Goal: Information Seeking & Learning: Learn about a topic

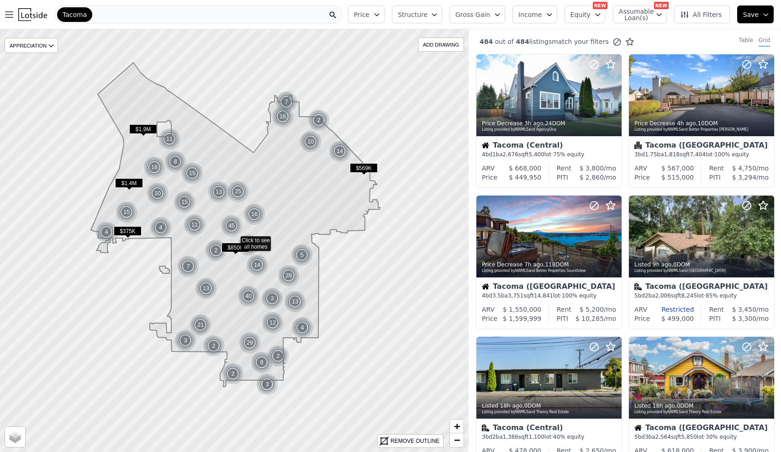
click at [423, 17] on span "Structure" at bounding box center [412, 14] width 29 height 9
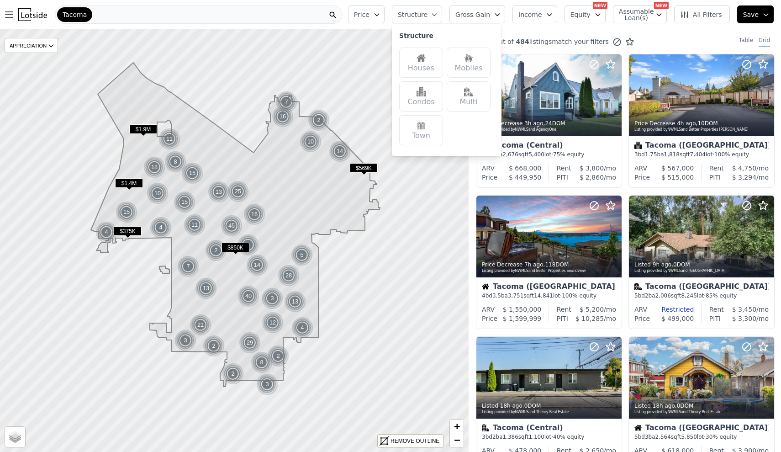
click at [426, 59] on img at bounding box center [421, 57] width 9 height 9
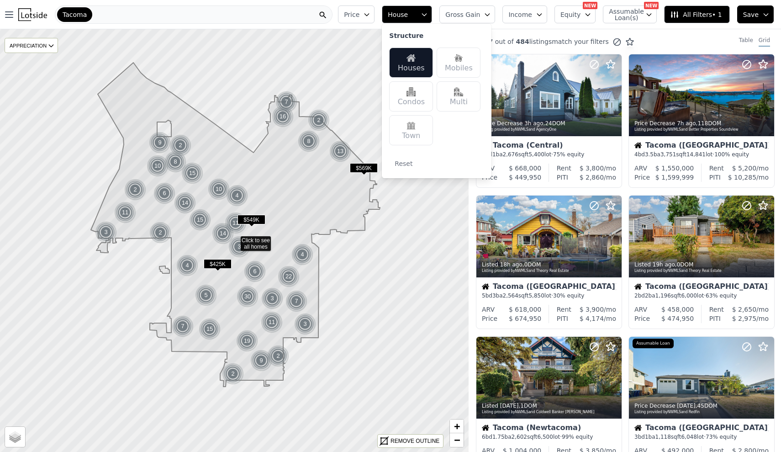
click at [480, 12] on span "Gross Gain" at bounding box center [463, 14] width 35 height 9
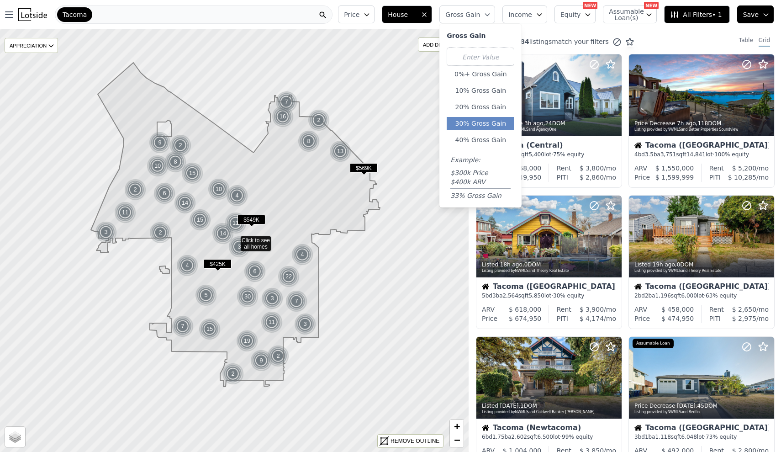
click at [486, 120] on button "30% Gross Gain" at bounding box center [481, 123] width 68 height 13
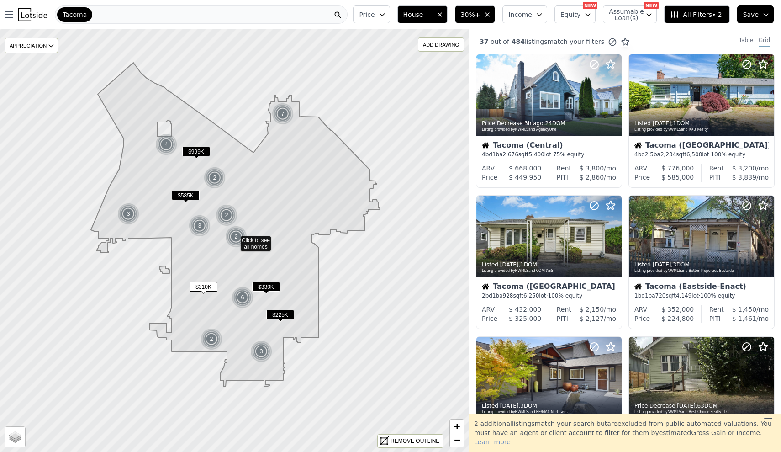
click at [701, 23] on button "All Filters • 2" at bounding box center [696, 14] width 65 height 18
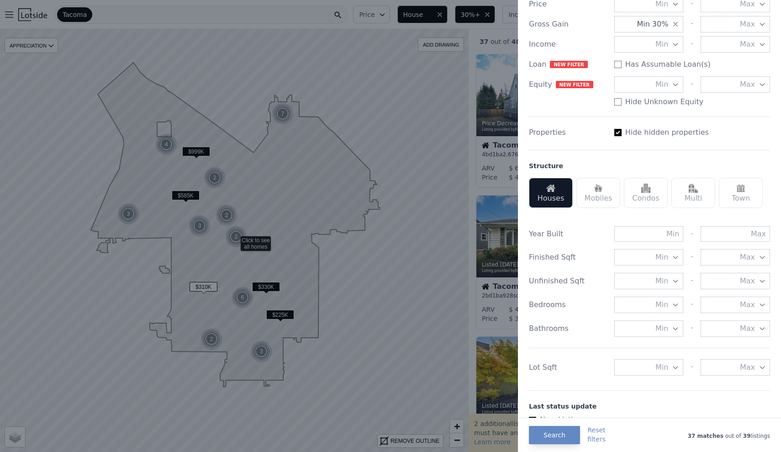
scroll to position [158, 0]
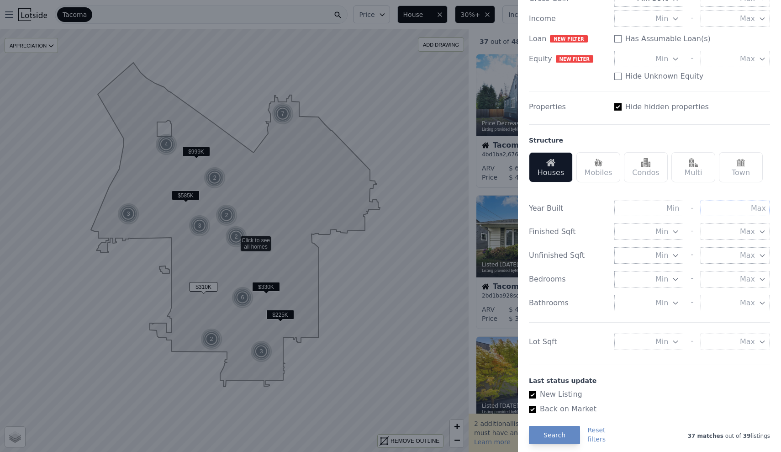
click at [745, 210] on input "text" at bounding box center [735, 209] width 69 height 16
type input "1990"
click at [710, 217] on div "Year Built - 1990 Finished Sqft Min - Max Unfinished Sqft Min - Max Bedrooms Mi…" at bounding box center [649, 274] width 241 height 168
click at [669, 338] on button "Min" at bounding box center [649, 342] width 69 height 16
click at [668, 339] on input "number" at bounding box center [649, 342] width 69 height 16
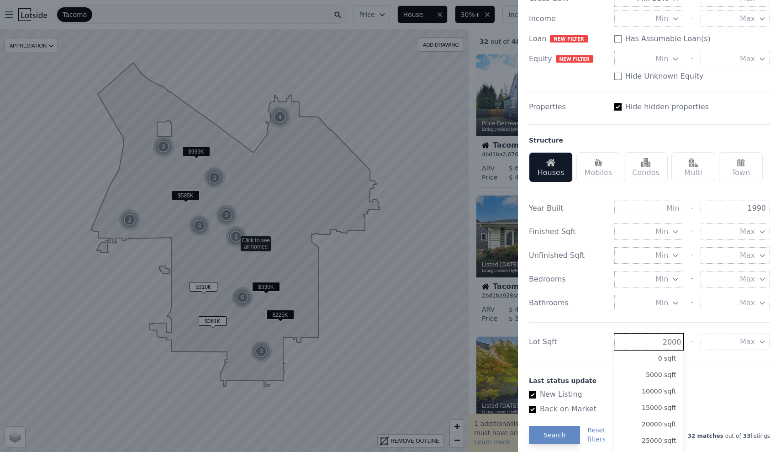
type input "2000"
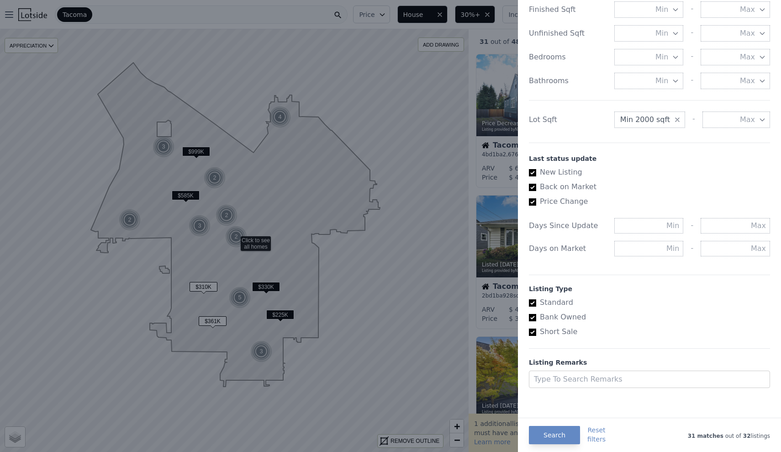
scroll to position [378, 0]
click at [561, 435] on button "Search" at bounding box center [554, 435] width 51 height 18
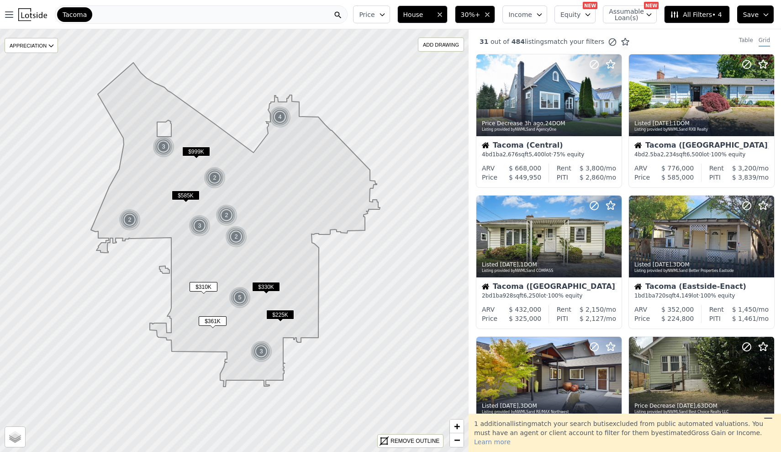
click at [268, 287] on span "$330K" at bounding box center [266, 287] width 28 height 10
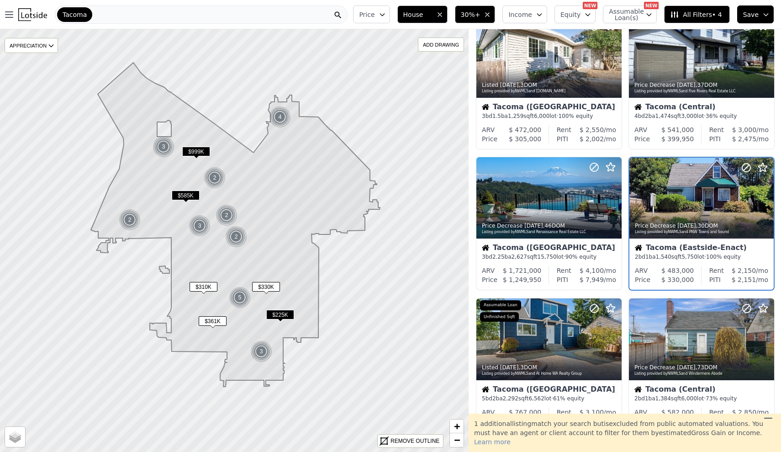
click at [283, 314] on span "$225K" at bounding box center [280, 315] width 28 height 10
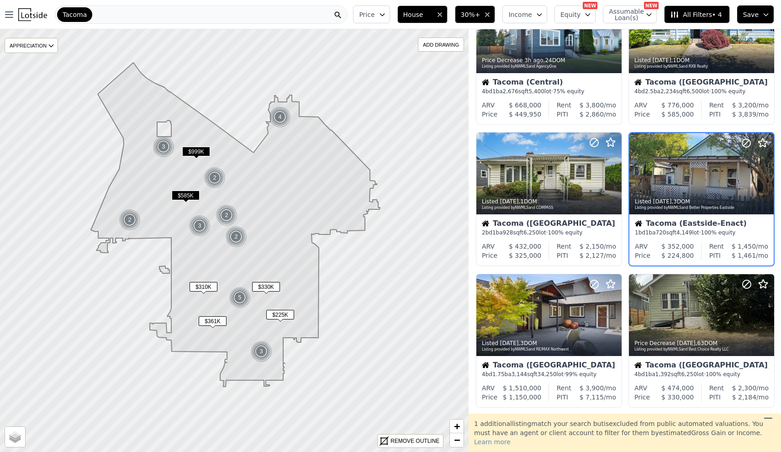
scroll to position [37, 0]
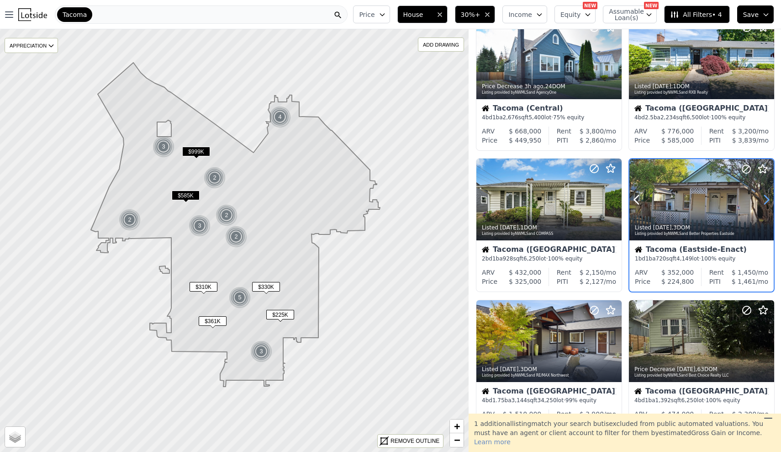
click at [772, 204] on icon at bounding box center [766, 199] width 15 height 15
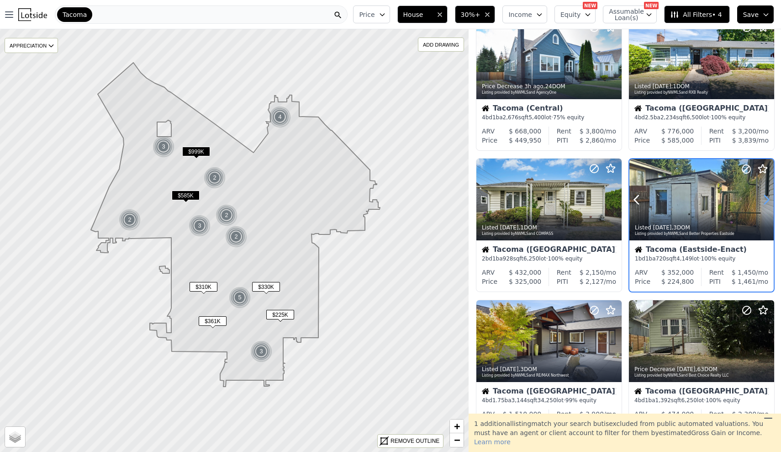
click at [772, 204] on icon at bounding box center [766, 199] width 15 height 15
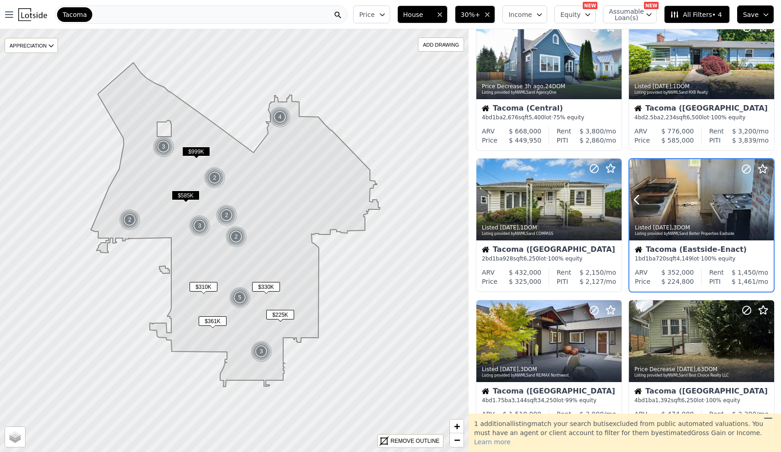
click at [772, 204] on icon at bounding box center [766, 199] width 15 height 15
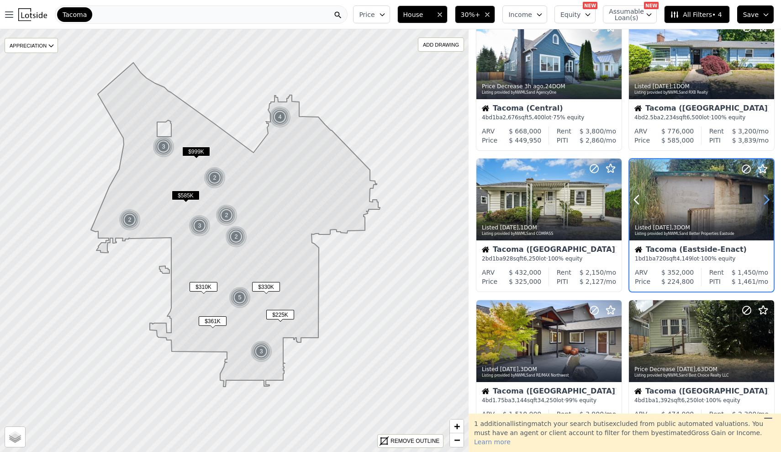
click at [772, 204] on icon at bounding box center [766, 199] width 15 height 15
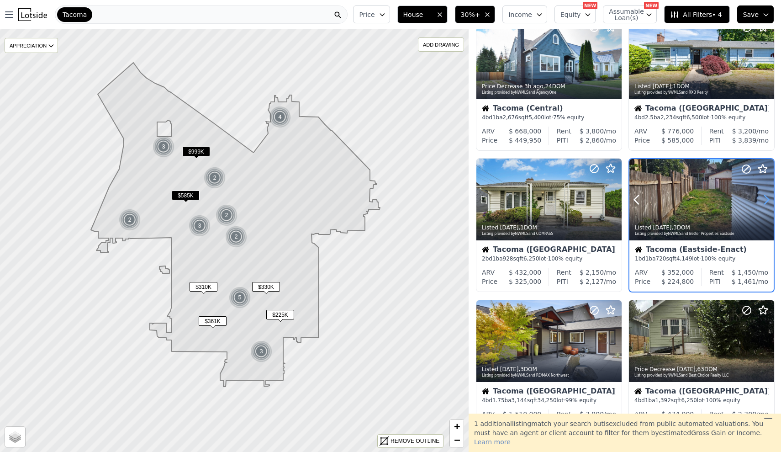
click at [772, 204] on icon at bounding box center [766, 199] width 15 height 15
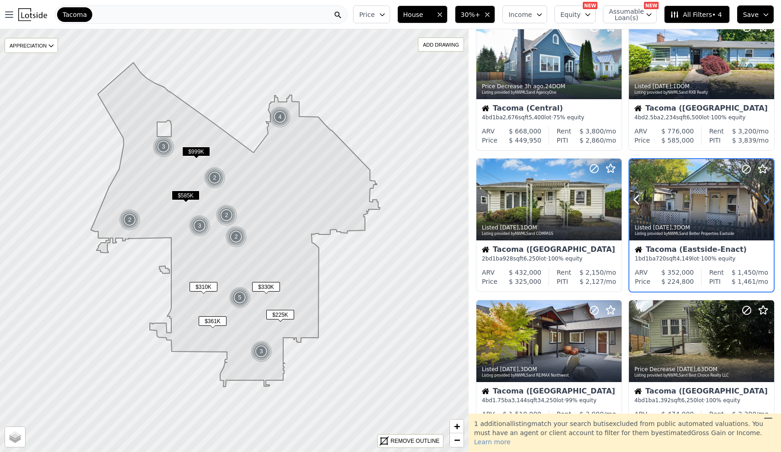
click at [772, 204] on icon at bounding box center [766, 199] width 15 height 15
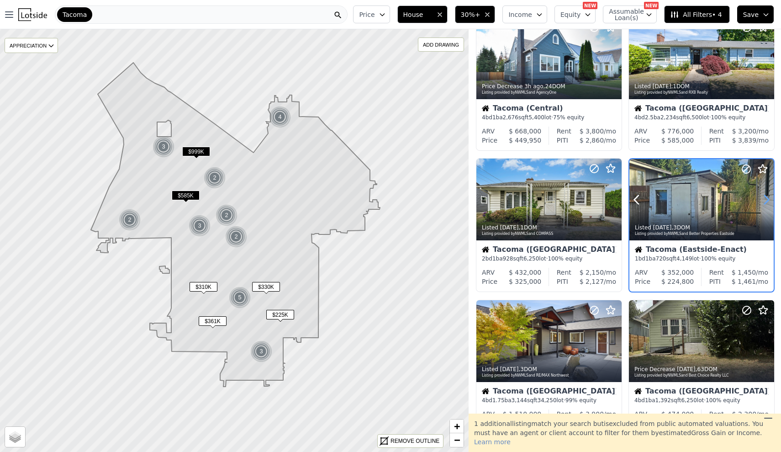
click at [772, 204] on icon at bounding box center [766, 199] width 15 height 15
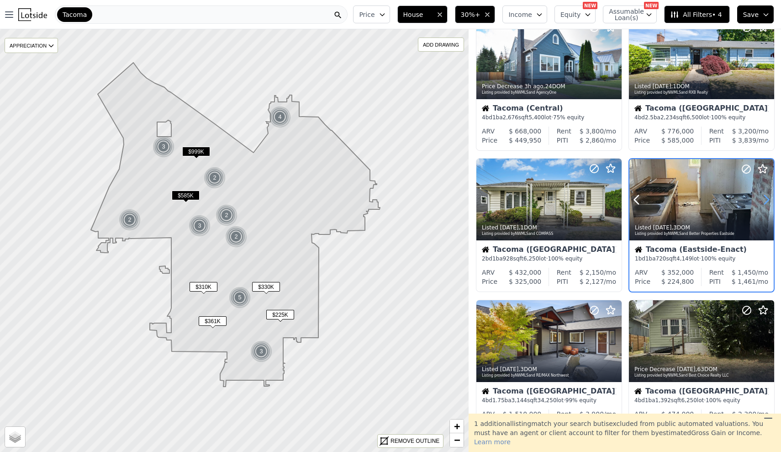
click at [772, 204] on icon at bounding box center [766, 199] width 15 height 15
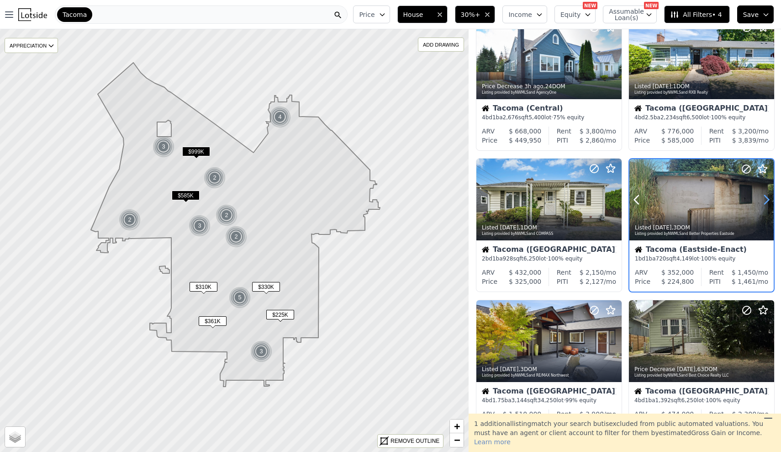
click at [772, 204] on icon at bounding box center [766, 199] width 15 height 15
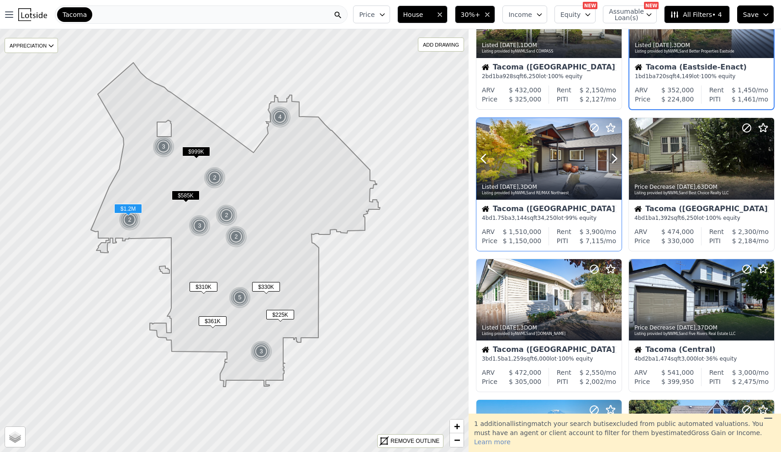
scroll to position [244, 0]
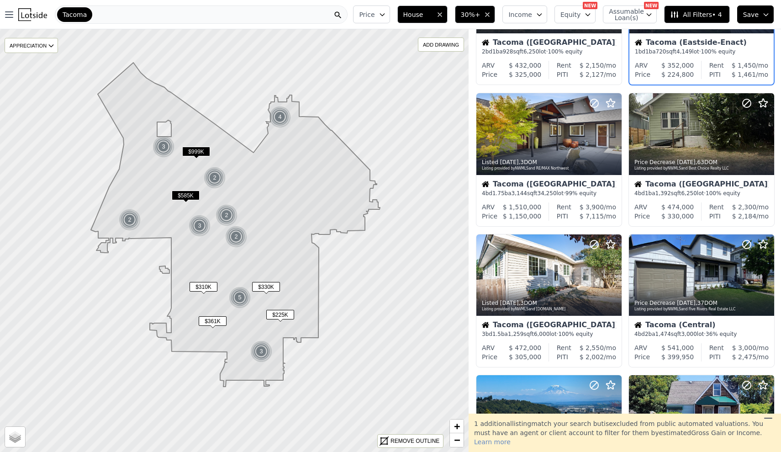
click at [127, 218] on img at bounding box center [130, 220] width 22 height 22
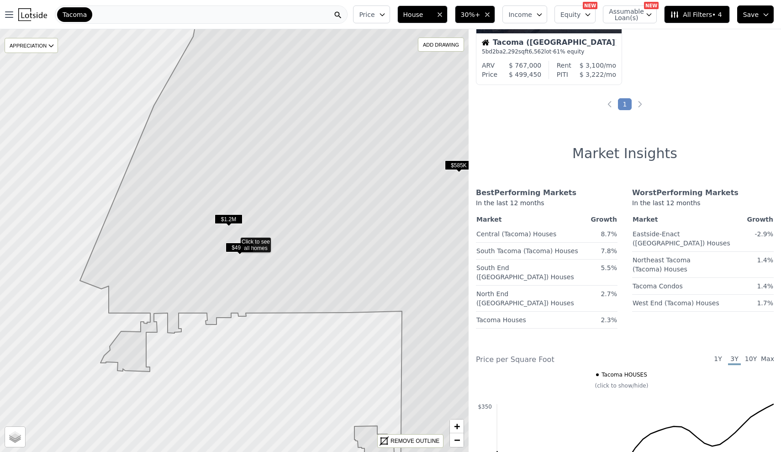
click at [234, 251] on span "$499K" at bounding box center [240, 248] width 28 height 10
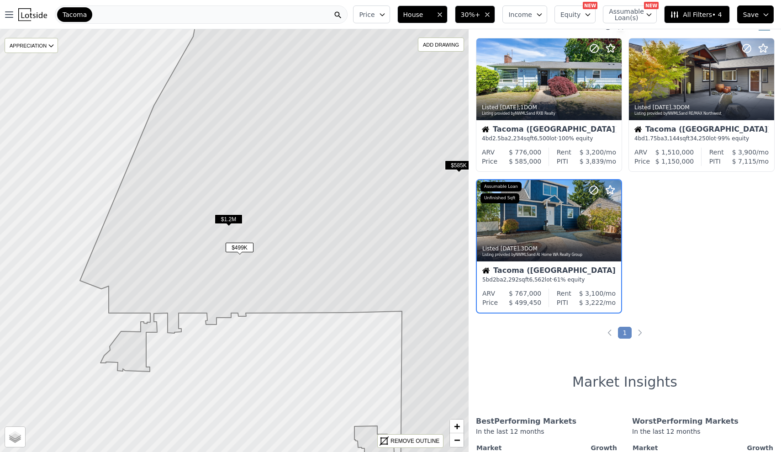
scroll to position [8, 0]
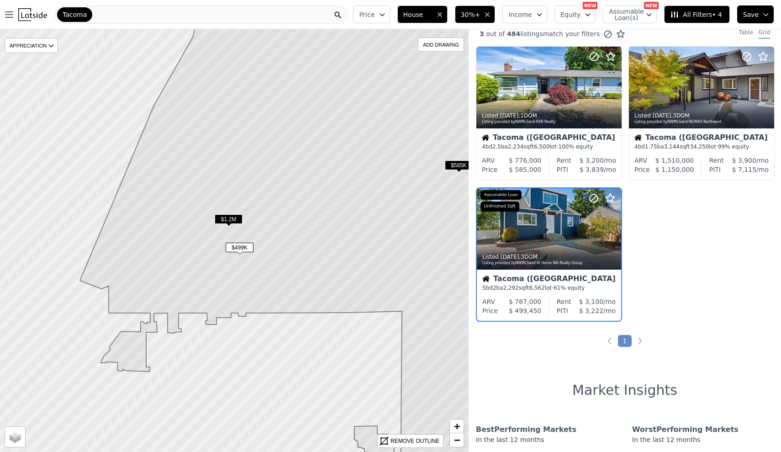
click at [233, 218] on span "$1.2M" at bounding box center [229, 219] width 28 height 10
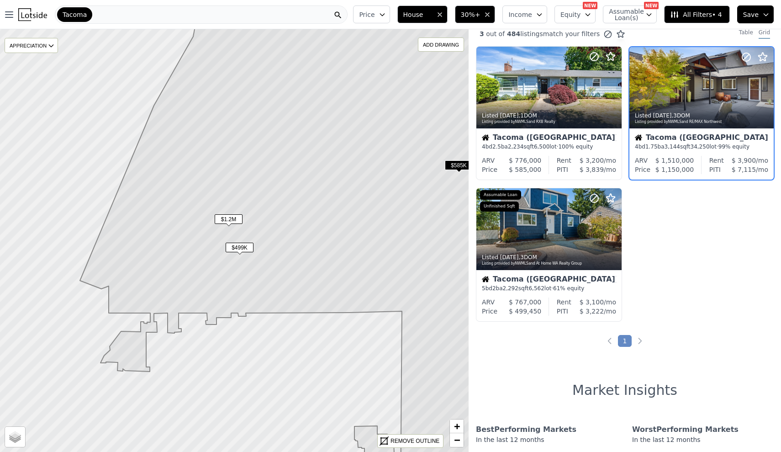
scroll to position [0, 0]
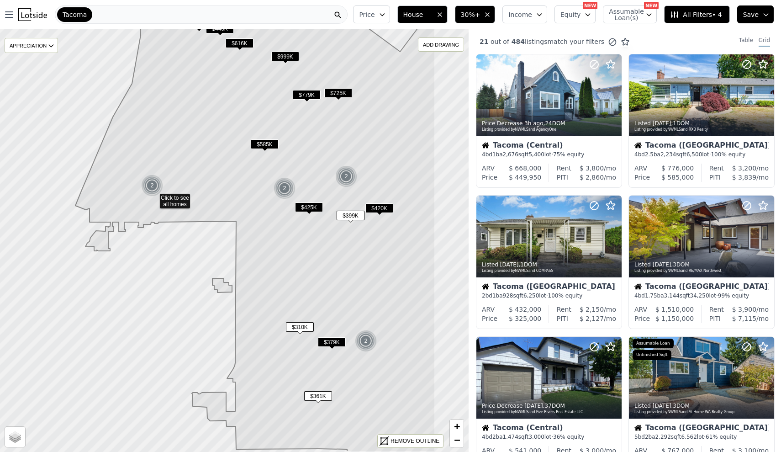
drag, startPoint x: 338, startPoint y: 134, endPoint x: 251, endPoint y: 88, distance: 98.5
click at [251, 88] on icon at bounding box center [255, 197] width 360 height 509
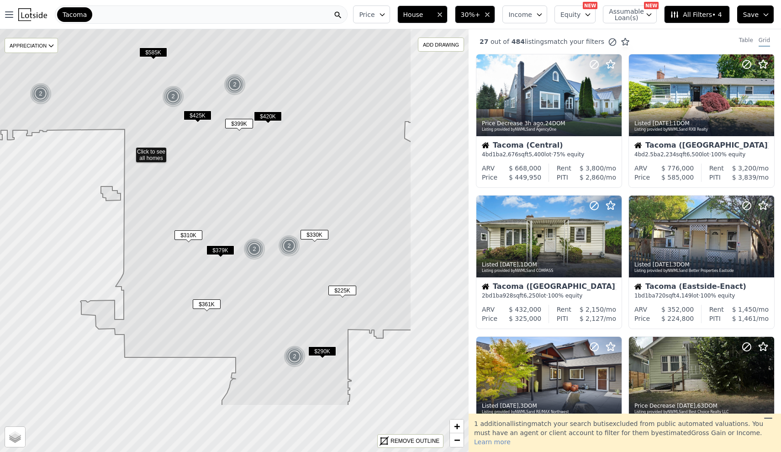
drag, startPoint x: 392, startPoint y: 291, endPoint x: 275, endPoint y: 188, distance: 155.7
click at [275, 188] on icon at bounding box center [188, 151] width 448 height 509
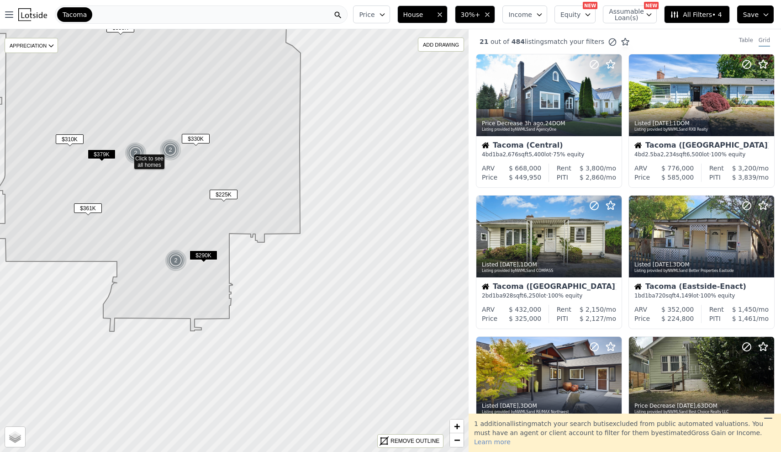
drag, startPoint x: 358, startPoint y: 303, endPoint x: 252, endPoint y: 220, distance: 134.2
click at [252, 220] on icon at bounding box center [128, 118] width 564 height 428
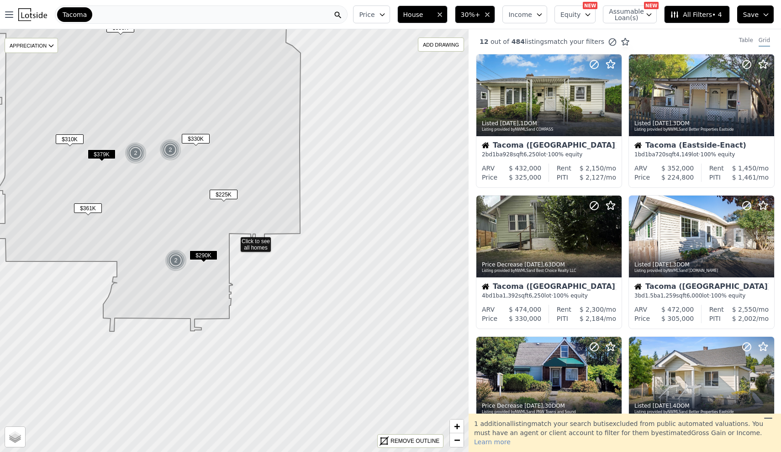
click at [70, 139] on span "$310K" at bounding box center [70, 139] width 28 height 10
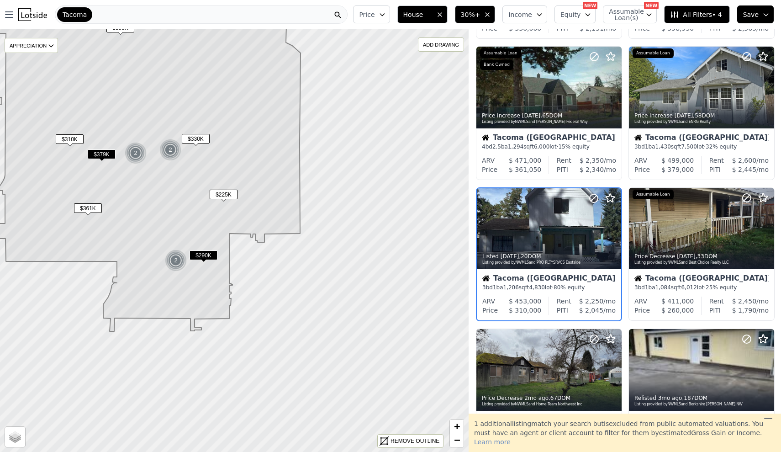
scroll to position [462, 0]
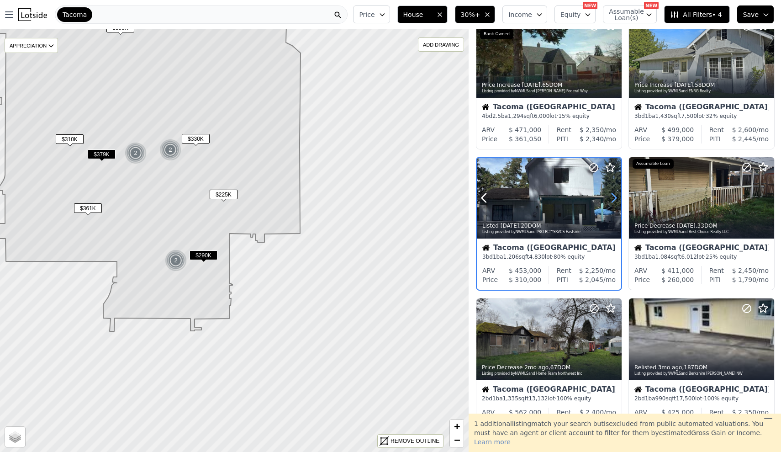
click at [616, 201] on icon at bounding box center [614, 198] width 4 height 9
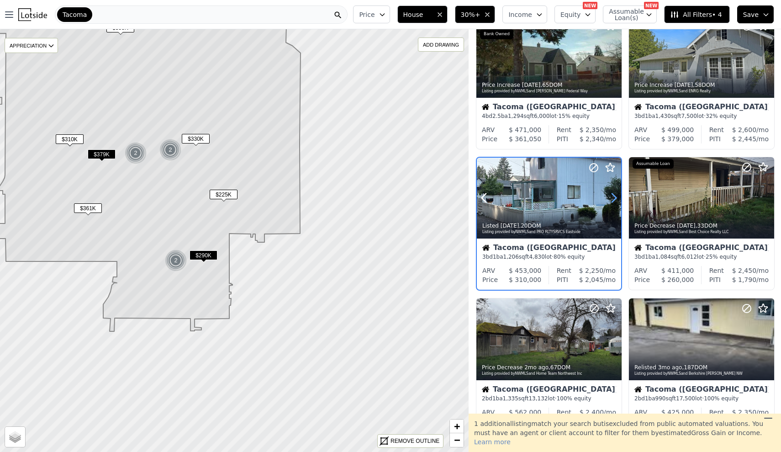
click at [616, 201] on icon at bounding box center [614, 198] width 4 height 9
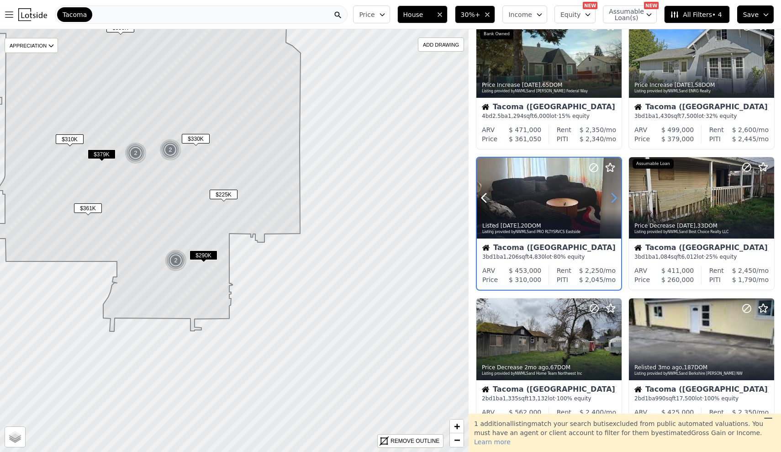
click at [616, 201] on icon at bounding box center [614, 198] width 4 height 9
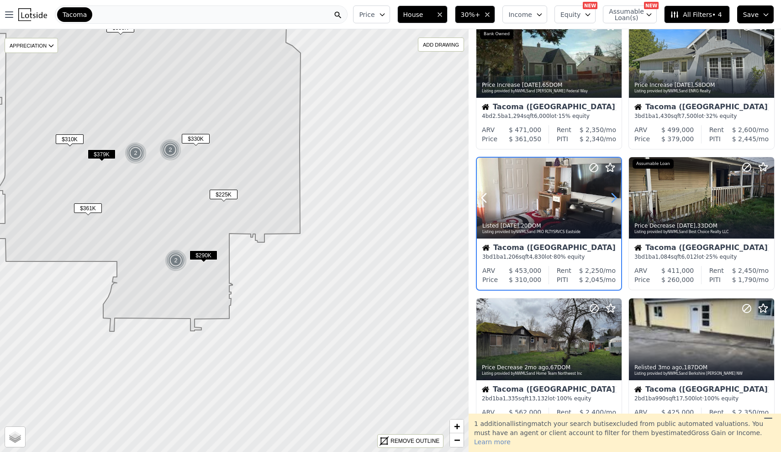
click at [616, 201] on icon at bounding box center [614, 198] width 4 height 9
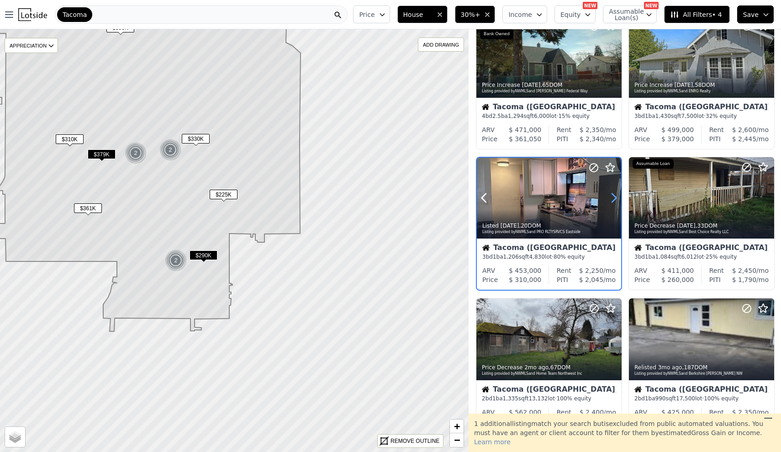
click at [616, 201] on icon at bounding box center [614, 198] width 4 height 9
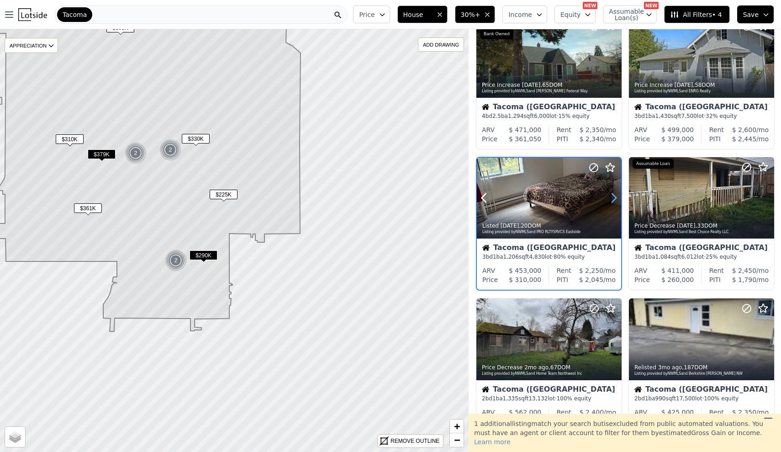
click at [616, 201] on icon at bounding box center [614, 198] width 4 height 9
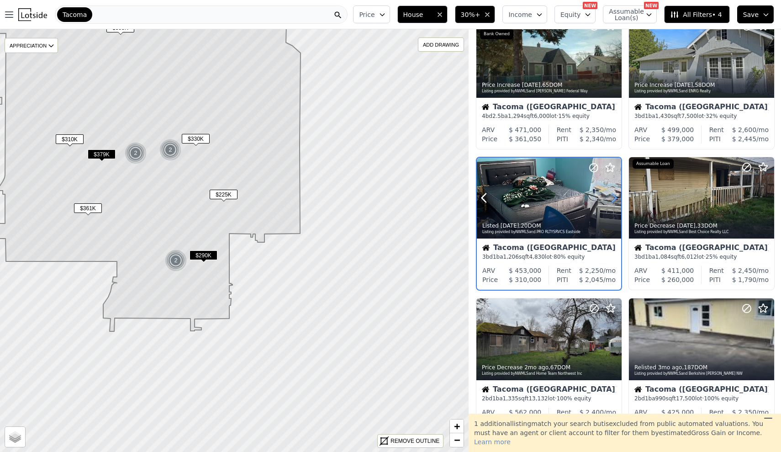
click at [616, 202] on icon at bounding box center [614, 198] width 15 height 15
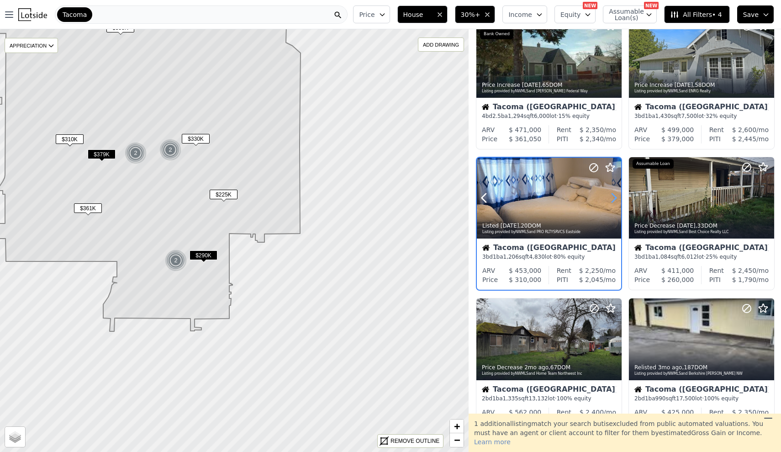
click at [616, 202] on icon at bounding box center [614, 198] width 15 height 15
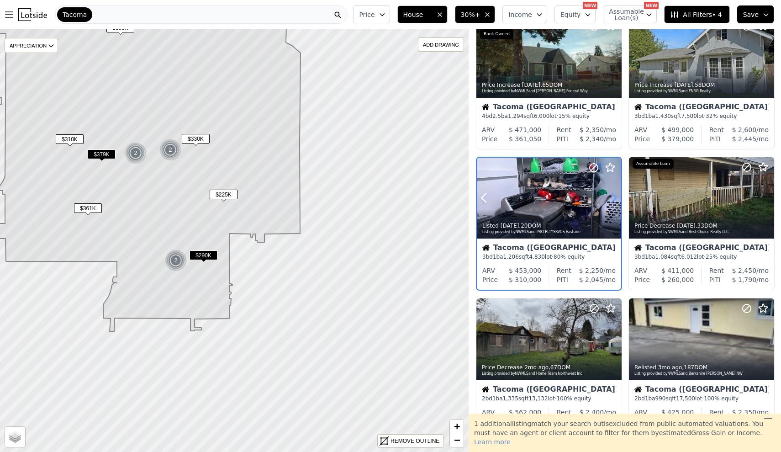
click at [616, 202] on icon at bounding box center [614, 198] width 15 height 15
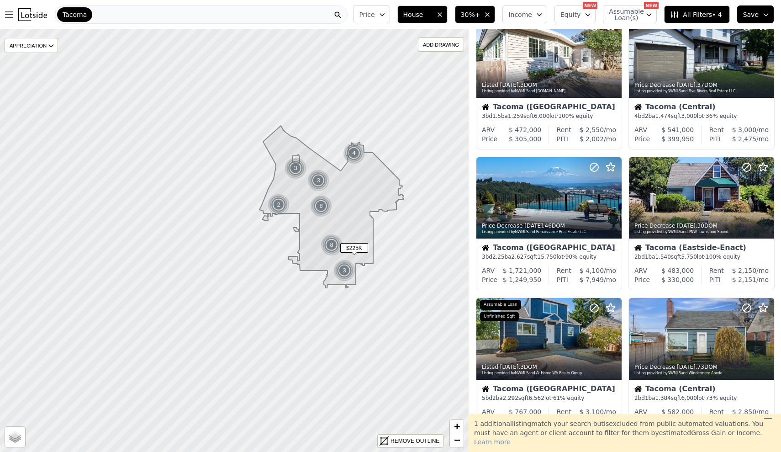
click at [233, 21] on div "Tacoma" at bounding box center [201, 14] width 293 height 18
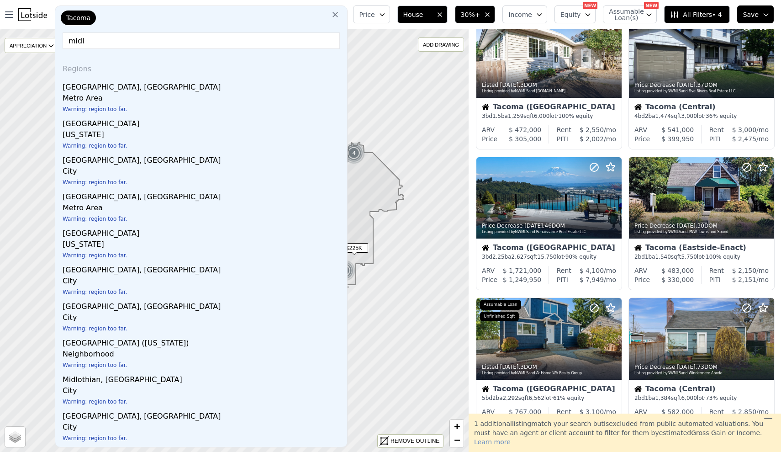
type input "midla"
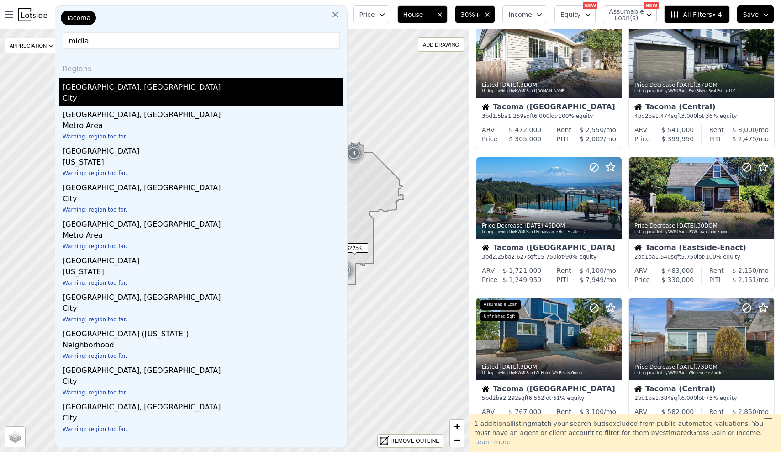
click at [172, 88] on div "[GEOGRAPHIC_DATA], [GEOGRAPHIC_DATA]" at bounding box center [203, 85] width 281 height 15
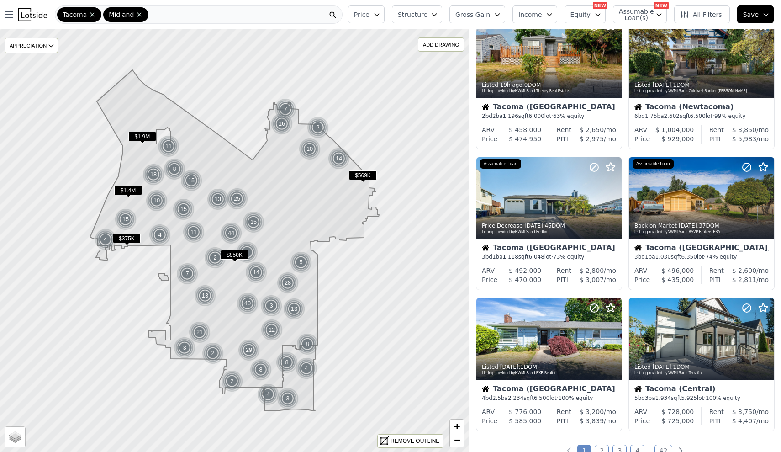
click at [199, 17] on div "Tacoma Midland" at bounding box center [199, 14] width 288 height 18
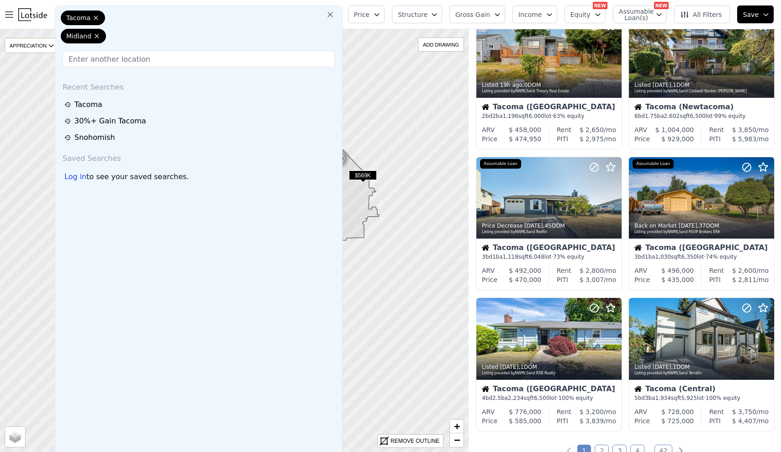
type input "q"
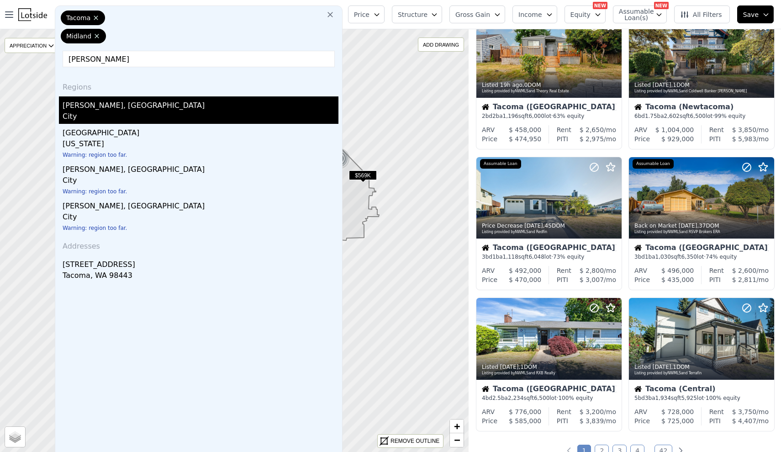
type input "[PERSON_NAME]"
click at [102, 111] on div "City" at bounding box center [201, 117] width 276 height 13
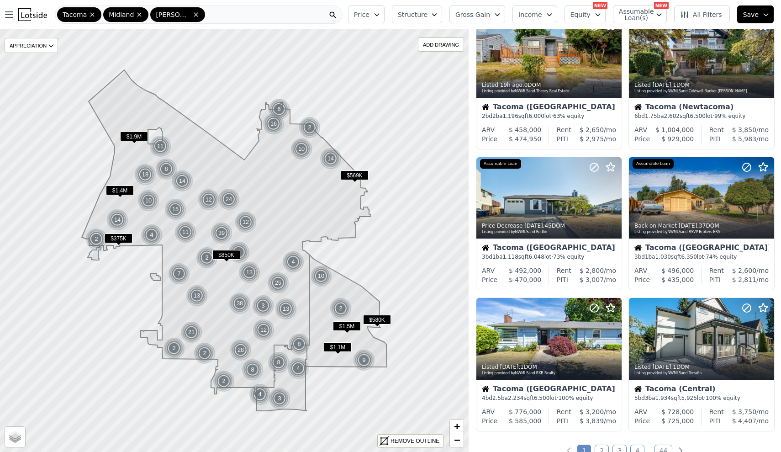
click at [415, 10] on span "Structure" at bounding box center [412, 14] width 29 height 9
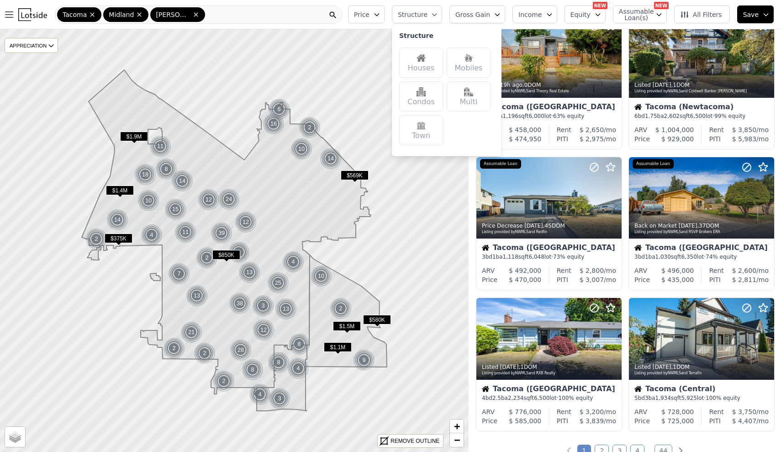
click at [426, 58] on img at bounding box center [421, 57] width 9 height 9
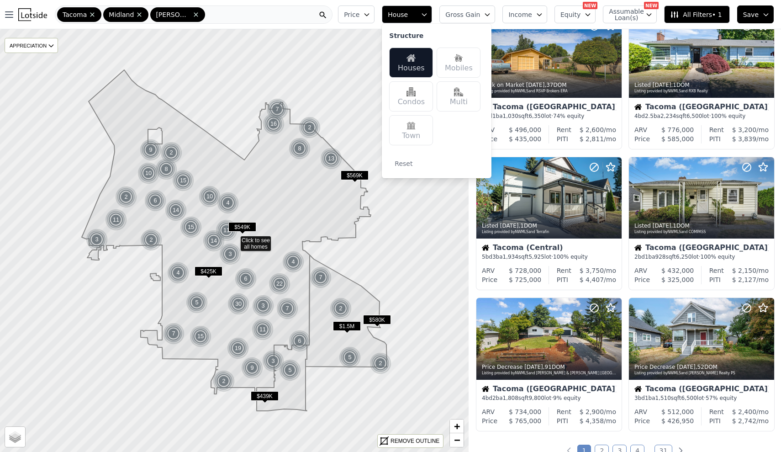
click at [371, 13] on icon "button" at bounding box center [366, 14] width 7 height 7
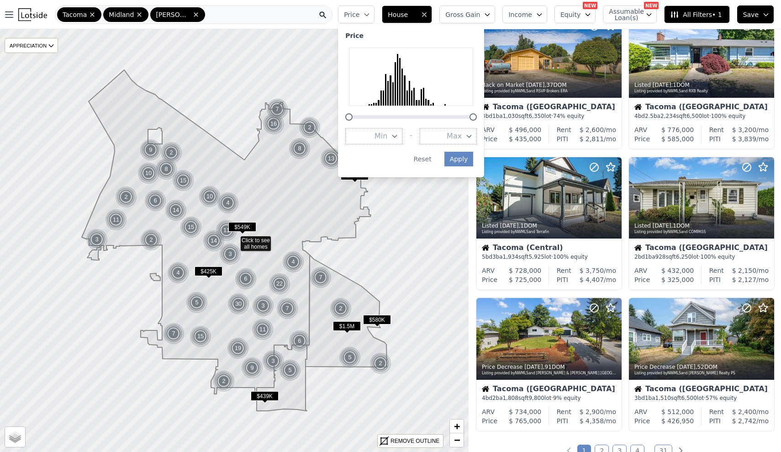
click at [386, 131] on span "Min" at bounding box center [381, 136] width 13 height 11
click at [395, 181] on button "$200K" at bounding box center [373, 185] width 57 height 16
click at [462, 131] on span "Max" at bounding box center [454, 136] width 15 height 11
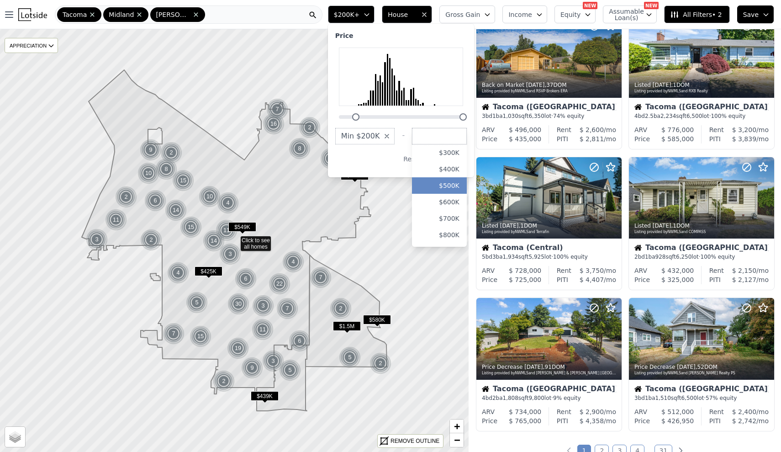
click at [462, 179] on button "$500K" at bounding box center [439, 185] width 55 height 16
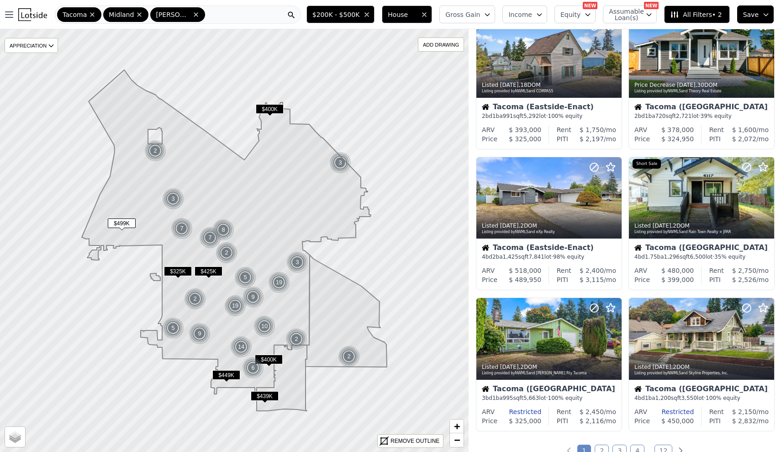
click at [690, 17] on span "All Filters • 2" at bounding box center [696, 14] width 52 height 9
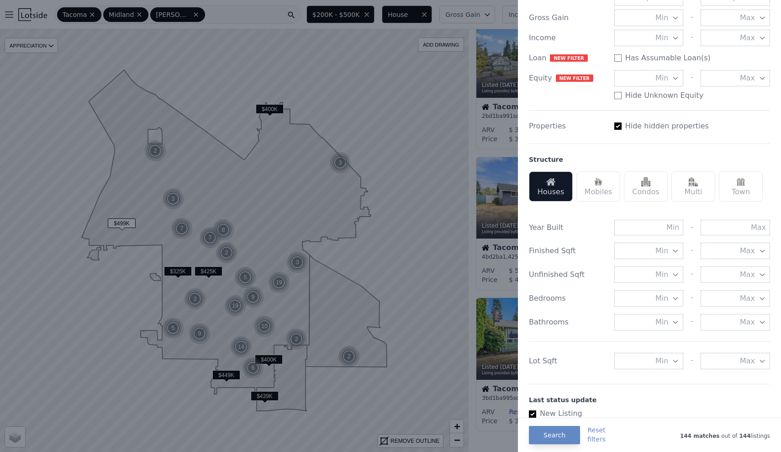
scroll to position [139, 0]
click at [722, 233] on div "Year Built - Finished Sqft Min - Max Unfinished Sqft Min - Max Bedrooms Min - M…" at bounding box center [649, 292] width 241 height 168
click at [723, 228] on input "text" at bounding box center [735, 227] width 69 height 16
type input "1990"
click at [690, 275] on div "Min - Max" at bounding box center [693, 274] width 156 height 16
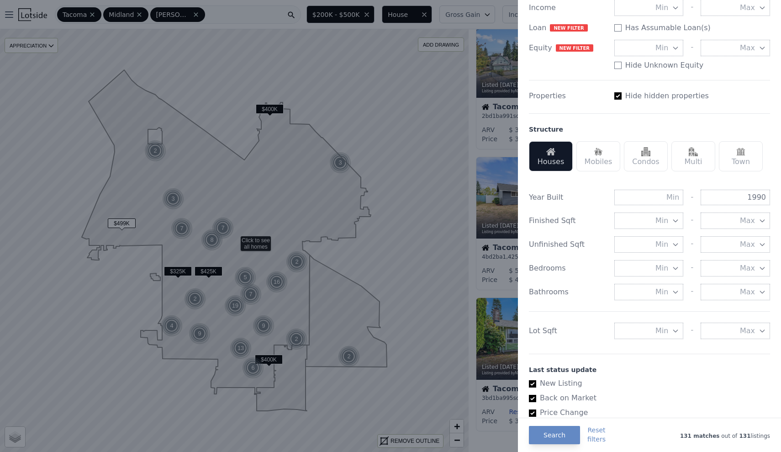
scroll to position [175, 0]
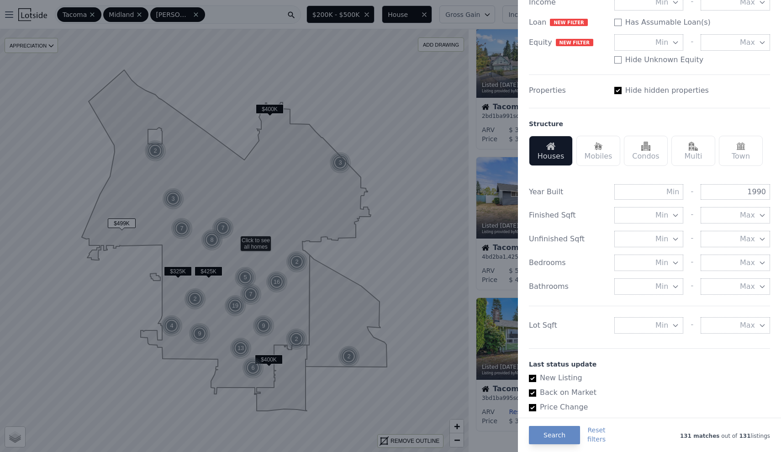
click at [667, 215] on span "Min" at bounding box center [662, 215] width 13 height 11
click at [670, 264] on button "1000 sqft" at bounding box center [649, 264] width 69 height 16
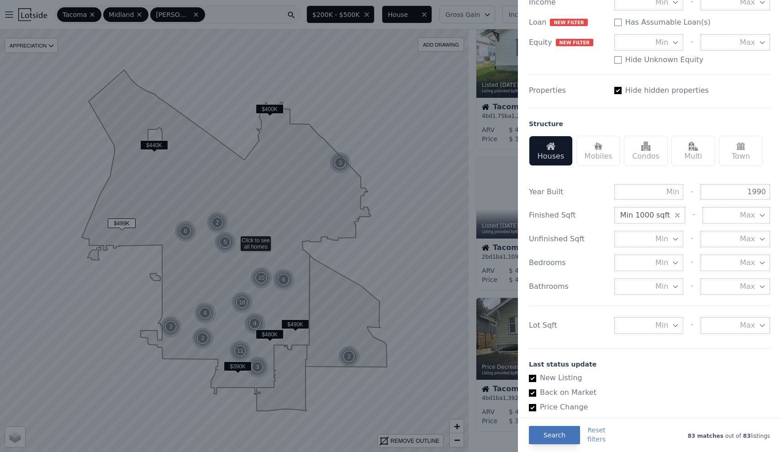
click at [554, 433] on button "Search" at bounding box center [554, 435] width 51 height 18
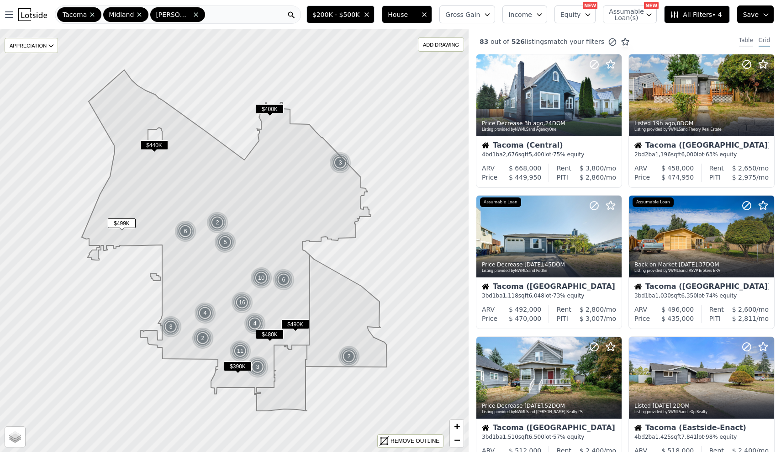
click at [751, 39] on div "Table" at bounding box center [746, 42] width 14 height 10
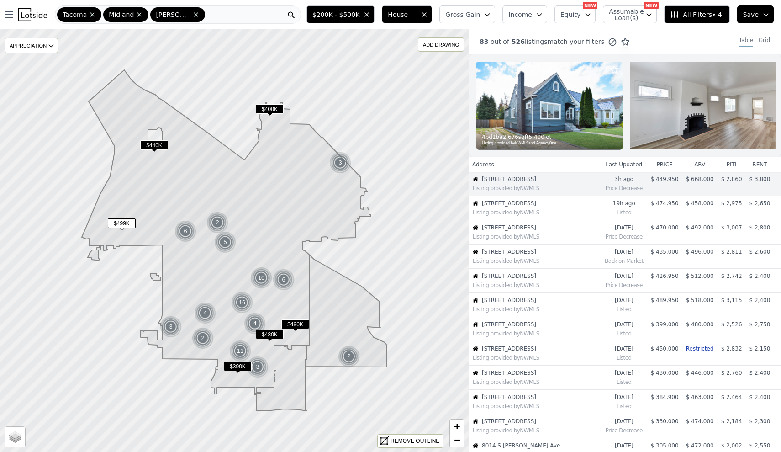
click at [663, 162] on th "price" at bounding box center [665, 164] width 35 height 15
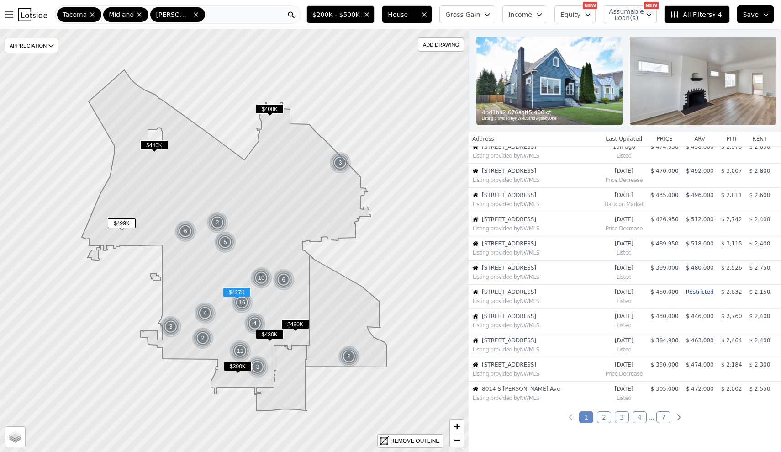
scroll to position [60, 0]
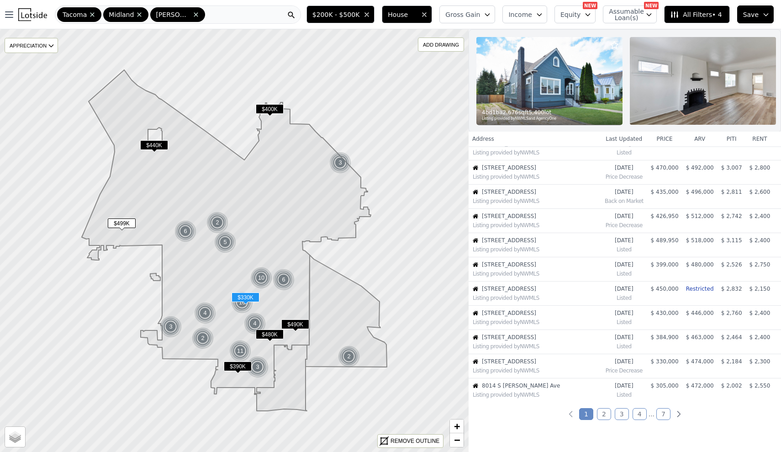
click at [666, 361] on span "$ 330,000" at bounding box center [665, 361] width 28 height 6
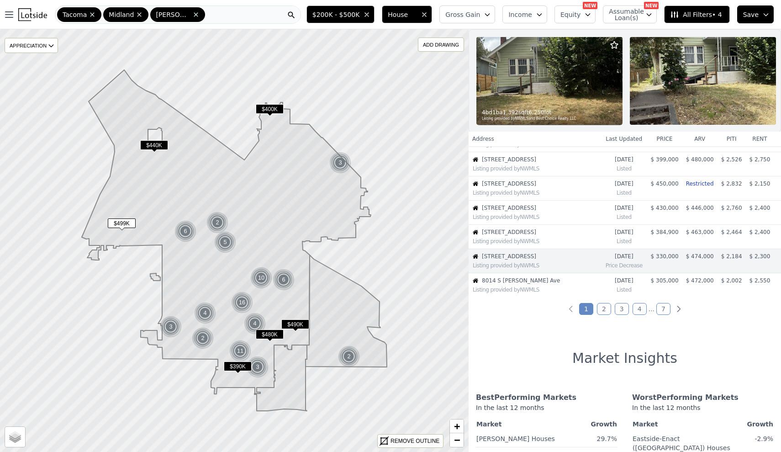
scroll to position [166, 0]
click at [580, 19] on span "Equity" at bounding box center [571, 14] width 20 height 9
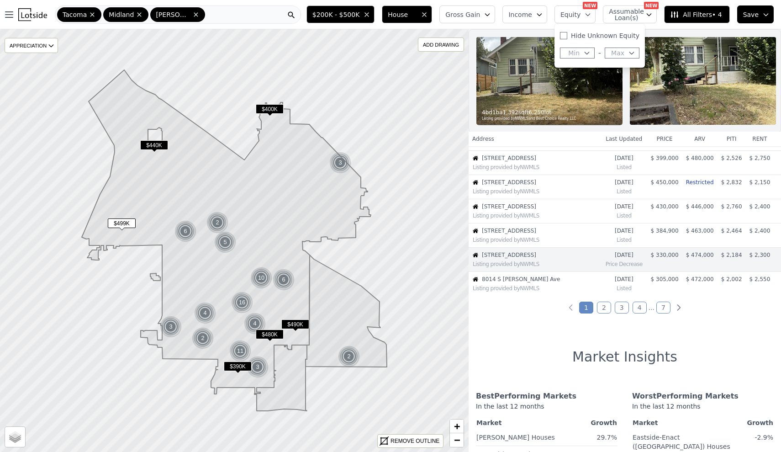
click at [527, 16] on span "Income" at bounding box center [521, 14] width 24 height 9
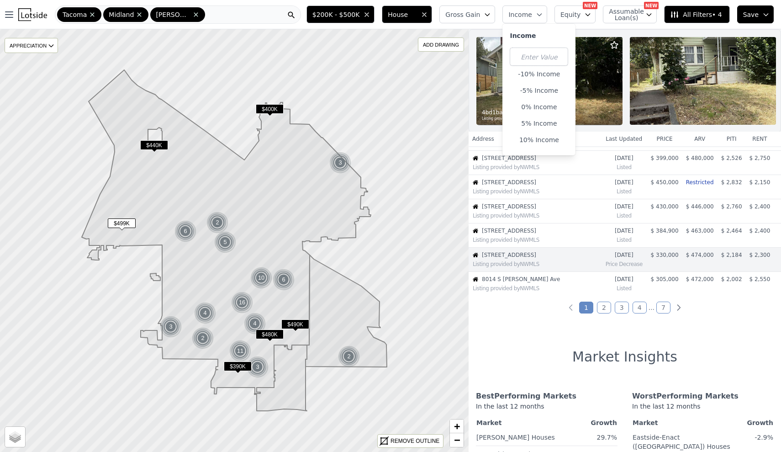
click at [477, 17] on span "Gross Gain" at bounding box center [463, 14] width 35 height 9
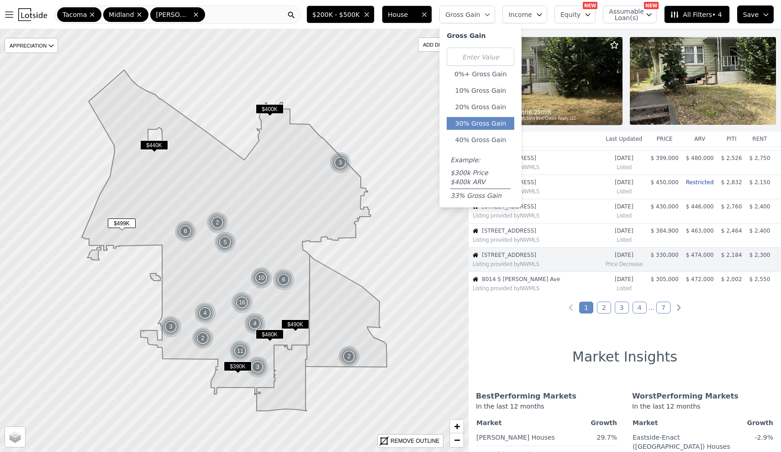
click at [504, 125] on button "30% Gross Gain" at bounding box center [481, 123] width 68 height 13
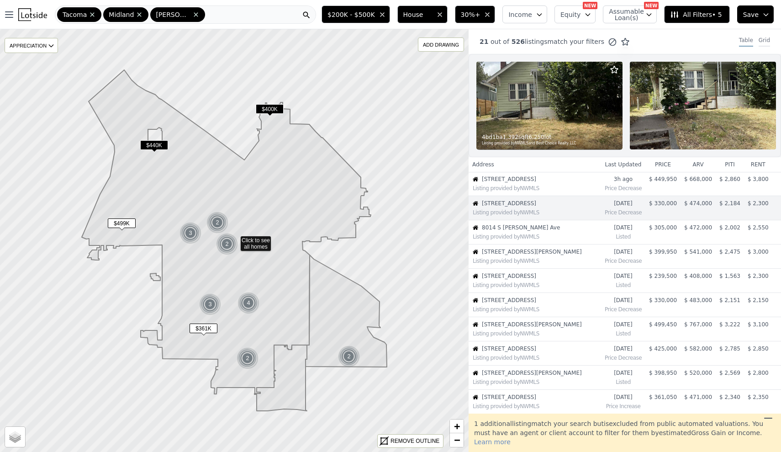
click at [766, 42] on div "Grid" at bounding box center [764, 42] width 11 height 10
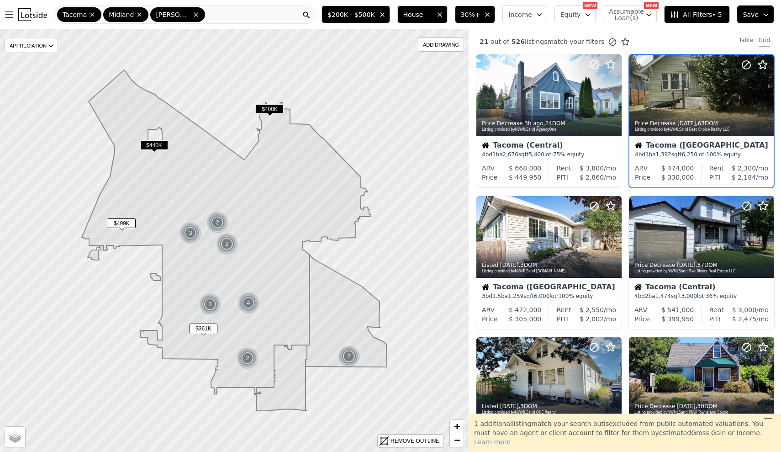
click at [273, 110] on span "$400K" at bounding box center [270, 109] width 28 height 10
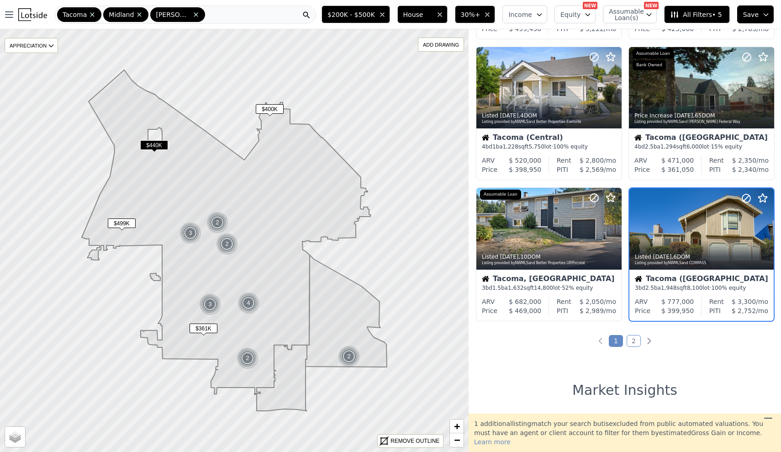
scroll to position [604, 0]
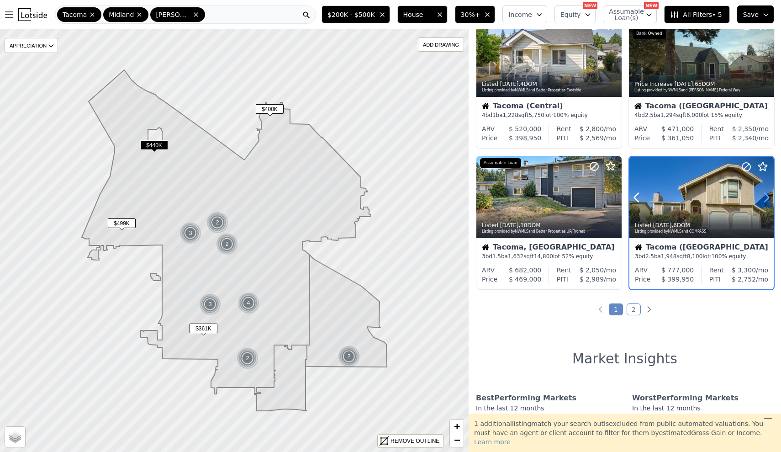
click at [768, 202] on icon at bounding box center [767, 197] width 4 height 9
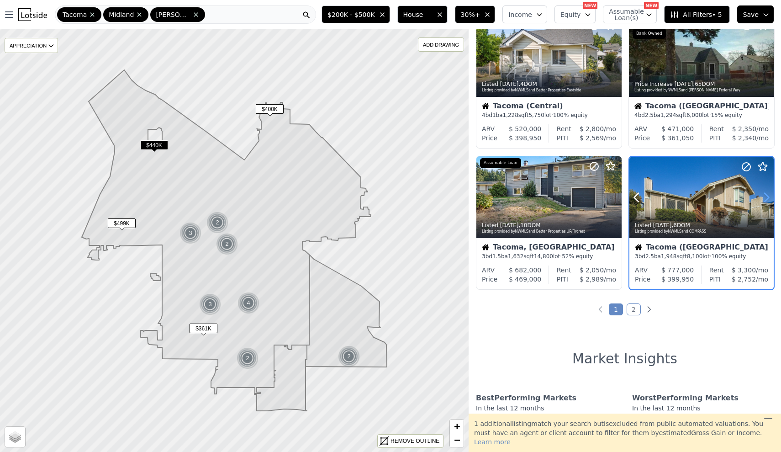
click at [768, 202] on icon at bounding box center [767, 197] width 4 height 9
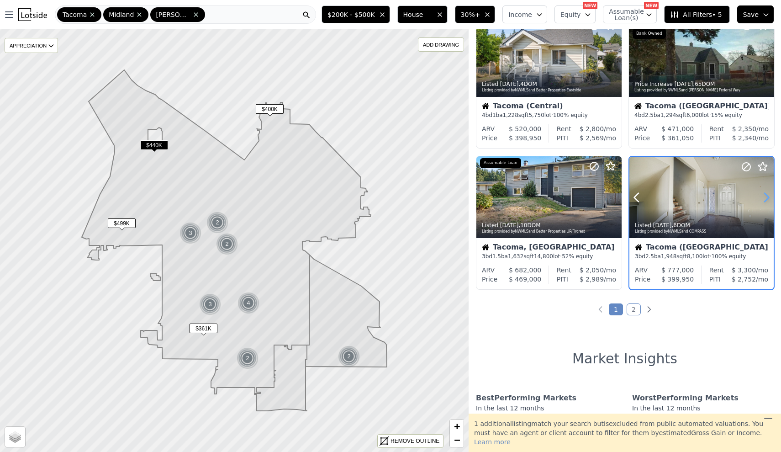
click at [768, 202] on icon at bounding box center [767, 197] width 4 height 9
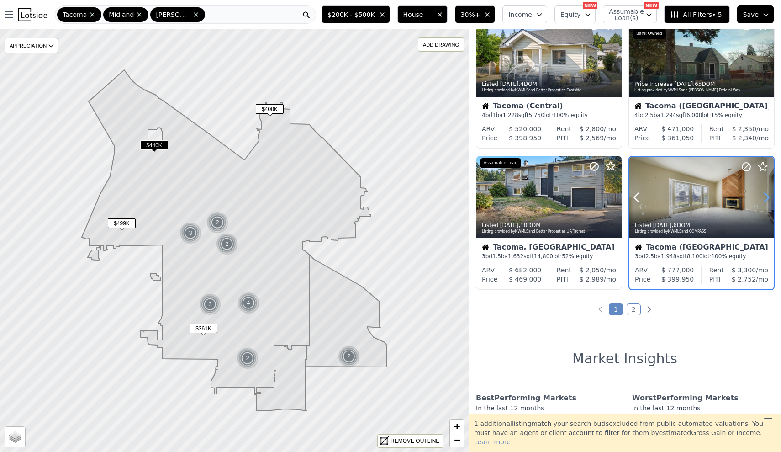
click at [768, 202] on icon at bounding box center [767, 197] width 4 height 9
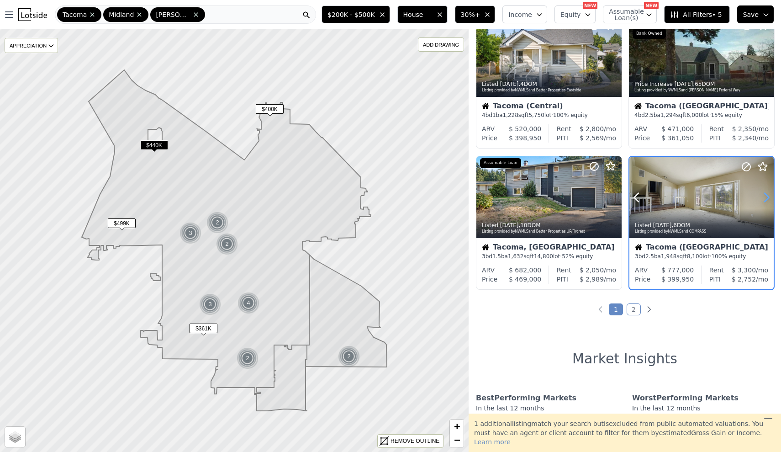
click at [768, 202] on icon at bounding box center [767, 197] width 4 height 9
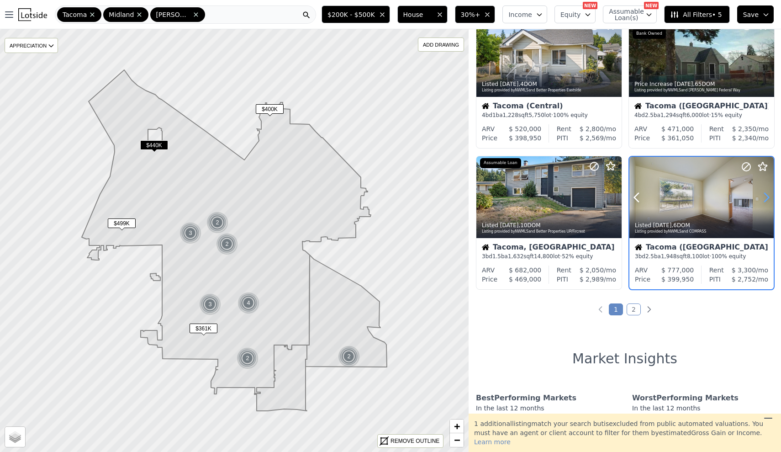
click at [768, 202] on icon at bounding box center [767, 197] width 4 height 9
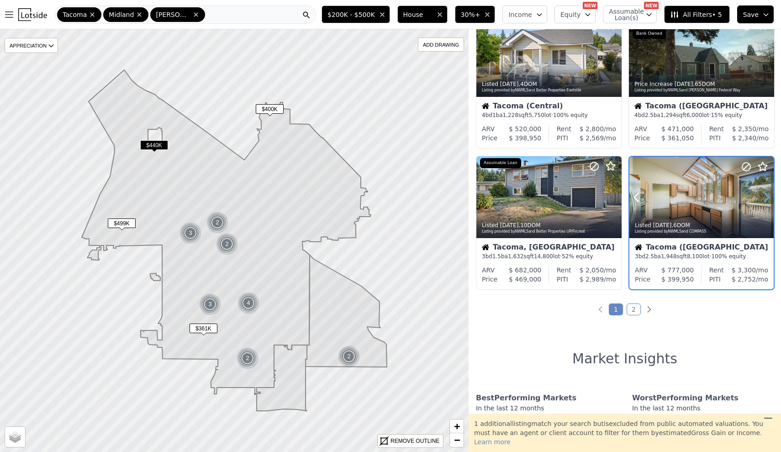
click at [768, 202] on icon at bounding box center [767, 197] width 4 height 9
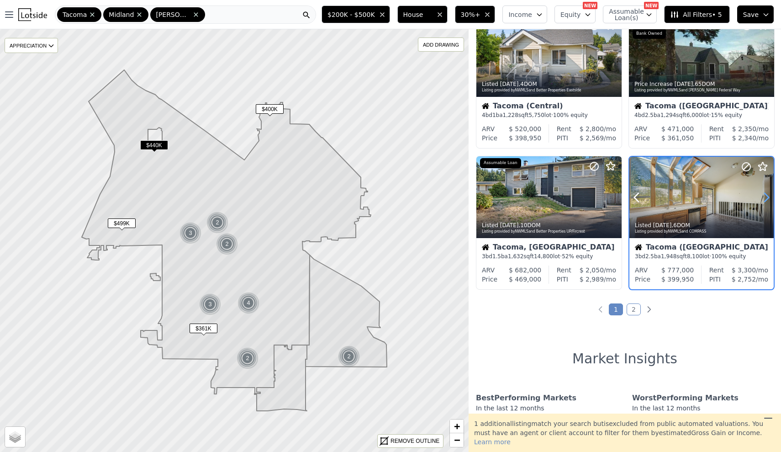
click at [768, 202] on icon at bounding box center [767, 197] width 4 height 9
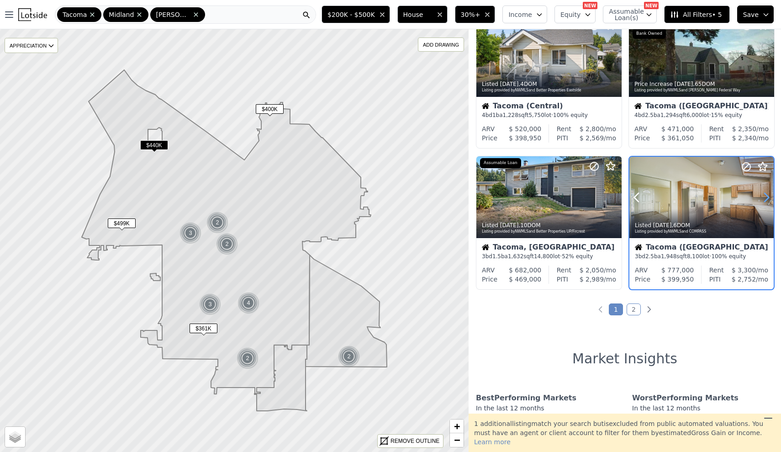
click at [768, 202] on icon at bounding box center [767, 197] width 4 height 9
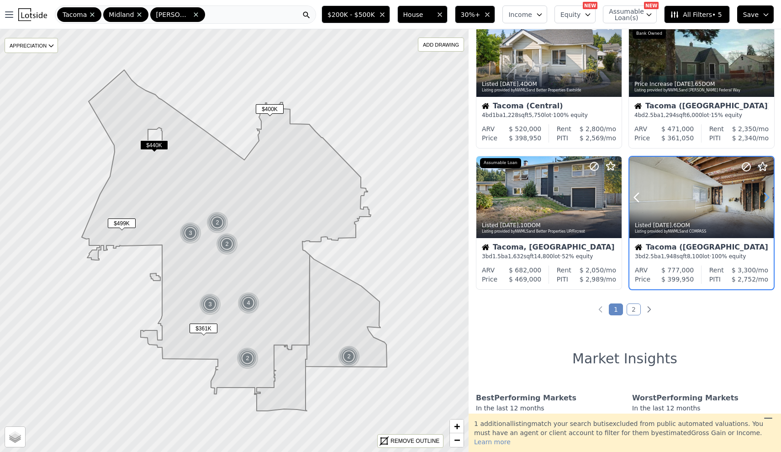
click at [768, 202] on icon at bounding box center [767, 197] width 4 height 9
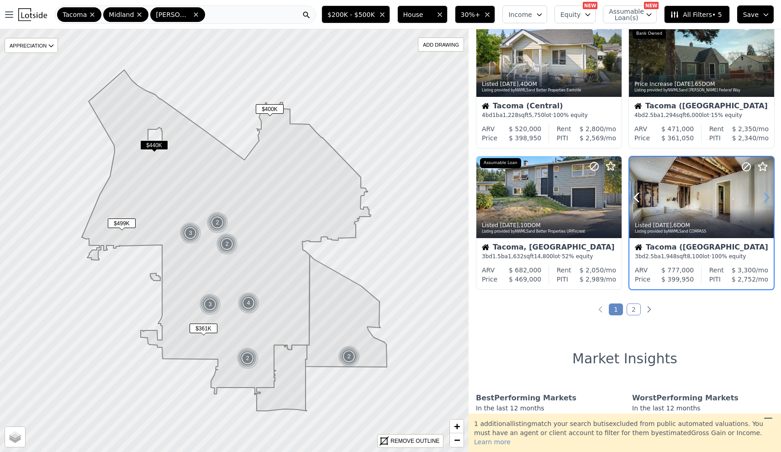
click at [768, 202] on icon at bounding box center [767, 197] width 4 height 9
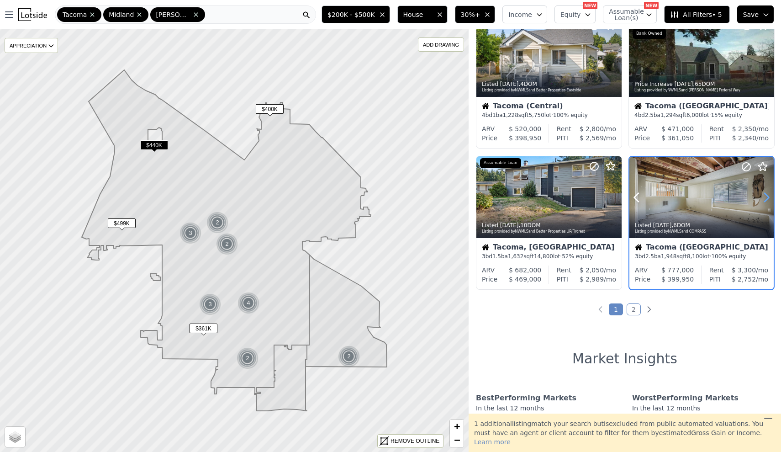
click at [768, 202] on icon at bounding box center [767, 197] width 4 height 9
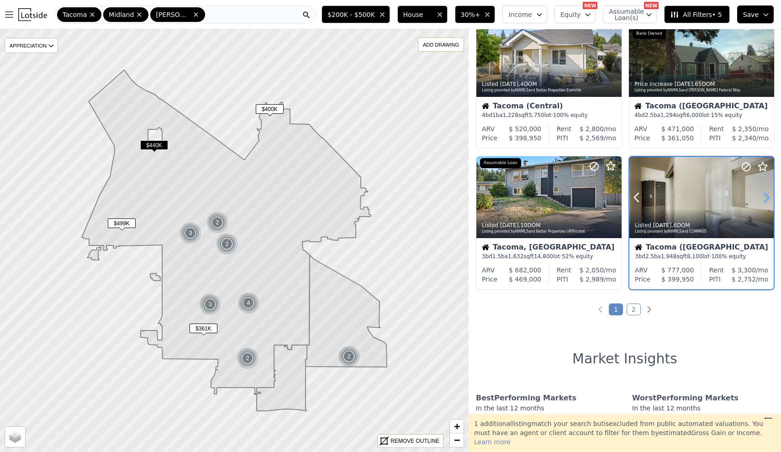
click at [768, 202] on icon at bounding box center [767, 197] width 4 height 9
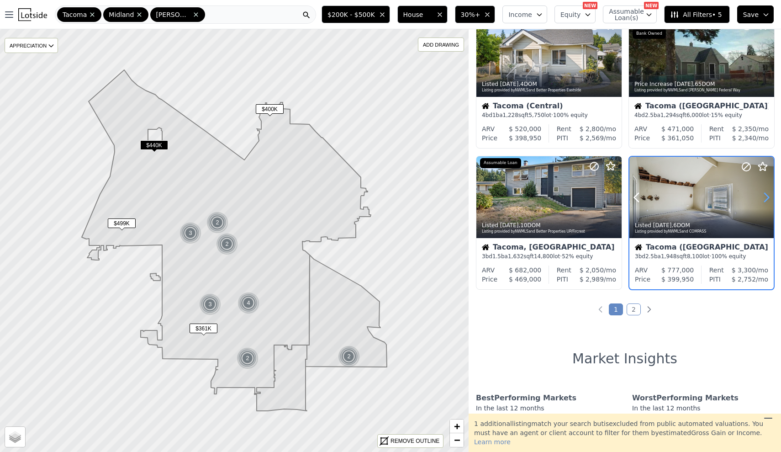
click at [768, 202] on icon at bounding box center [767, 197] width 4 height 9
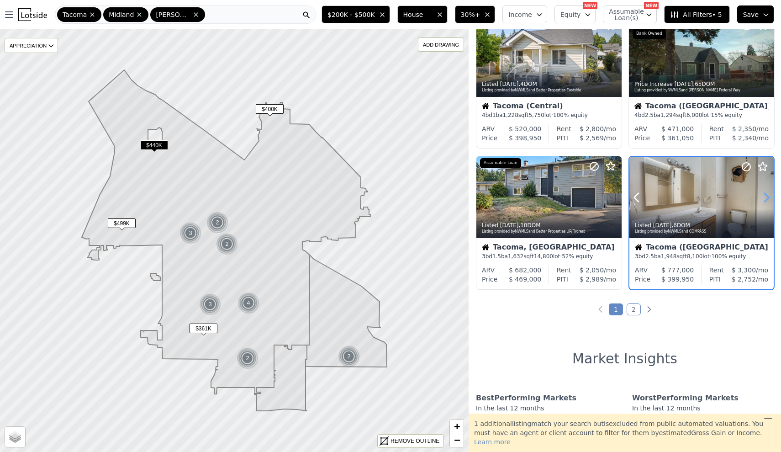
click at [768, 202] on icon at bounding box center [767, 197] width 4 height 9
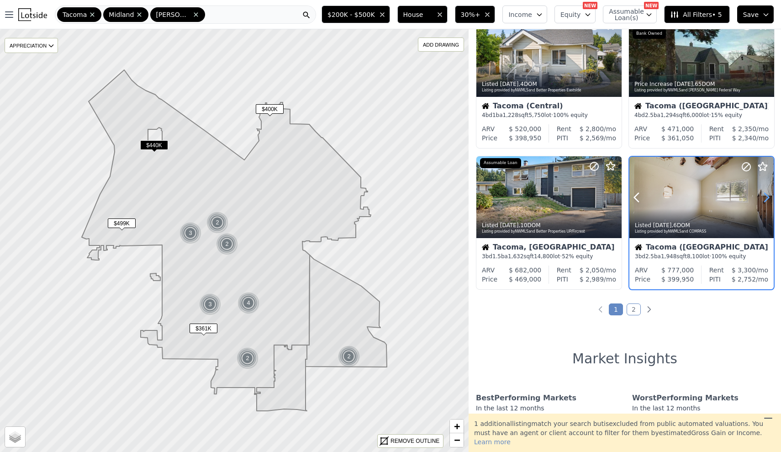
click at [768, 202] on icon at bounding box center [767, 197] width 4 height 9
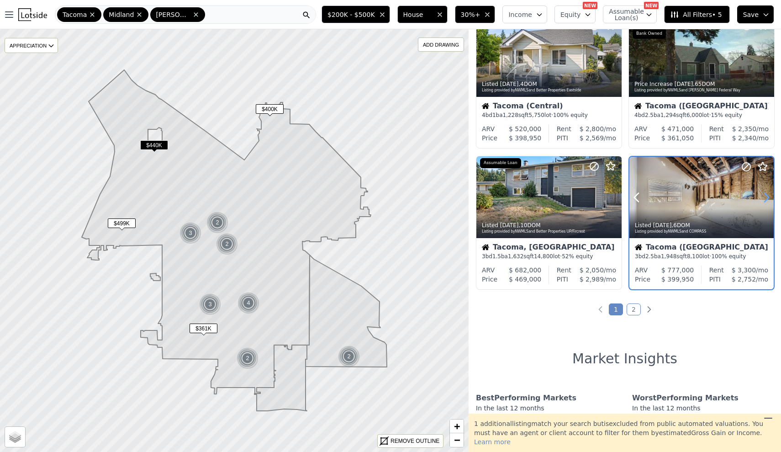
click at [768, 202] on icon at bounding box center [767, 197] width 4 height 9
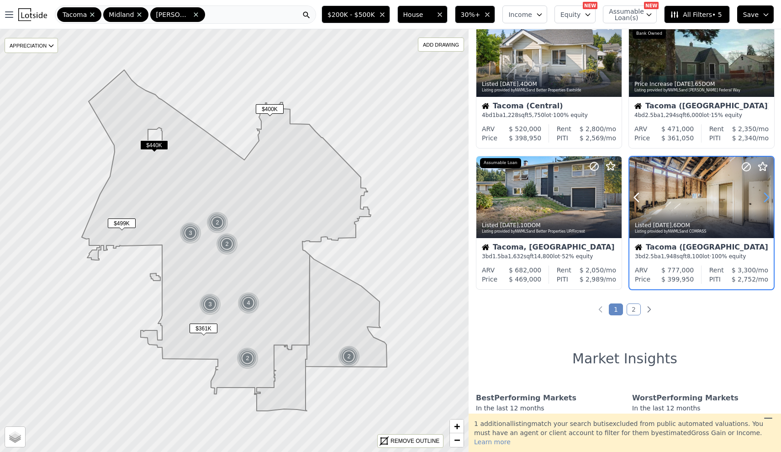
click at [768, 202] on icon at bounding box center [767, 197] width 4 height 9
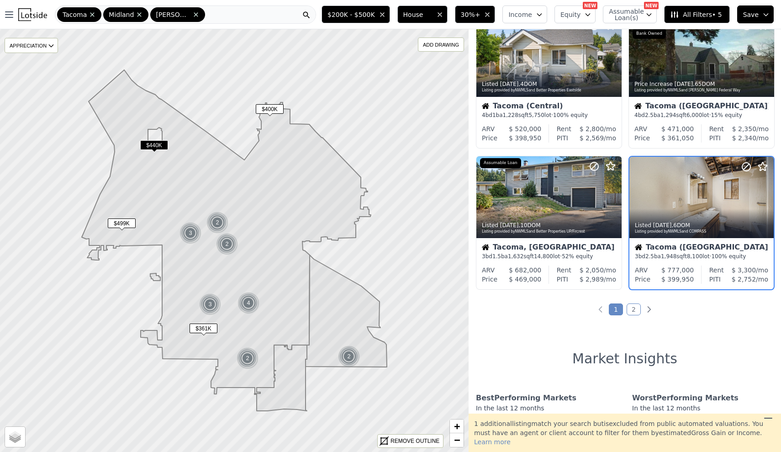
click at [350, 360] on img at bounding box center [349, 356] width 22 height 22
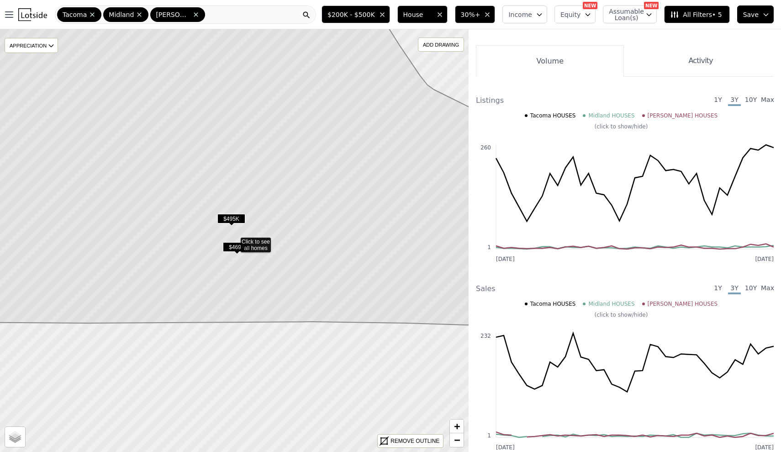
click at [233, 217] on span "$495K" at bounding box center [232, 219] width 28 height 10
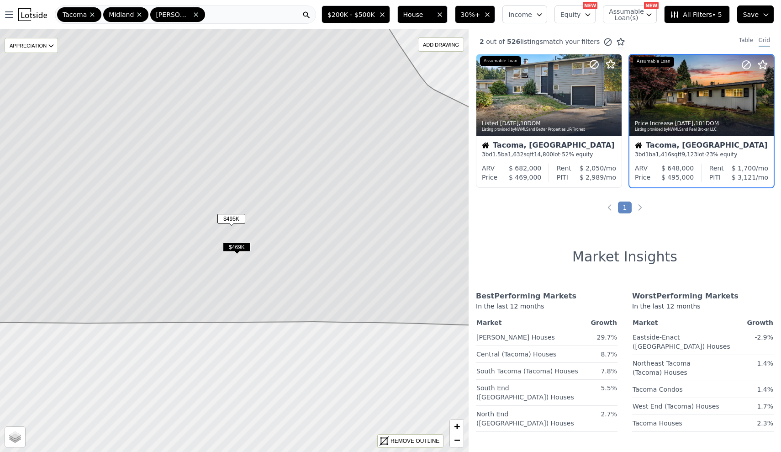
click at [245, 252] on div "$469K" at bounding box center [237, 248] width 28 height 13
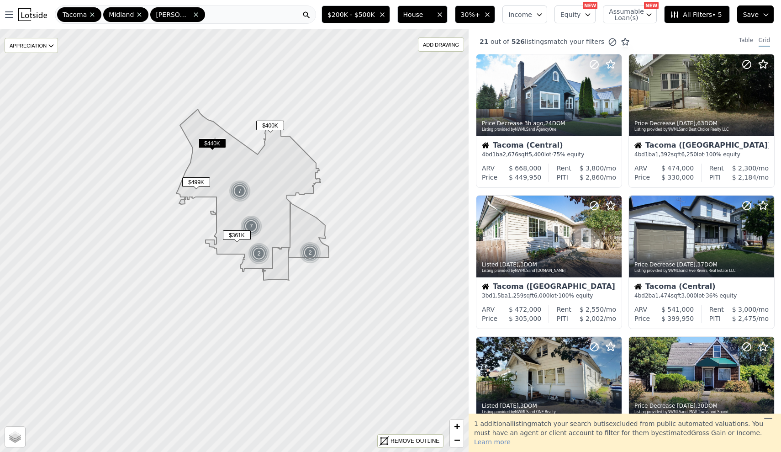
drag, startPoint x: 221, startPoint y: 325, endPoint x: 280, endPoint y: 283, distance: 72.8
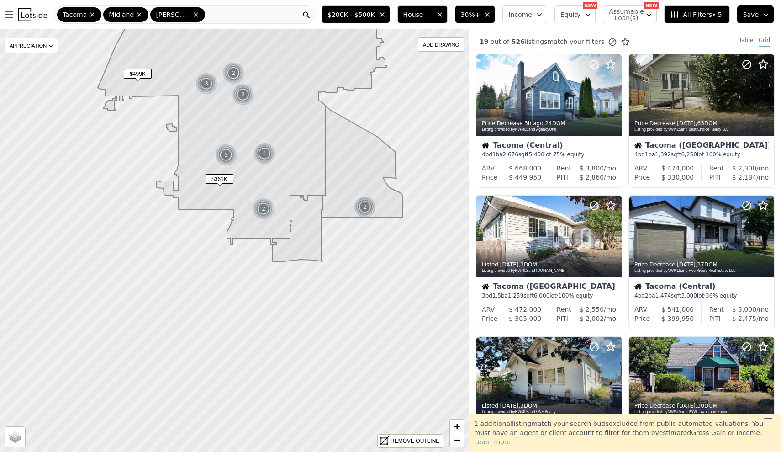
click at [209, 13] on div "Tacoma Midland [PERSON_NAME]" at bounding box center [185, 14] width 261 height 18
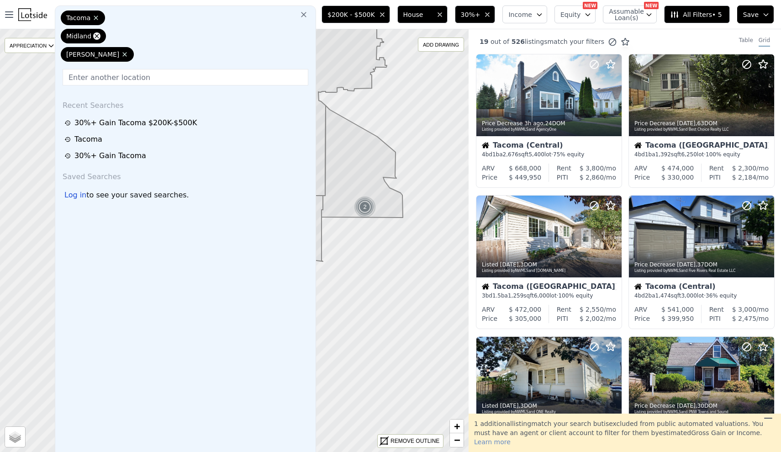
click at [101, 32] on icon at bounding box center [96, 35] width 7 height 7
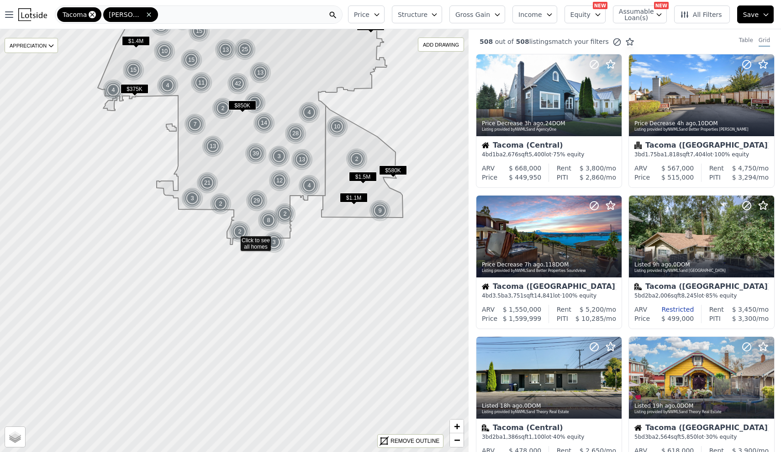
click at [92, 15] on icon at bounding box center [92, 14] width 7 height 7
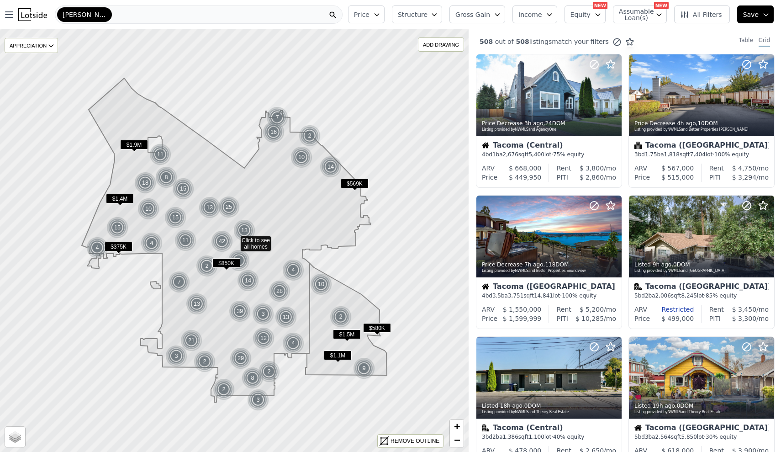
click at [92, 15] on div "[PERSON_NAME]" at bounding box center [199, 14] width 288 height 18
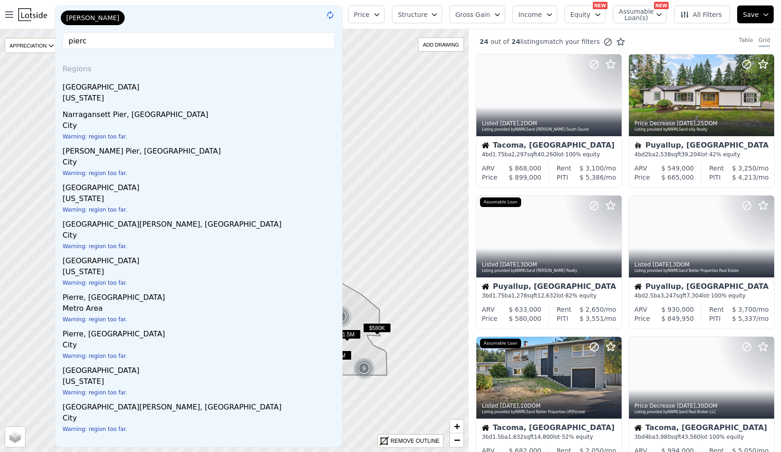
type input "[PERSON_NAME]"
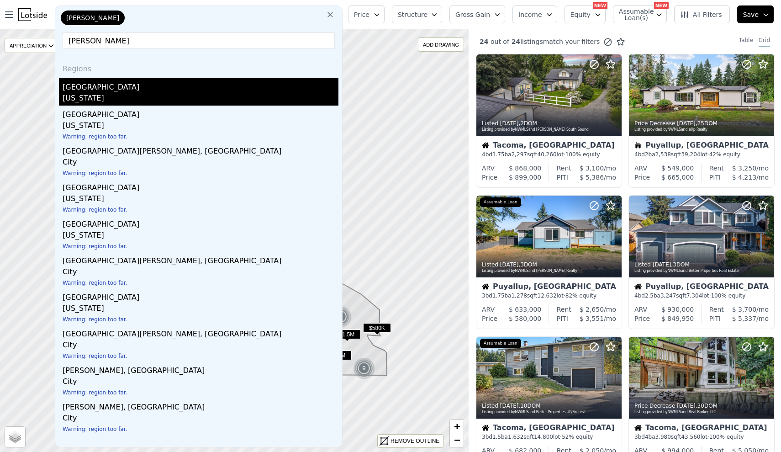
click at [121, 97] on div "[US_STATE]" at bounding box center [201, 99] width 276 height 13
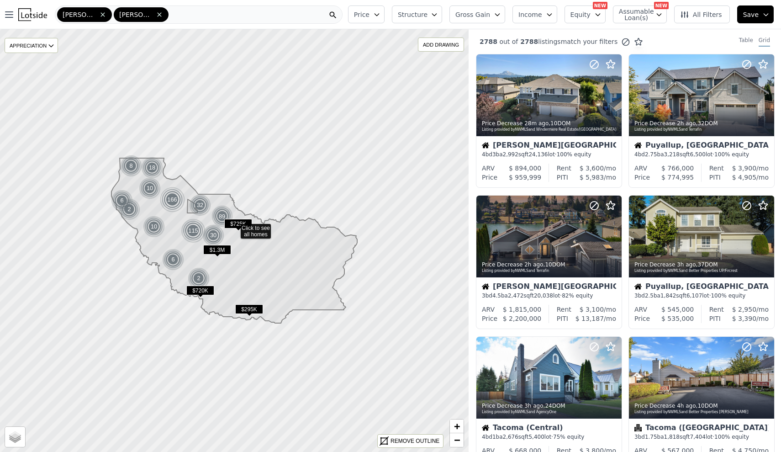
click at [416, 14] on span "Structure" at bounding box center [412, 14] width 29 height 9
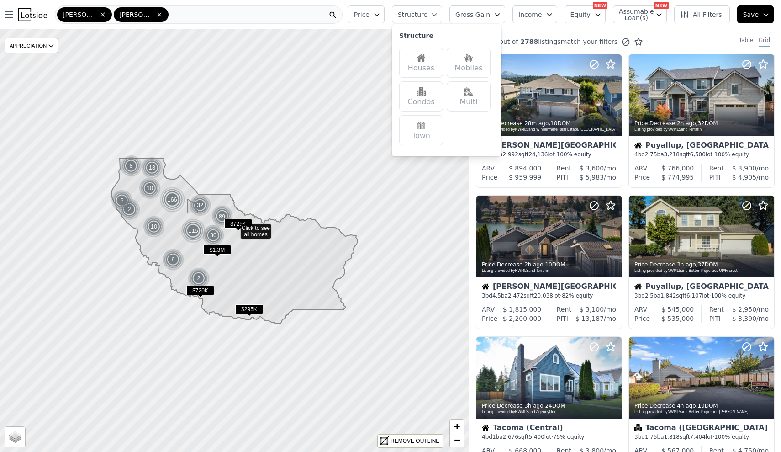
click at [418, 58] on div "Houses" at bounding box center [421, 63] width 44 height 30
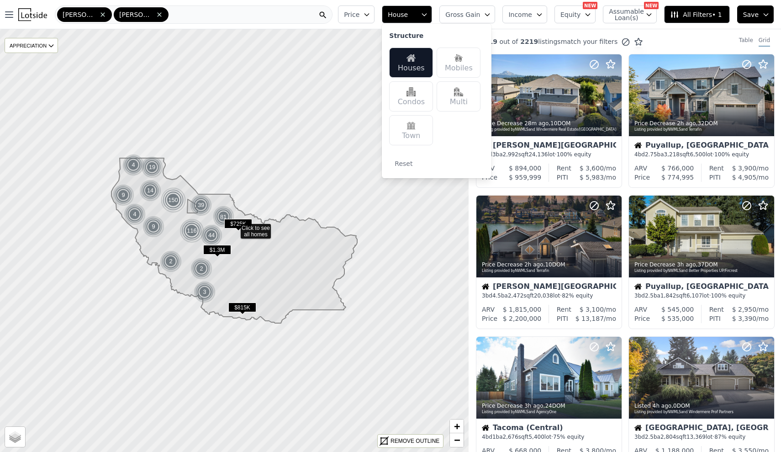
click at [371, 11] on icon "button" at bounding box center [366, 14] width 7 height 7
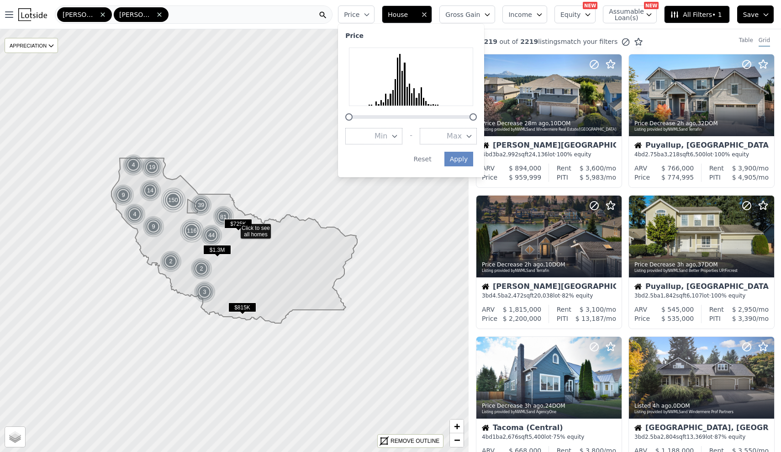
click at [384, 131] on span "Min" at bounding box center [381, 136] width 13 height 11
click at [392, 182] on button "$200K" at bounding box center [373, 185] width 57 height 16
click at [451, 131] on span "Max" at bounding box center [454, 136] width 15 height 11
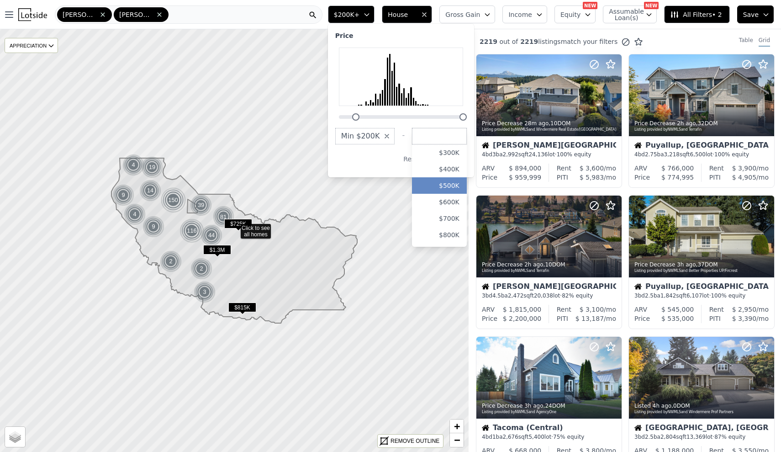
click at [464, 181] on button "$500K" at bounding box center [439, 185] width 55 height 16
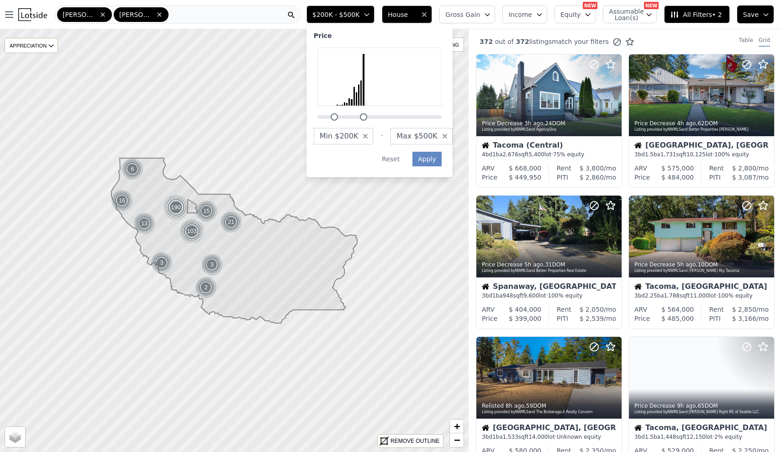
click at [464, 145] on icon at bounding box center [234, 241] width 565 height 510
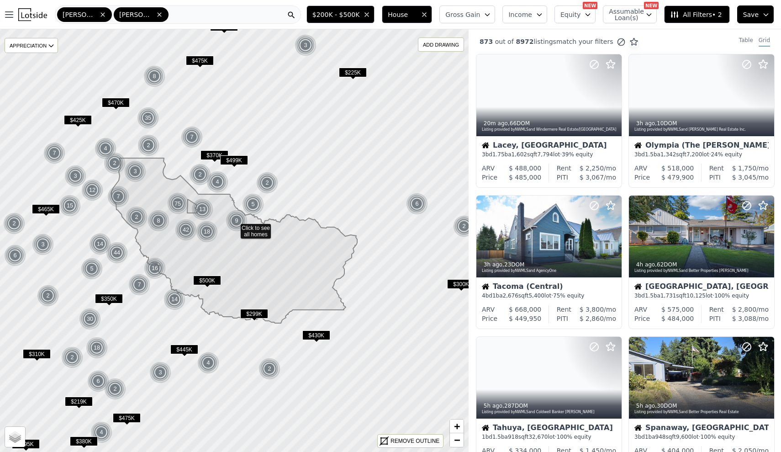
click at [709, 16] on span "All Filters • 2" at bounding box center [696, 14] width 52 height 9
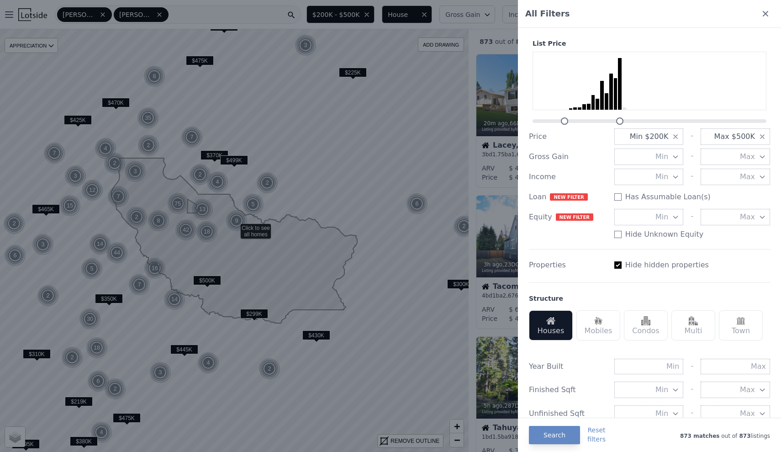
scroll to position [74, 0]
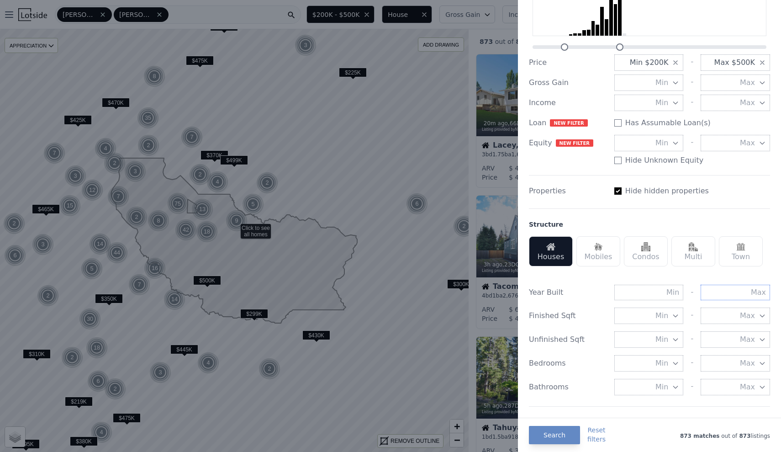
click at [730, 290] on input "text" at bounding box center [735, 293] width 69 height 16
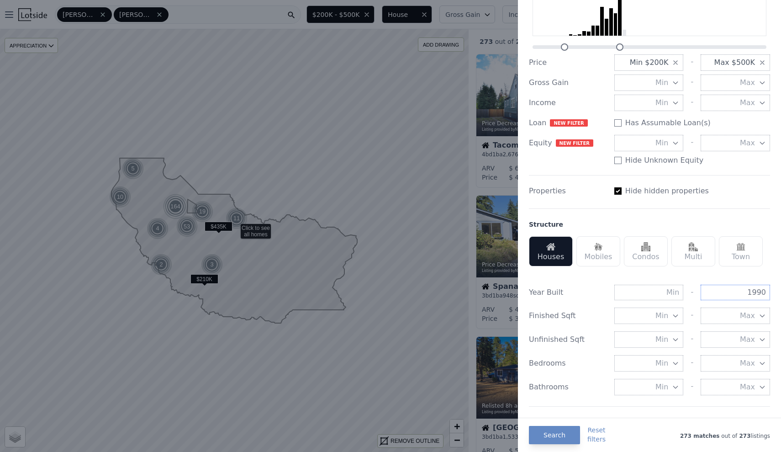
type input "1990"
click at [696, 379] on div "Min - Max" at bounding box center [693, 387] width 156 height 16
click at [670, 317] on button "Min" at bounding box center [649, 316] width 69 height 16
click at [670, 317] on input "number" at bounding box center [649, 316] width 69 height 16
click at [694, 381] on div "-" at bounding box center [692, 387] width 3 height 16
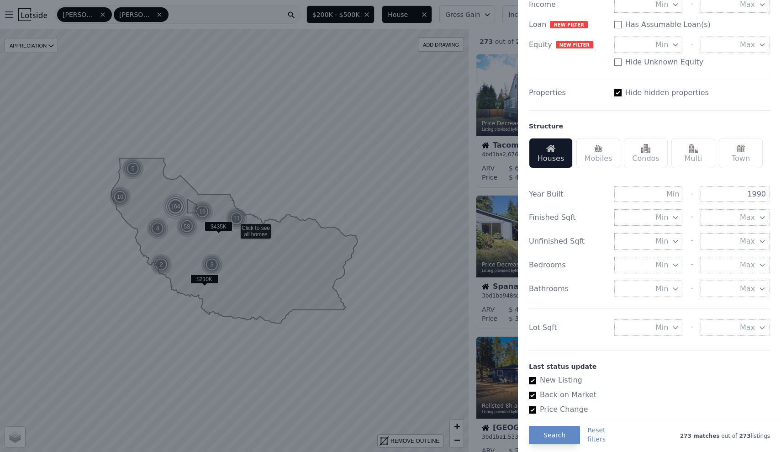
scroll to position [197, 0]
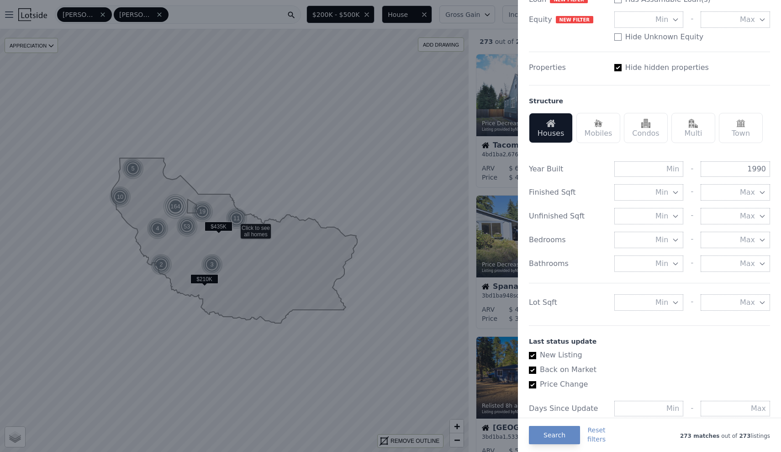
click at [674, 295] on button "Min" at bounding box center [649, 302] width 69 height 16
click at [664, 300] on input "number" at bounding box center [649, 302] width 69 height 16
click at [571, 303] on div "Lot Sqft" at bounding box center [568, 302] width 78 height 11
click at [558, 437] on button "Search" at bounding box center [554, 435] width 51 height 18
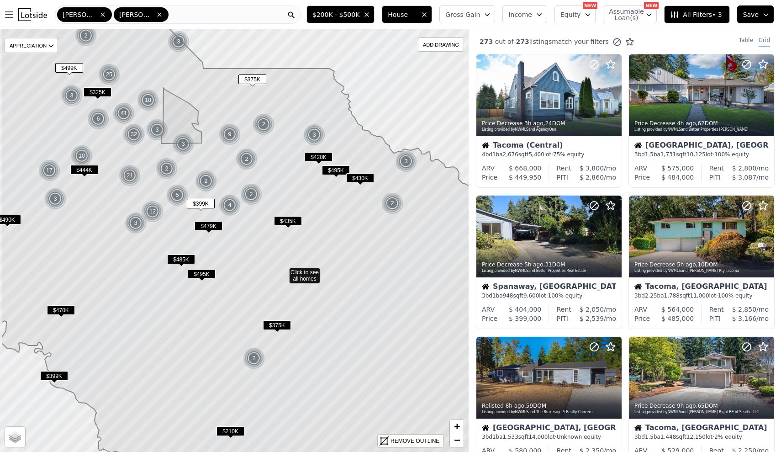
drag, startPoint x: 186, startPoint y: 207, endPoint x: 234, endPoint y: 241, distance: 58.8
click at [234, 241] on icon at bounding box center [283, 274] width 564 height 509
click at [360, 16] on span "$200K - $500K" at bounding box center [337, 14] width 48 height 9
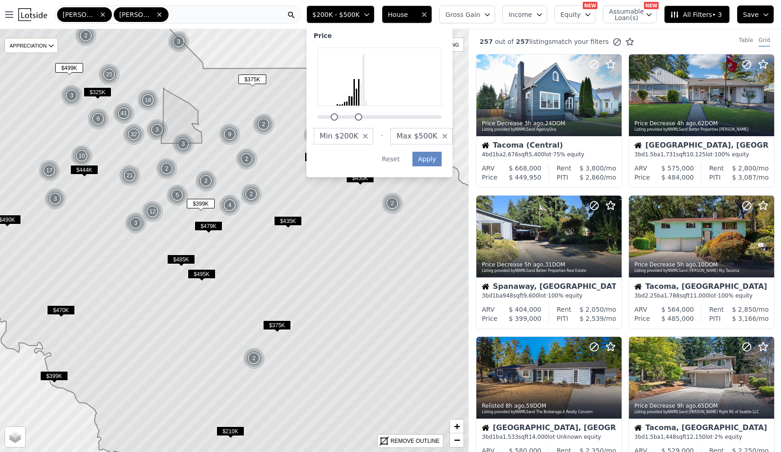
drag, startPoint x: 372, startPoint y: 116, endPoint x: 366, endPoint y: 116, distance: 5.5
click at [362, 116] on div at bounding box center [358, 116] width 7 height 7
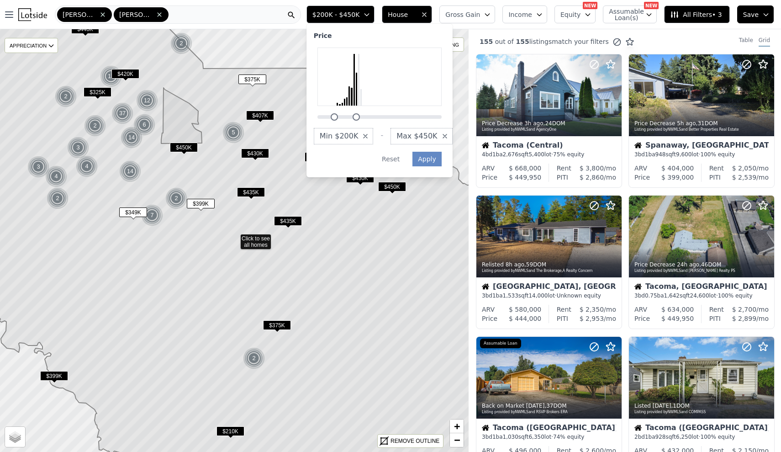
click at [360, 116] on div at bounding box center [356, 116] width 7 height 7
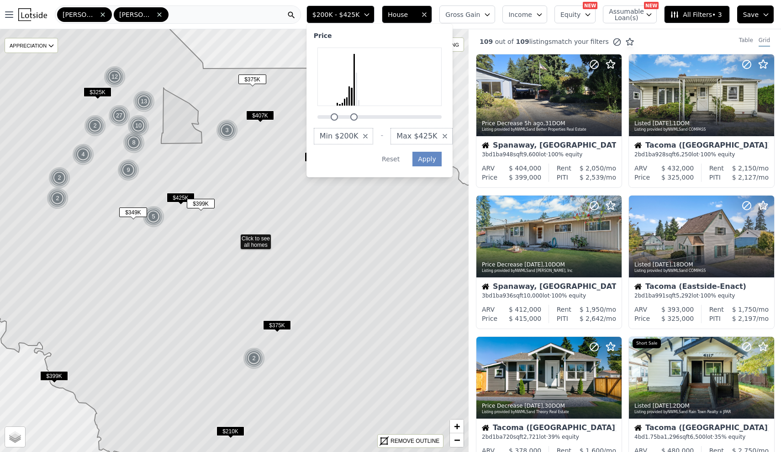
click at [358, 116] on div at bounding box center [353, 116] width 7 height 7
click at [437, 154] on button "Apply" at bounding box center [427, 159] width 29 height 15
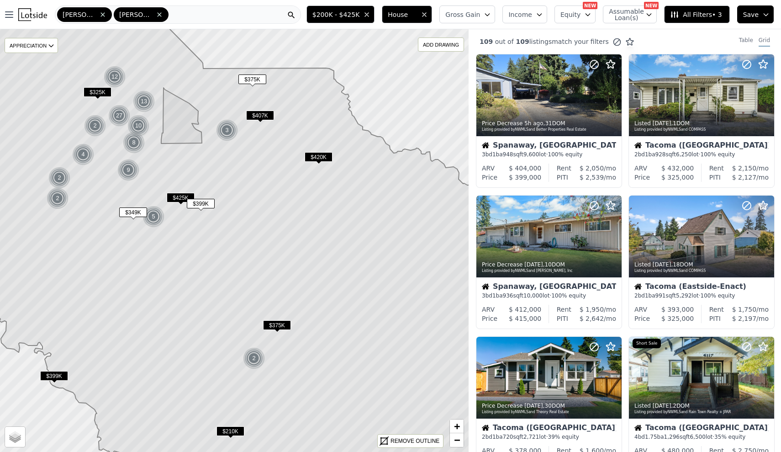
click at [314, 155] on span "$420K" at bounding box center [319, 157] width 28 height 10
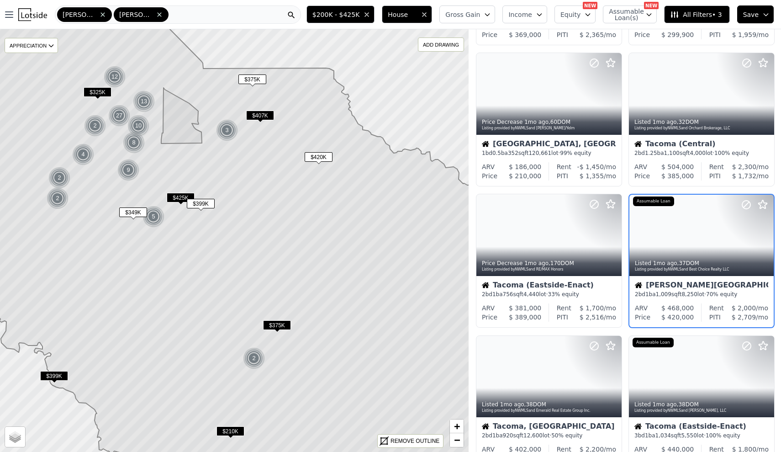
scroll to position [149, 0]
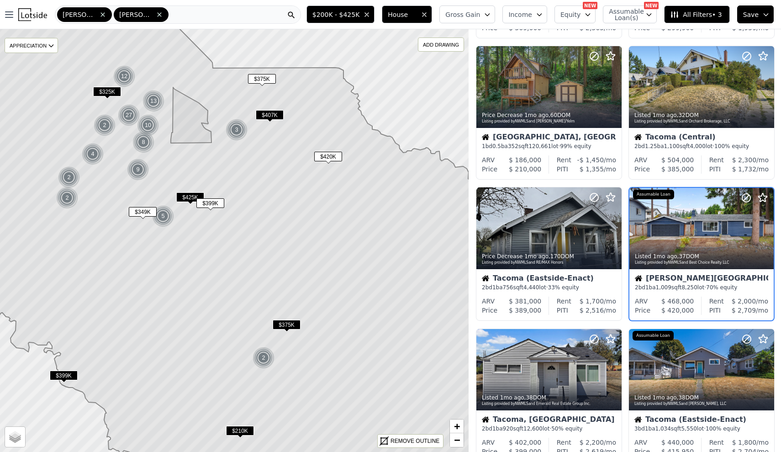
drag, startPoint x: 223, startPoint y: 181, endPoint x: 280, endPoint y: 180, distance: 56.7
click at [280, 180] on icon at bounding box center [244, 240] width 564 height 509
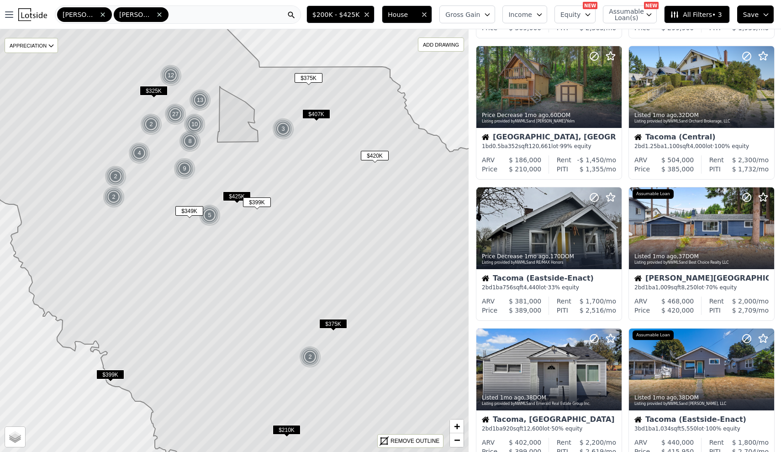
click at [473, 7] on button "Gross Gain" at bounding box center [468, 14] width 56 height 18
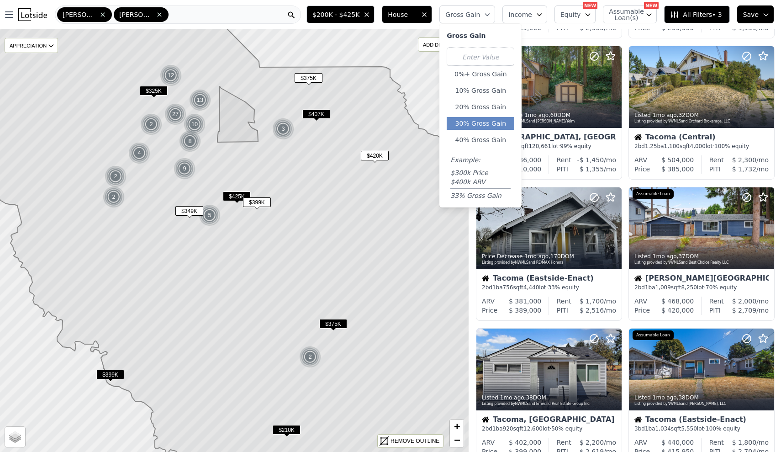
click at [495, 119] on button "30% Gross Gain" at bounding box center [481, 123] width 68 height 13
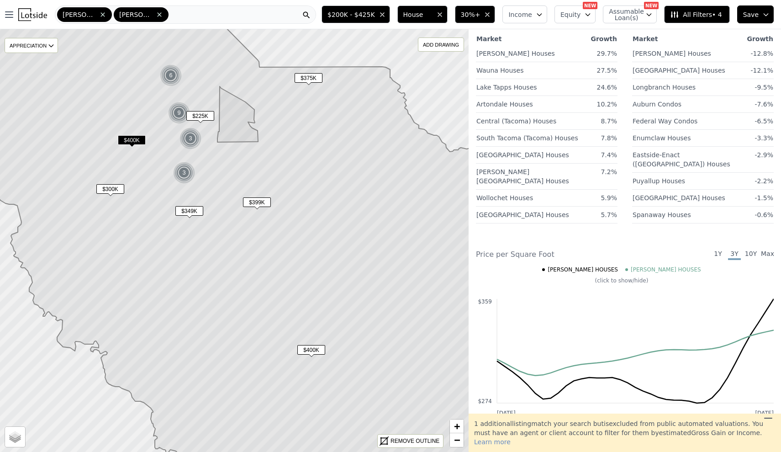
click at [263, 199] on span "$399K" at bounding box center [257, 202] width 28 height 10
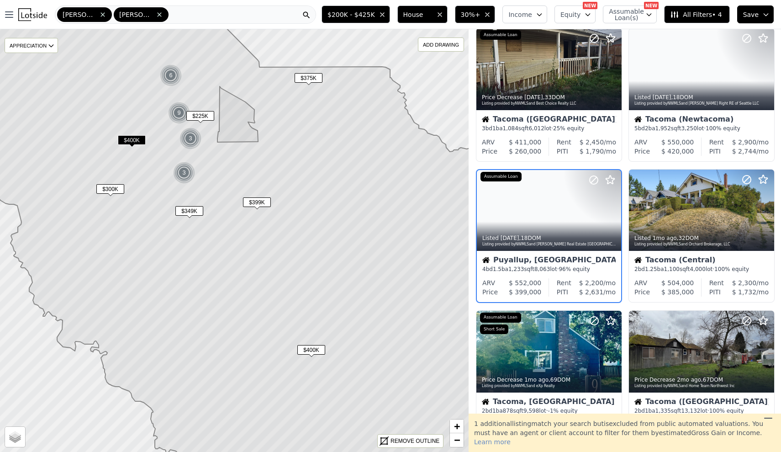
scroll to position [462, 0]
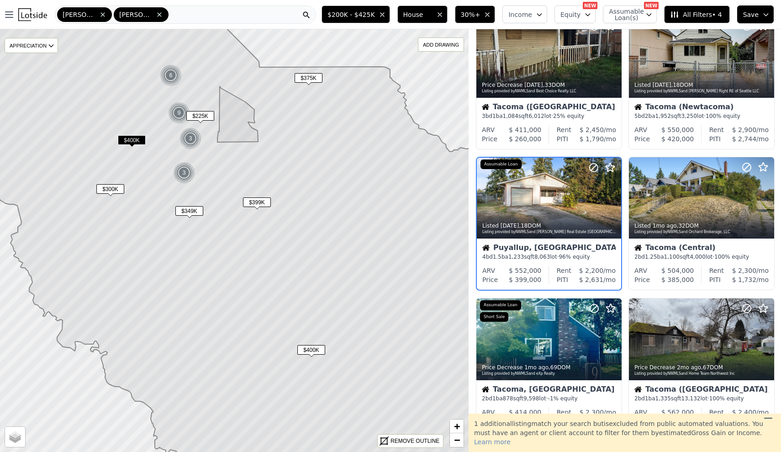
click at [195, 212] on span "$349K" at bounding box center [189, 211] width 28 height 10
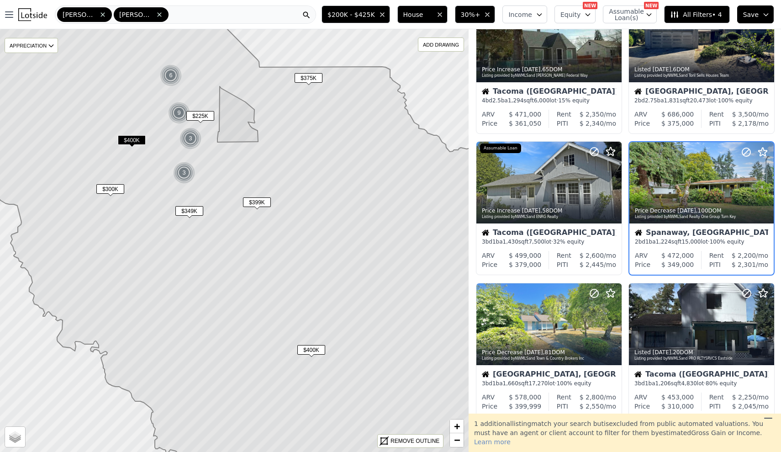
scroll to position [37, 0]
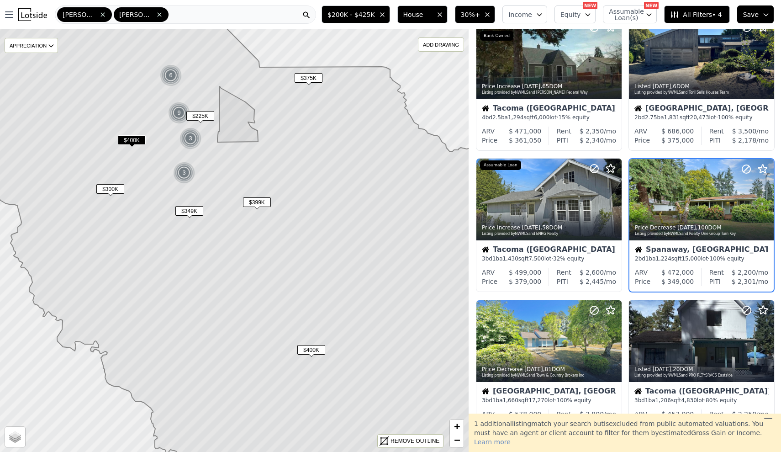
click at [264, 200] on span "$399K" at bounding box center [257, 202] width 28 height 10
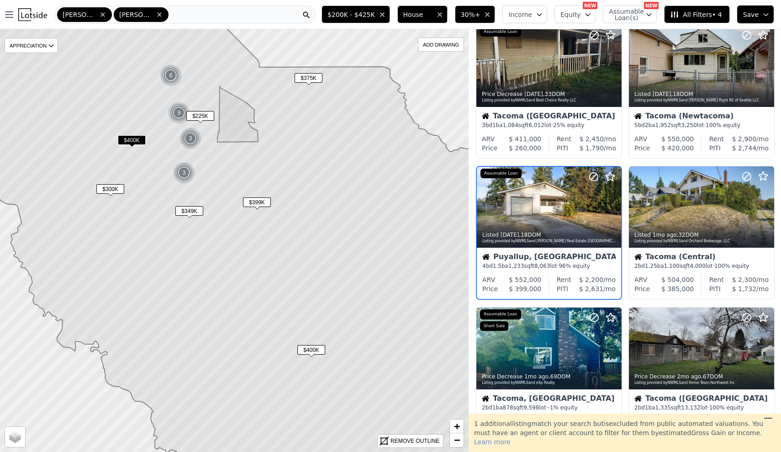
scroll to position [462, 0]
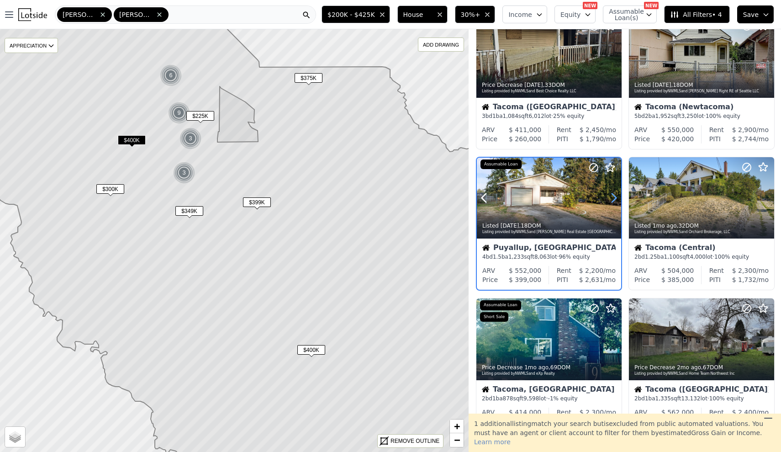
click at [615, 197] on icon at bounding box center [614, 198] width 15 height 15
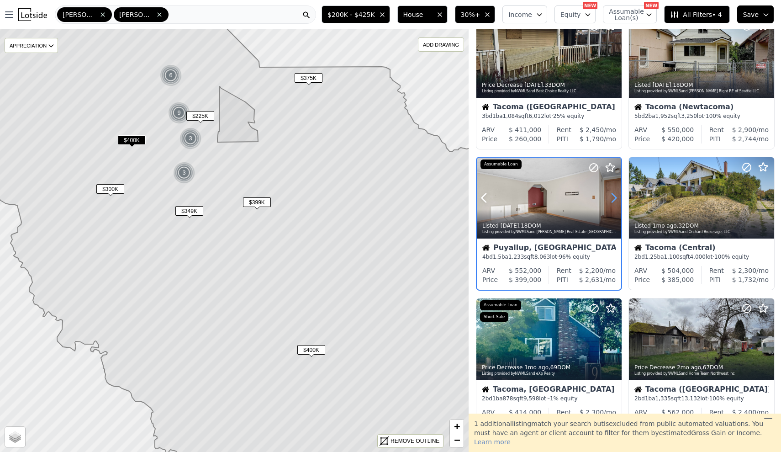
click at [615, 197] on icon at bounding box center [614, 198] width 15 height 15
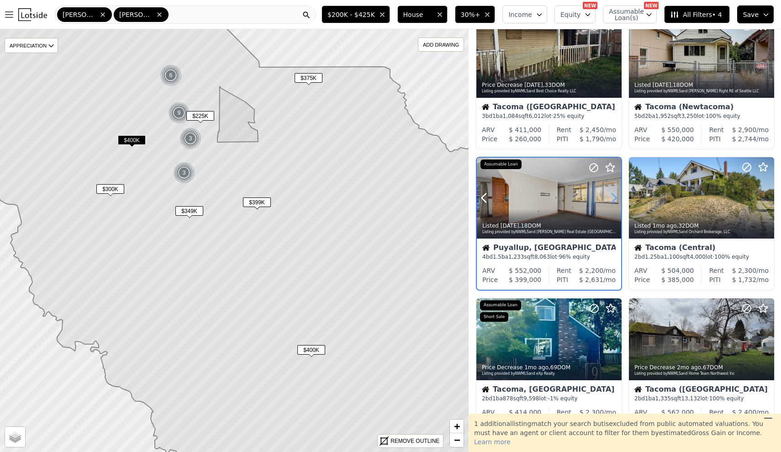
click at [615, 197] on icon at bounding box center [614, 198] width 15 height 15
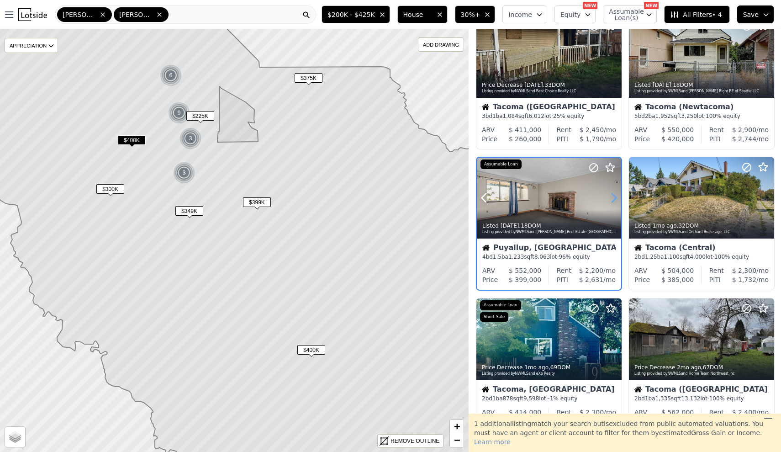
click at [615, 197] on icon at bounding box center [614, 198] width 15 height 15
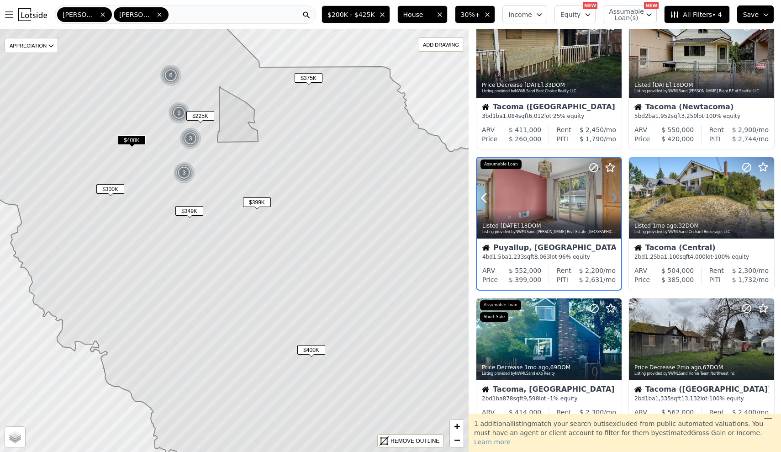
click at [615, 197] on icon at bounding box center [614, 198] width 15 height 15
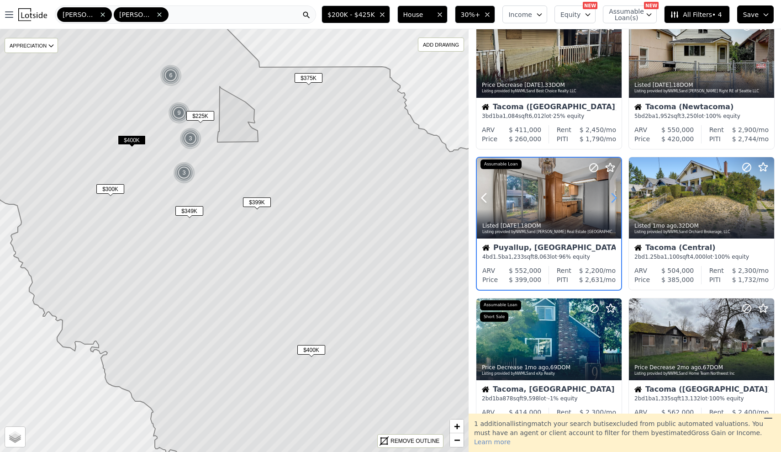
click at [615, 197] on icon at bounding box center [614, 198] width 15 height 15
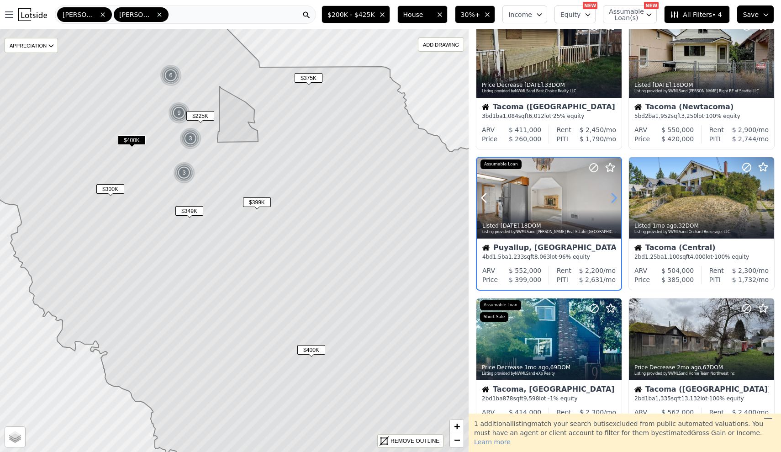
click at [615, 197] on icon at bounding box center [614, 198] width 15 height 15
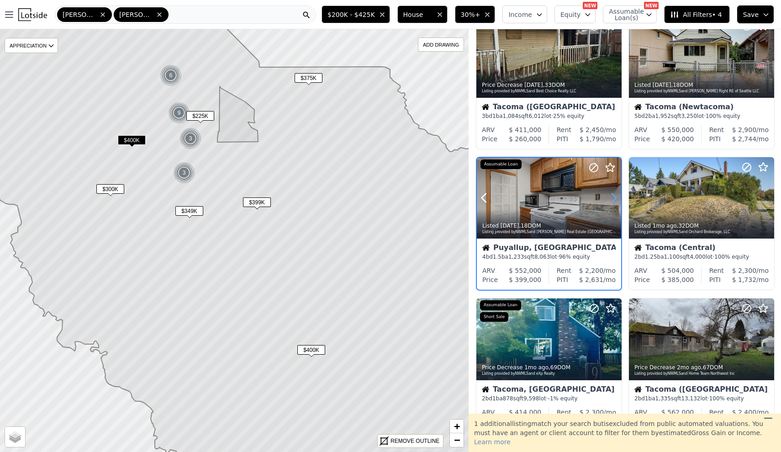
click at [615, 197] on icon at bounding box center [614, 198] width 15 height 15
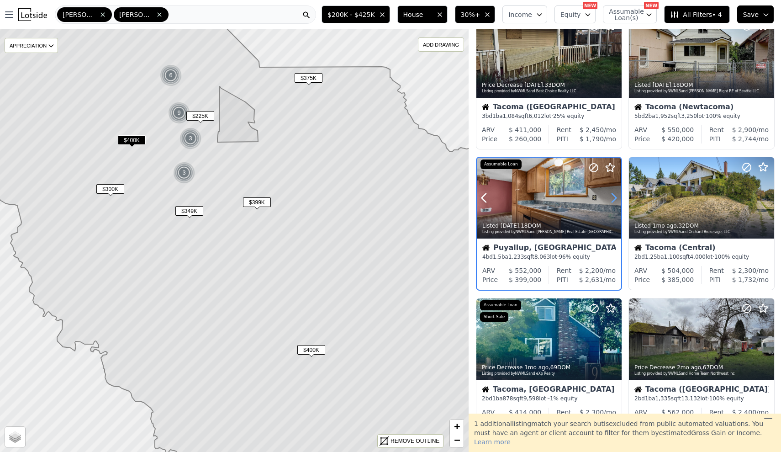
click at [615, 197] on icon at bounding box center [614, 198] width 15 height 15
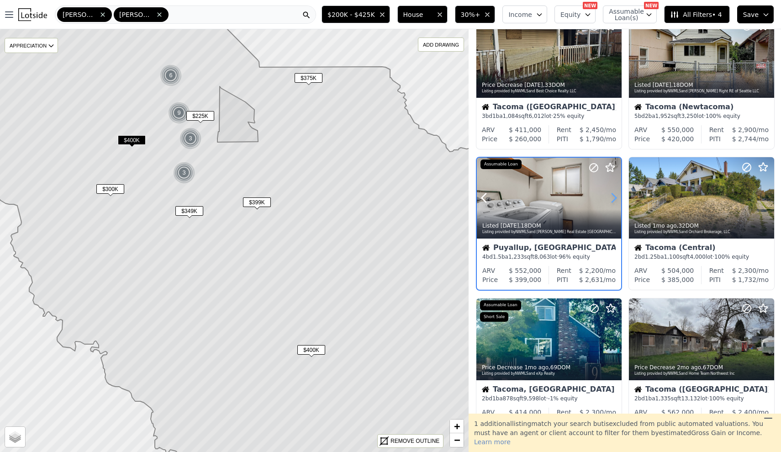
click at [615, 197] on icon at bounding box center [614, 198] width 15 height 15
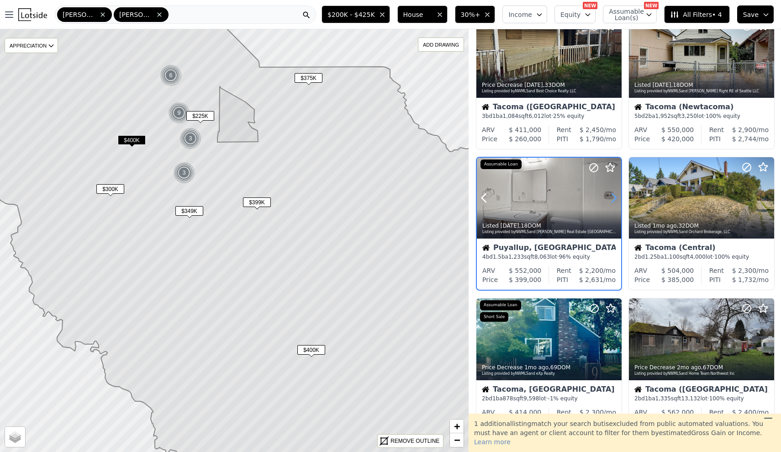
click at [615, 197] on icon at bounding box center [614, 198] width 15 height 15
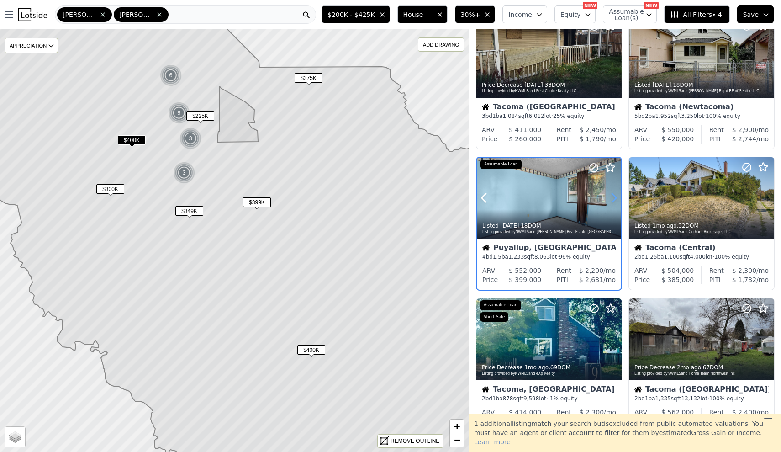
click at [615, 197] on icon at bounding box center [614, 198] width 15 height 15
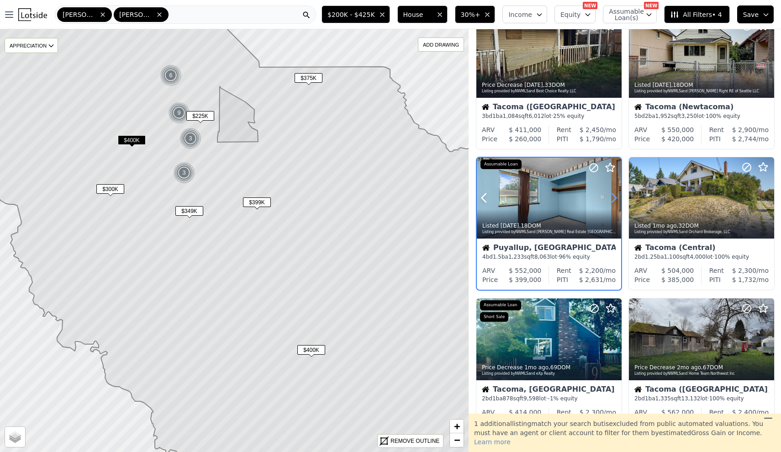
click at [615, 197] on icon at bounding box center [614, 198] width 15 height 15
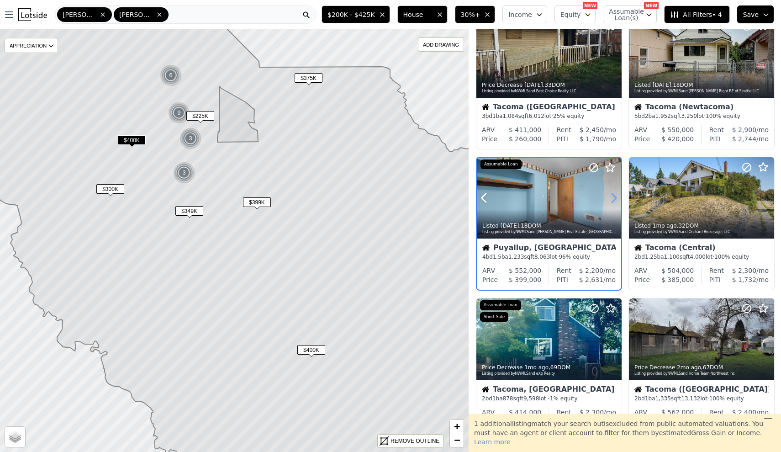
click at [615, 197] on icon at bounding box center [614, 198] width 15 height 15
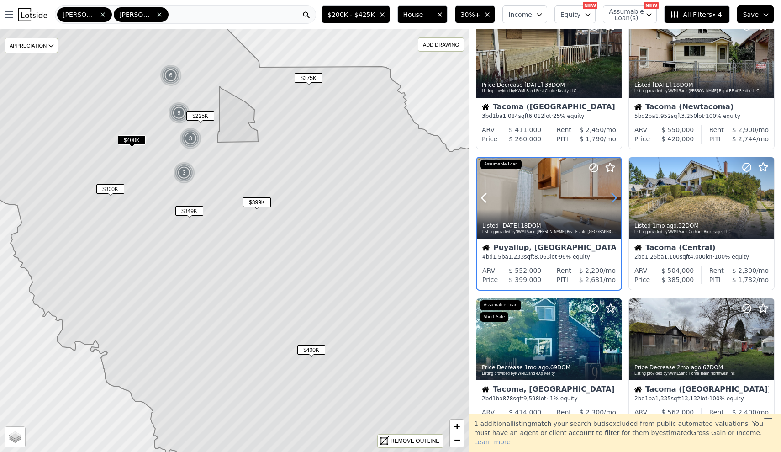
click at [615, 197] on icon at bounding box center [614, 198] width 15 height 15
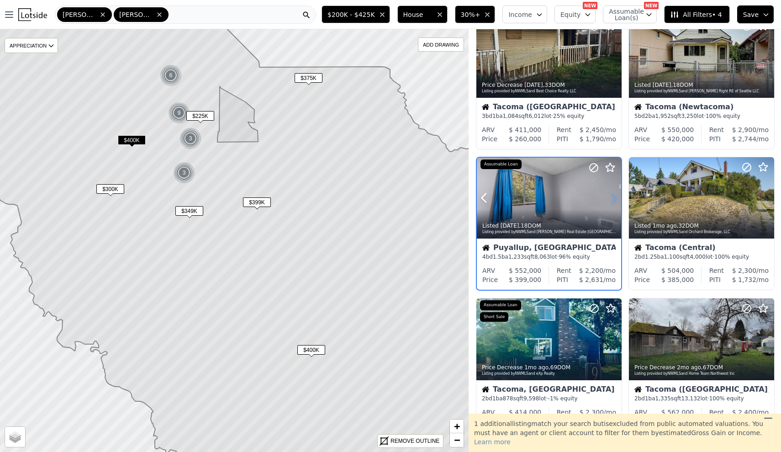
click at [615, 197] on icon at bounding box center [614, 198] width 15 height 15
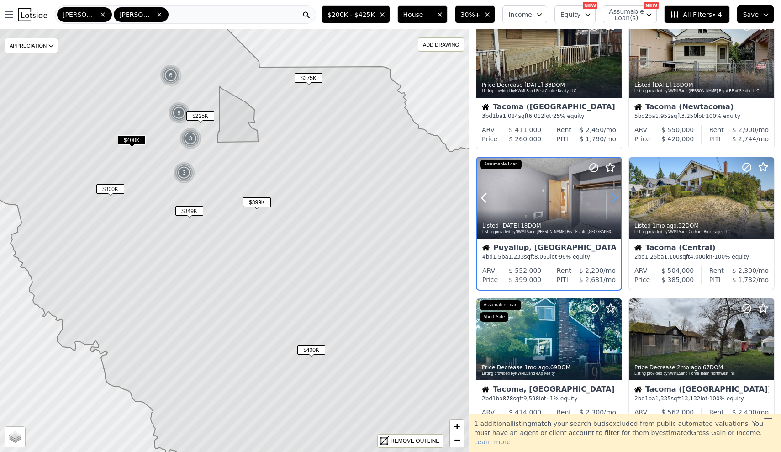
click at [615, 197] on icon at bounding box center [614, 198] width 15 height 15
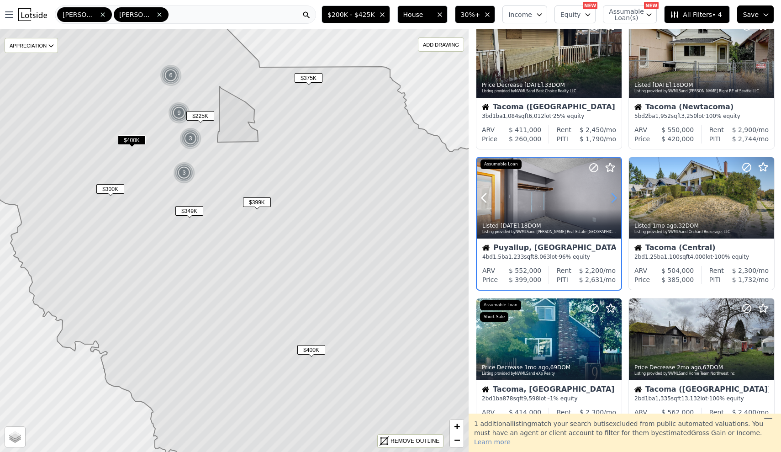
click at [615, 197] on icon at bounding box center [614, 198] width 15 height 15
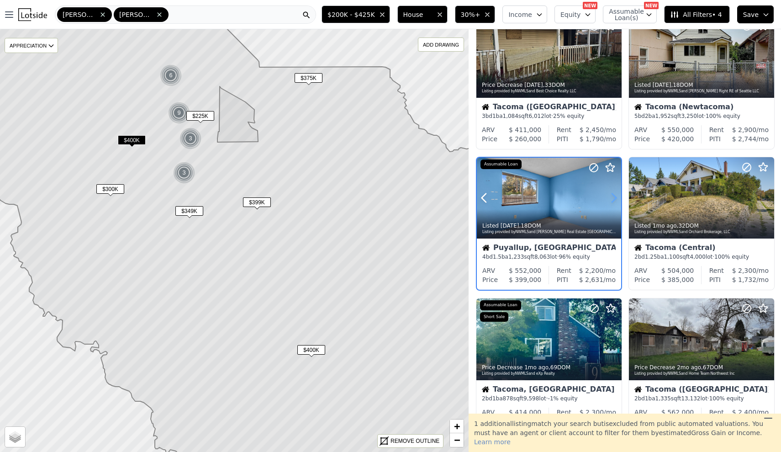
click at [615, 197] on icon at bounding box center [614, 198] width 15 height 15
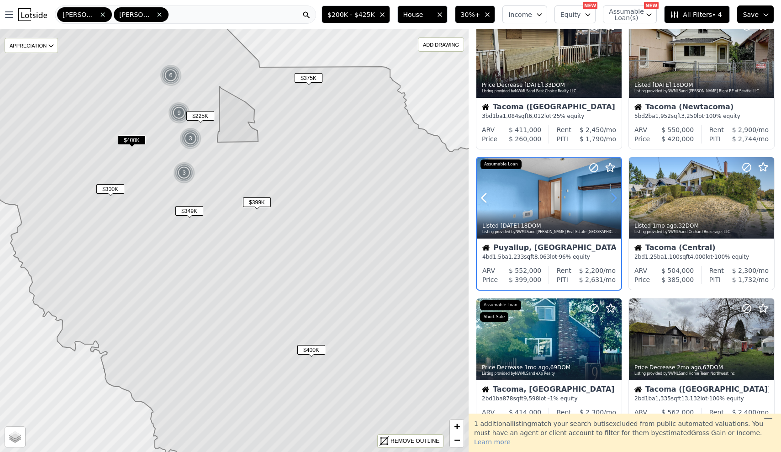
click at [615, 197] on icon at bounding box center [614, 198] width 15 height 15
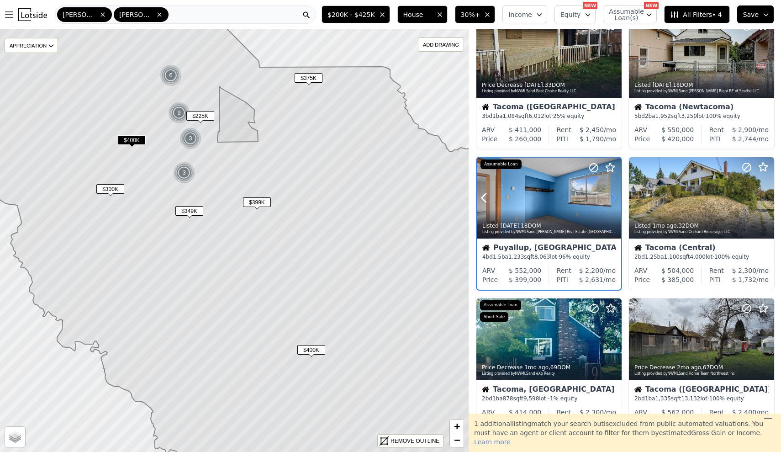
click at [615, 197] on icon at bounding box center [614, 198] width 15 height 15
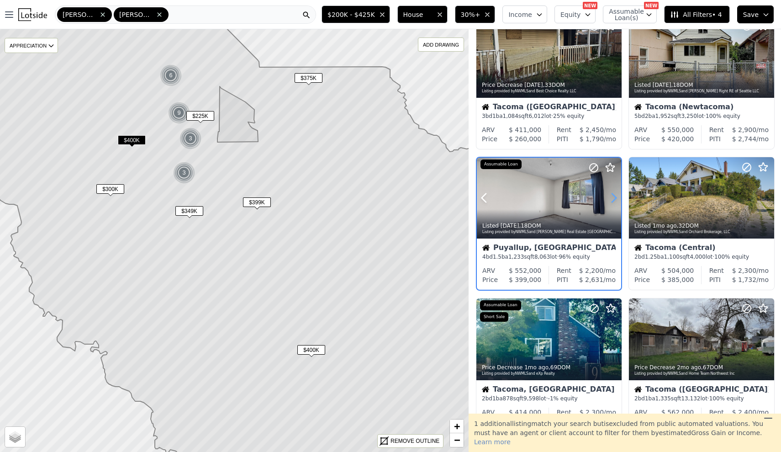
click at [615, 197] on icon at bounding box center [614, 198] width 15 height 15
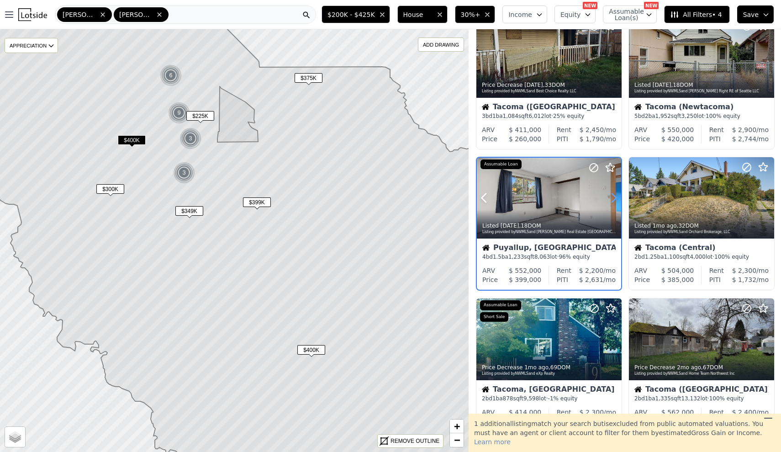
click at [615, 197] on icon at bounding box center [614, 198] width 15 height 15
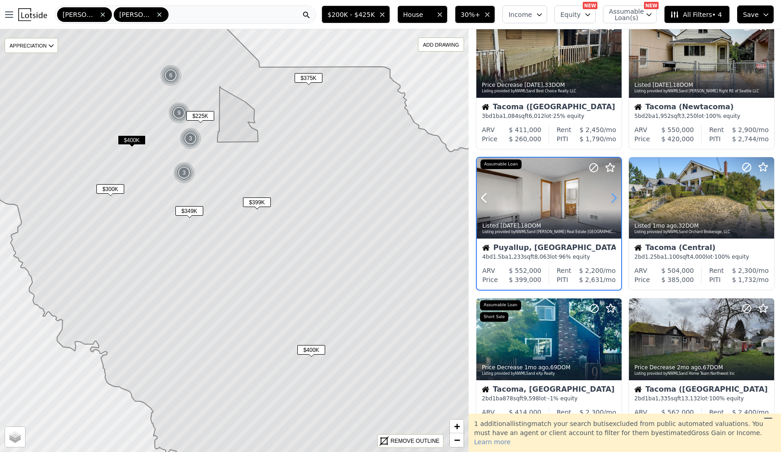
click at [615, 199] on icon at bounding box center [614, 198] width 4 height 9
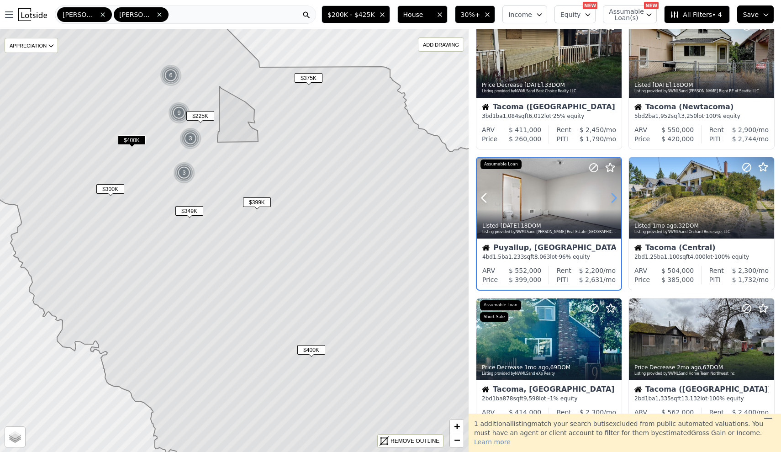
click at [615, 199] on icon at bounding box center [614, 198] width 4 height 9
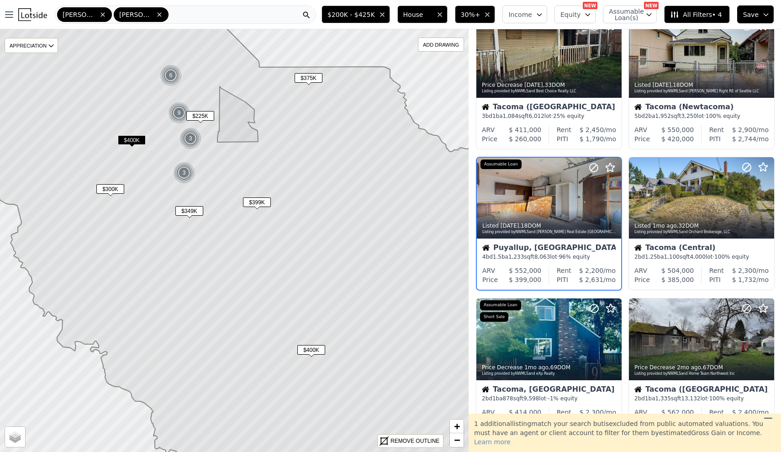
click at [111, 187] on span "$300K" at bounding box center [110, 189] width 28 height 10
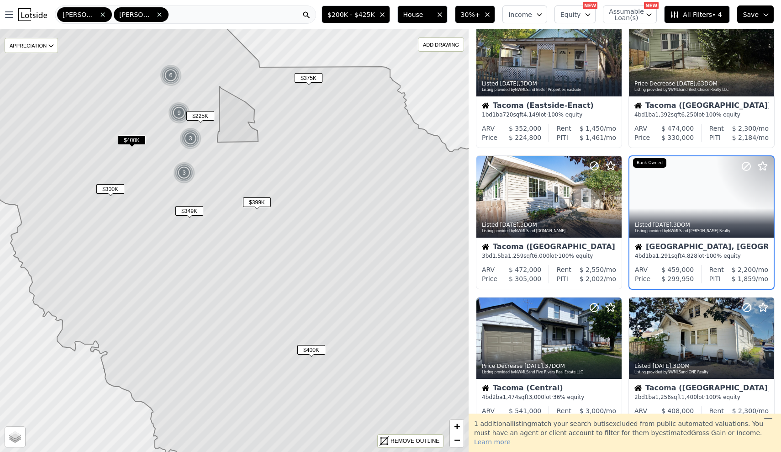
scroll to position [179, 0]
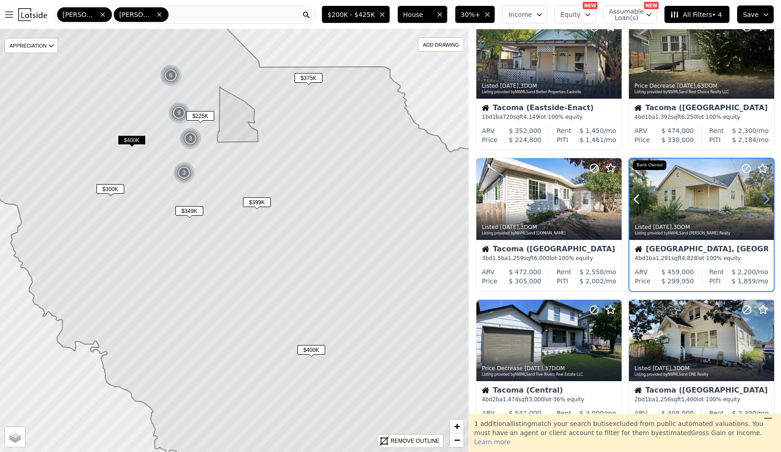
click at [770, 203] on icon at bounding box center [766, 199] width 15 height 15
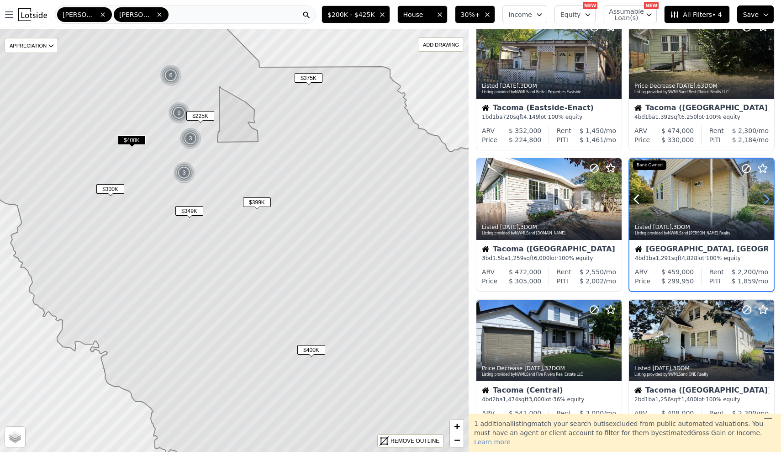
click at [770, 203] on icon at bounding box center [766, 199] width 15 height 15
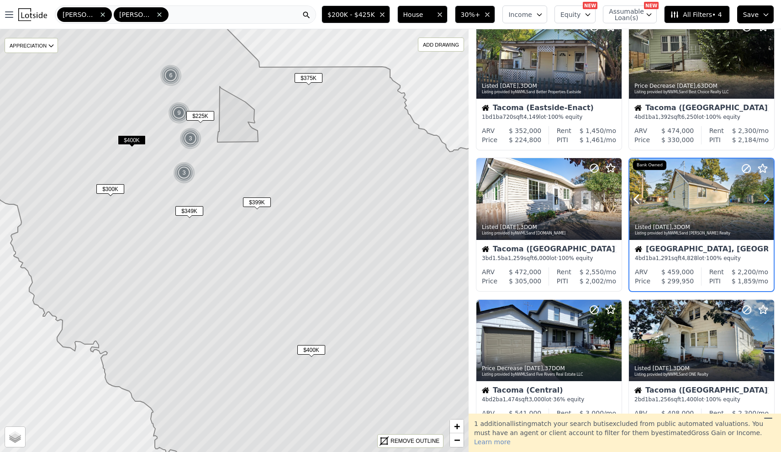
click at [770, 203] on icon at bounding box center [766, 199] width 15 height 15
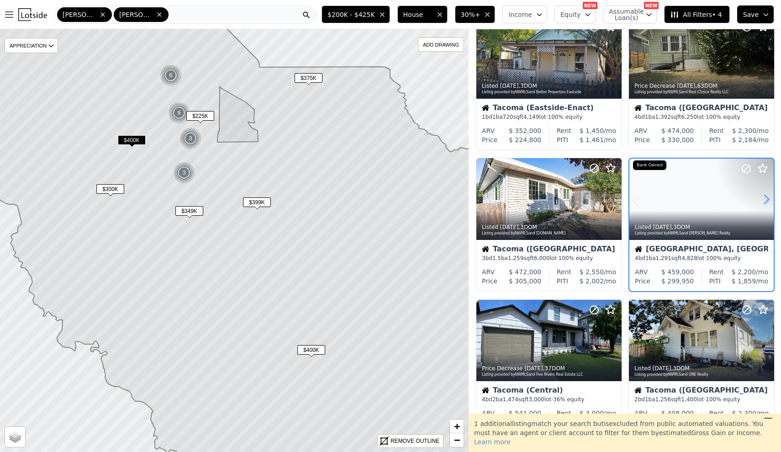
click at [770, 203] on icon at bounding box center [766, 199] width 15 height 15
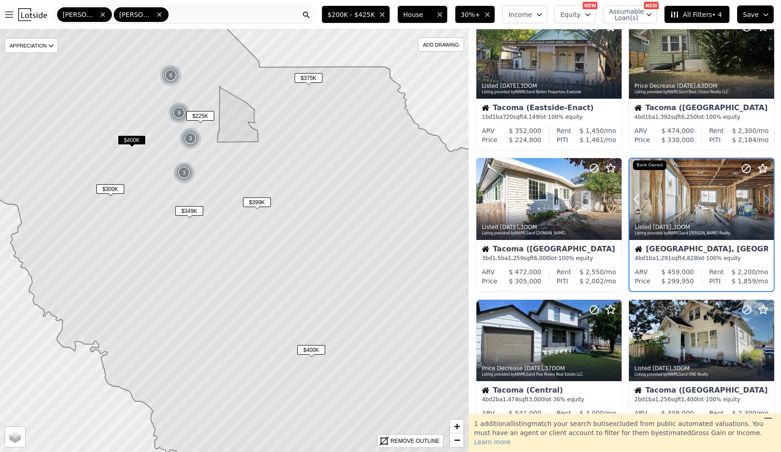
click at [770, 203] on icon at bounding box center [766, 199] width 15 height 15
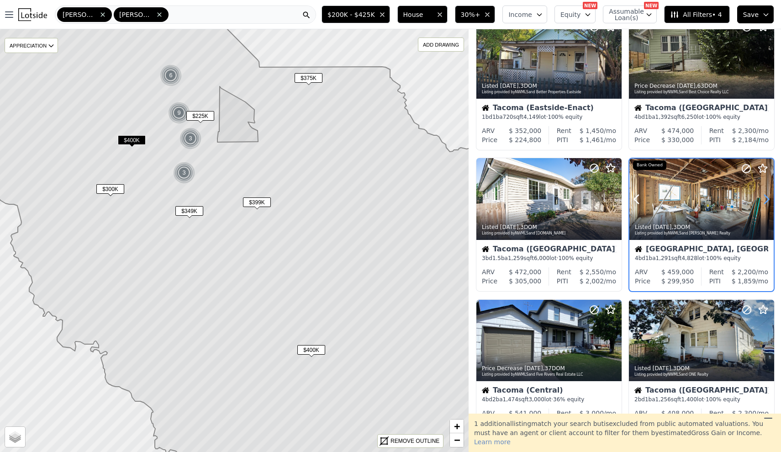
click at [770, 203] on icon at bounding box center [766, 199] width 15 height 15
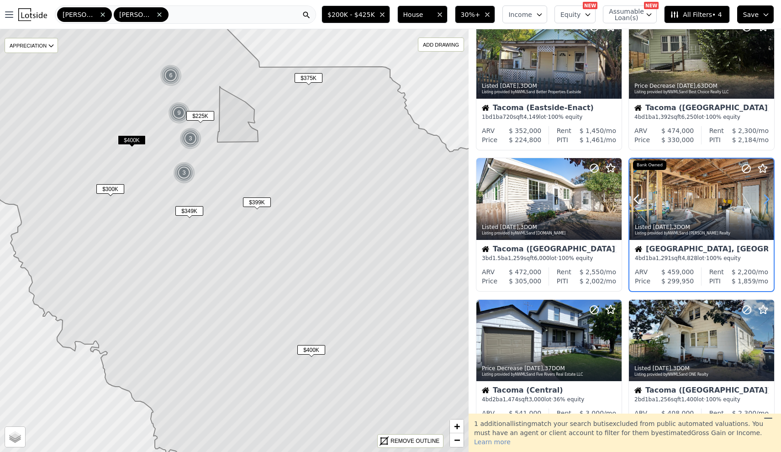
click at [770, 203] on icon at bounding box center [766, 199] width 15 height 15
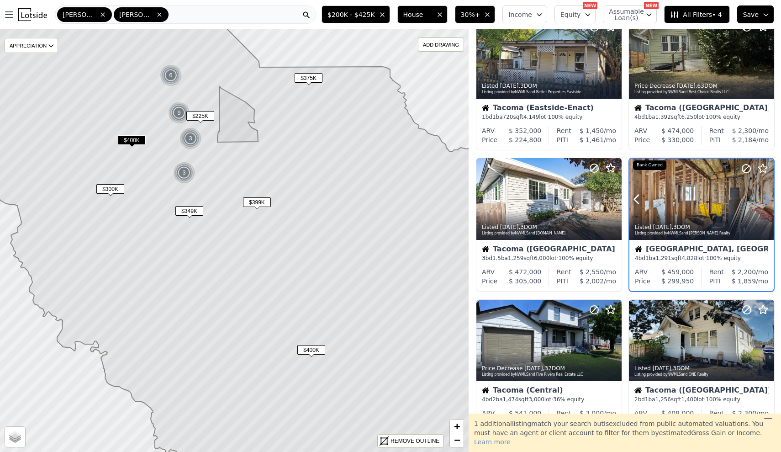
click at [770, 203] on icon at bounding box center [766, 199] width 15 height 15
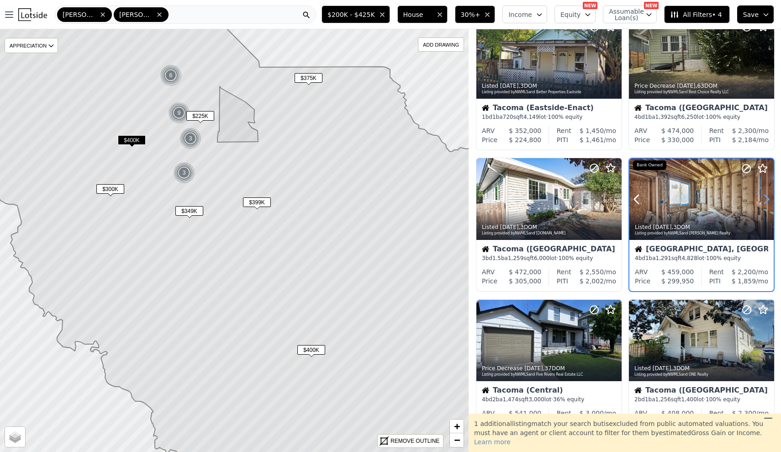
click at [770, 203] on icon at bounding box center [766, 199] width 15 height 15
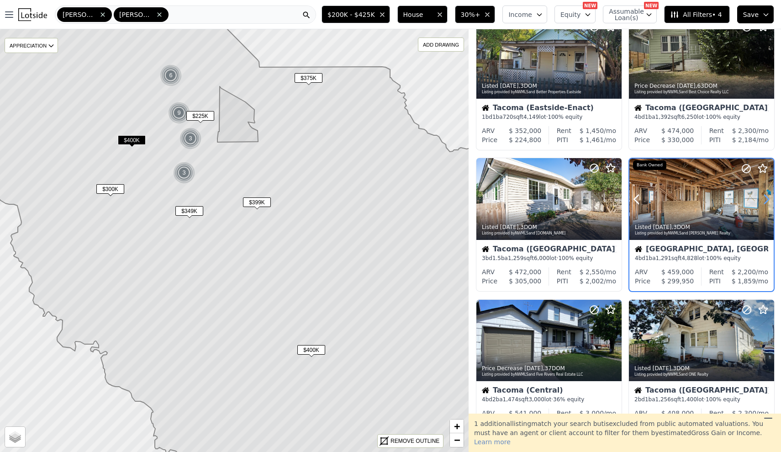
click at [770, 203] on icon at bounding box center [766, 199] width 15 height 15
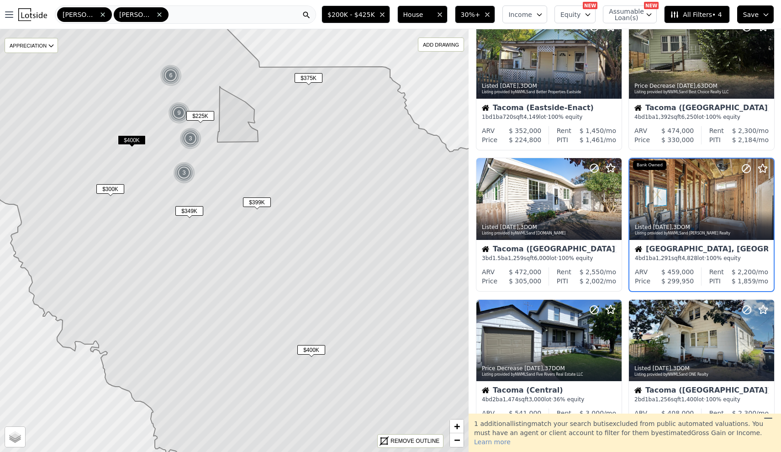
click at [314, 80] on span "$375K" at bounding box center [309, 78] width 28 height 10
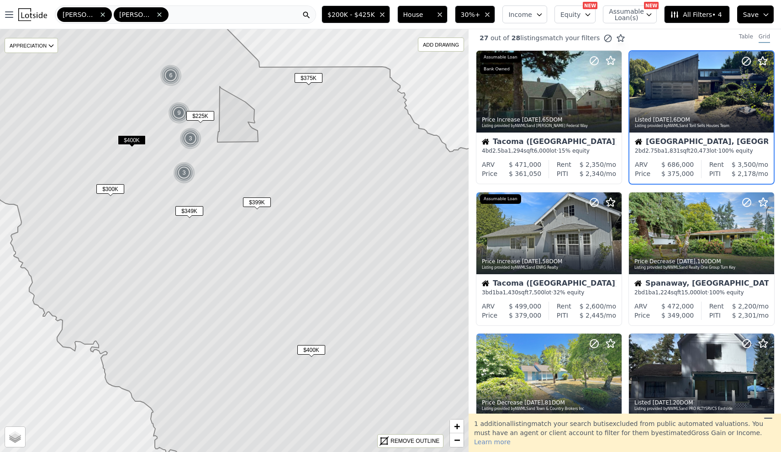
scroll to position [0, 0]
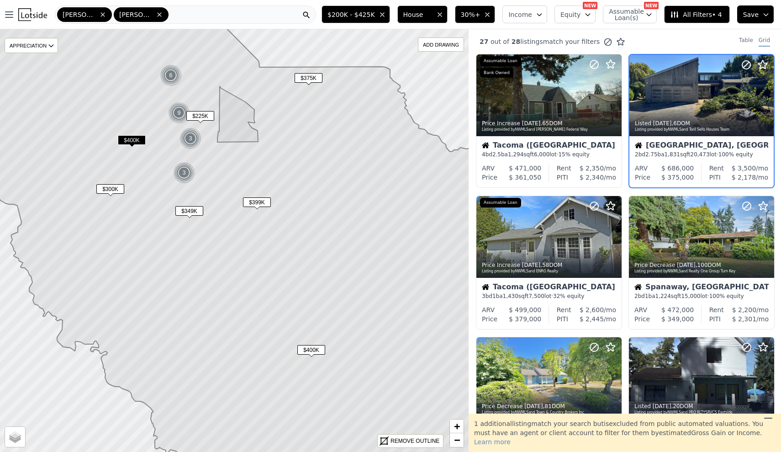
click at [196, 116] on span "$225K" at bounding box center [200, 116] width 28 height 10
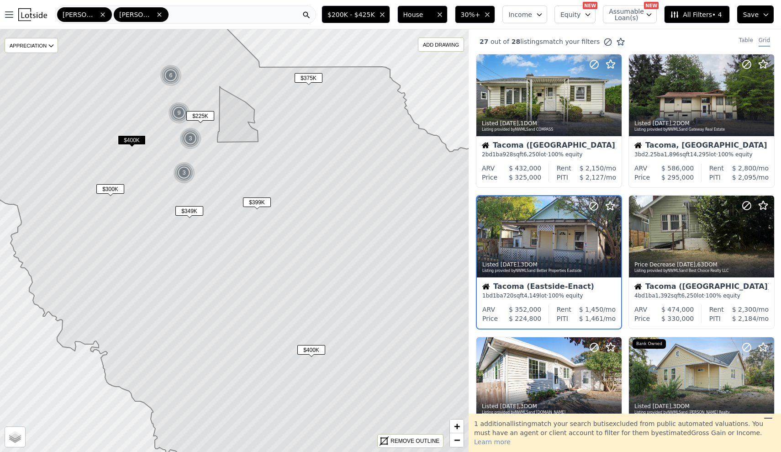
scroll to position [37, 0]
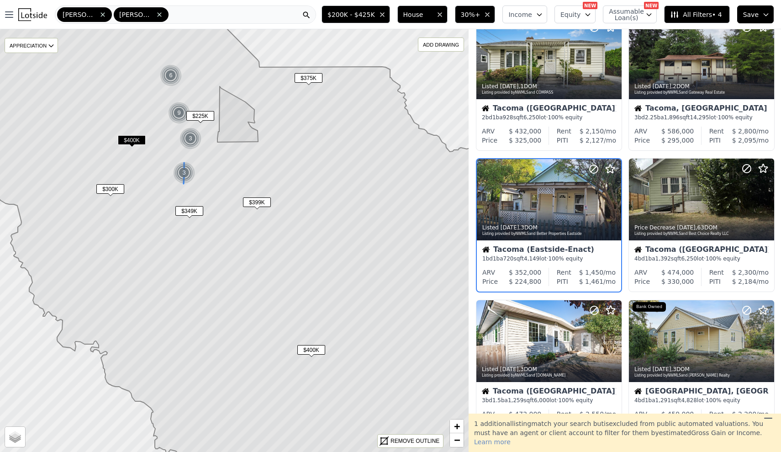
click at [188, 170] on img at bounding box center [184, 173] width 22 height 22
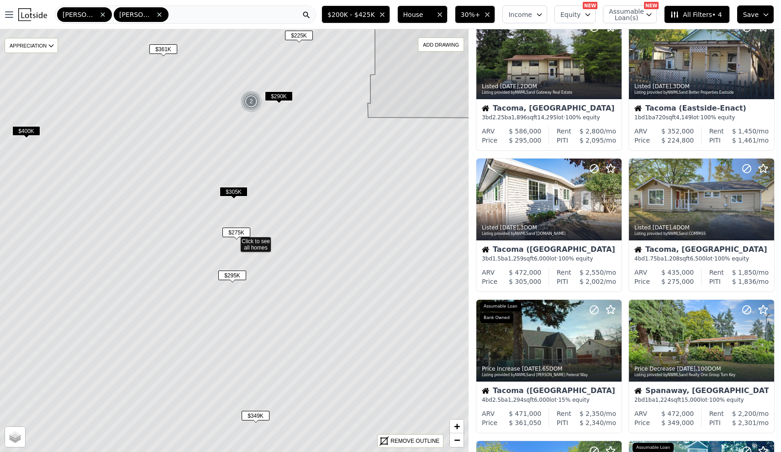
click at [234, 235] on span "$275K" at bounding box center [237, 233] width 28 height 10
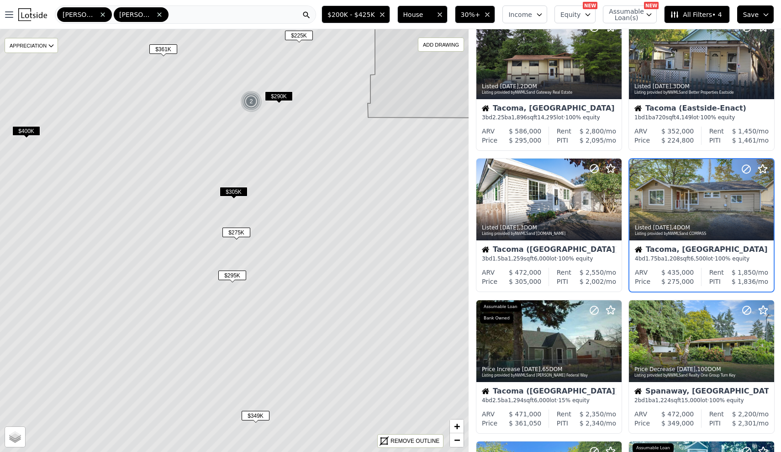
scroll to position [8, 0]
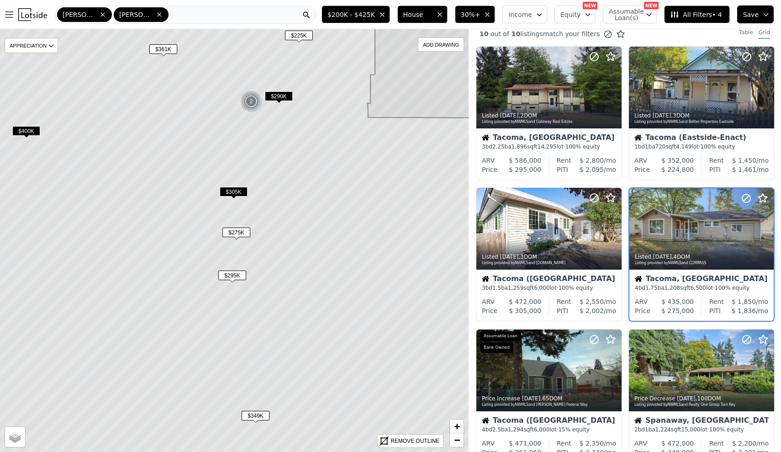
click at [236, 277] on span "$295K" at bounding box center [232, 276] width 28 height 10
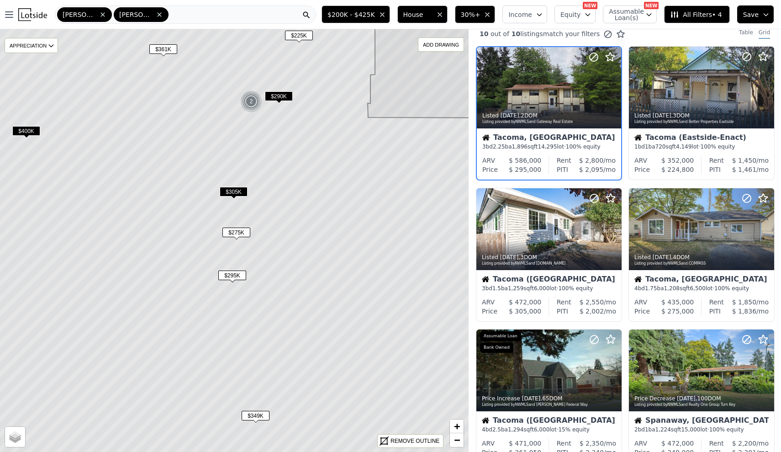
scroll to position [0, 0]
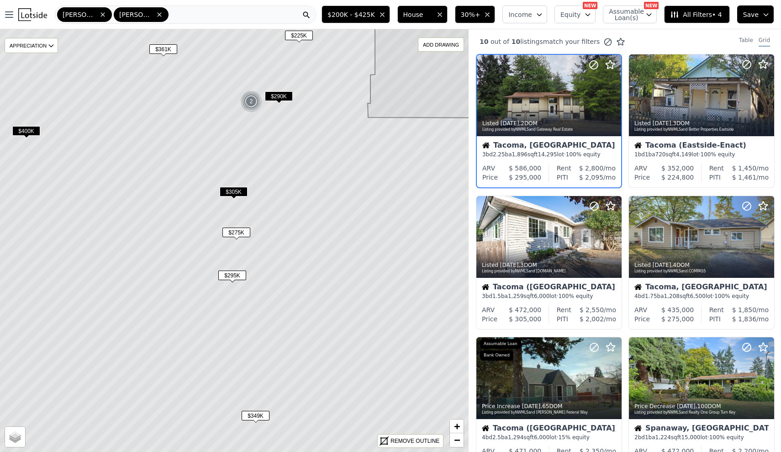
click at [234, 191] on span "$305K" at bounding box center [234, 192] width 28 height 10
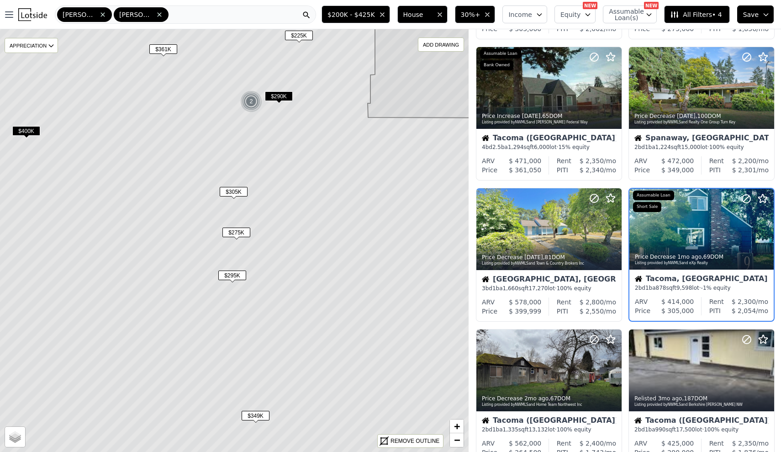
scroll to position [291, 0]
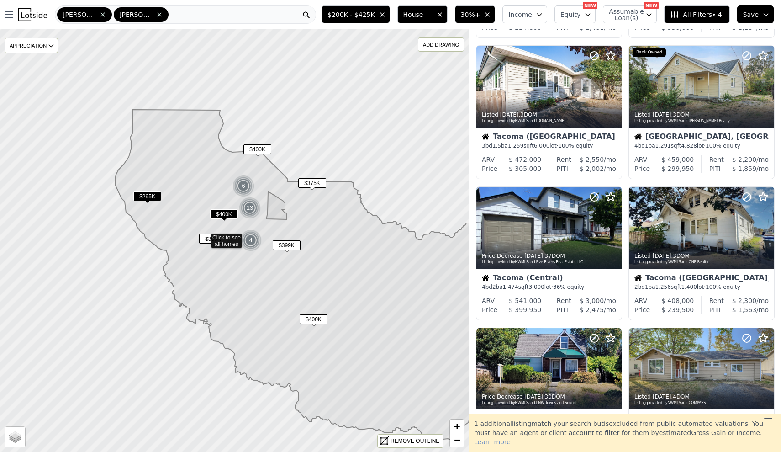
drag, startPoint x: 369, startPoint y: 253, endPoint x: 340, endPoint y: 256, distance: 29.9
click at [133, 195] on span "$295K" at bounding box center [147, 197] width 28 height 10
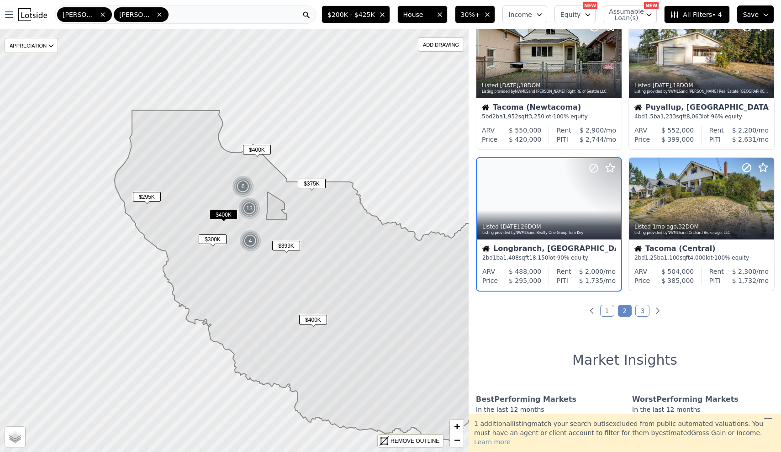
scroll to position [604, 0]
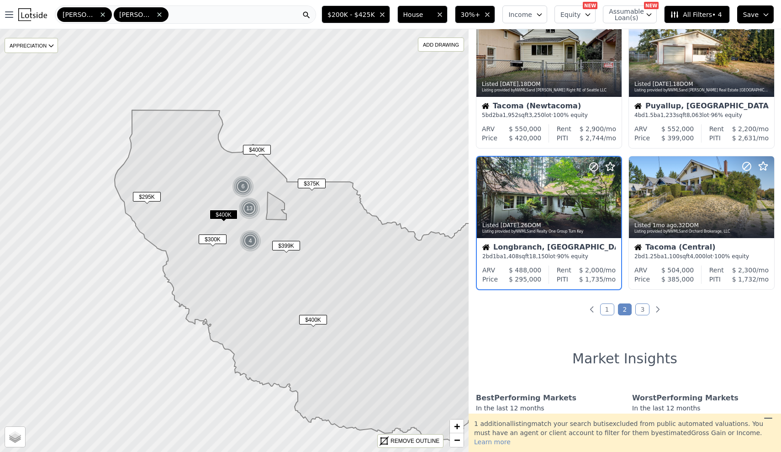
click at [332, 222] on icon at bounding box center [316, 275] width 402 height 330
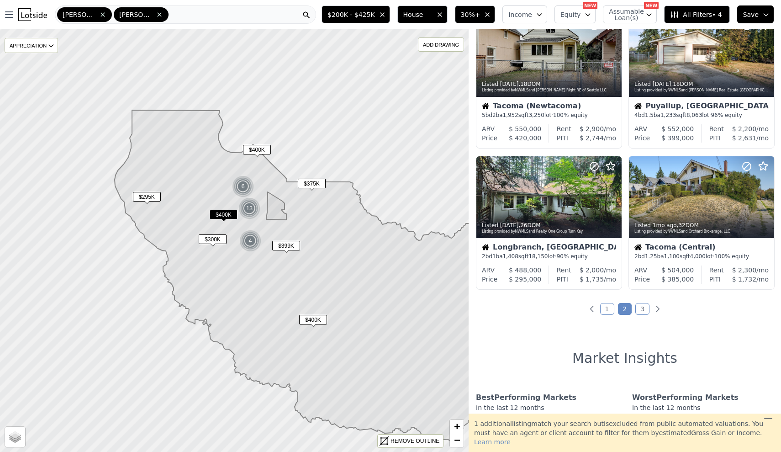
click at [309, 183] on span "$375K" at bounding box center [312, 184] width 28 height 10
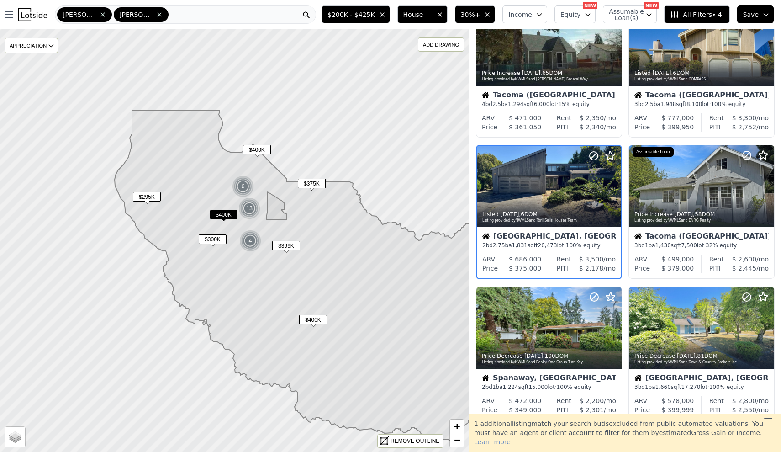
scroll to position [37, 0]
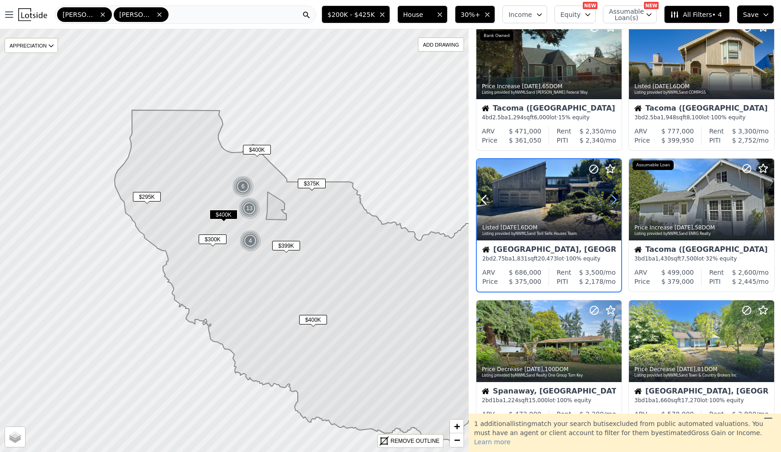
click at [616, 200] on icon at bounding box center [614, 199] width 15 height 15
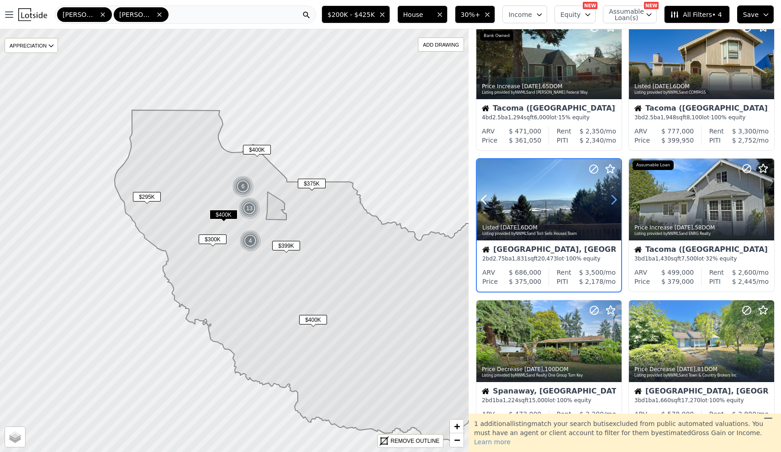
click at [616, 200] on icon at bounding box center [614, 199] width 15 height 15
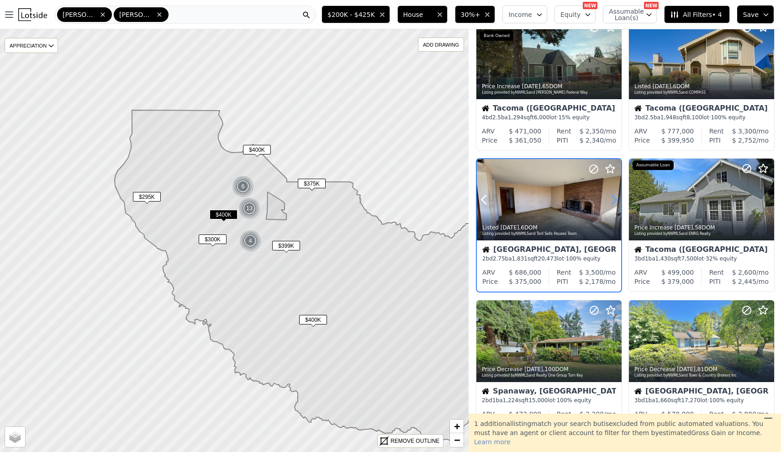
click at [616, 200] on icon at bounding box center [614, 199] width 15 height 15
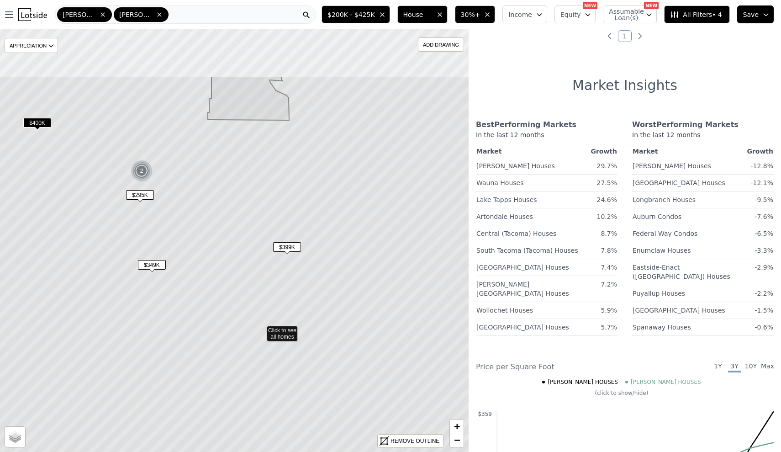
click at [325, 315] on icon at bounding box center [261, 330] width 564 height 509
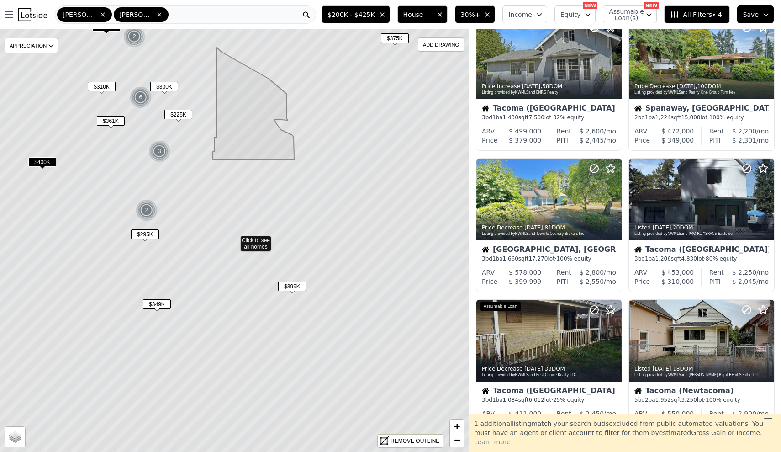
click at [188, 115] on span "$225K" at bounding box center [179, 115] width 28 height 10
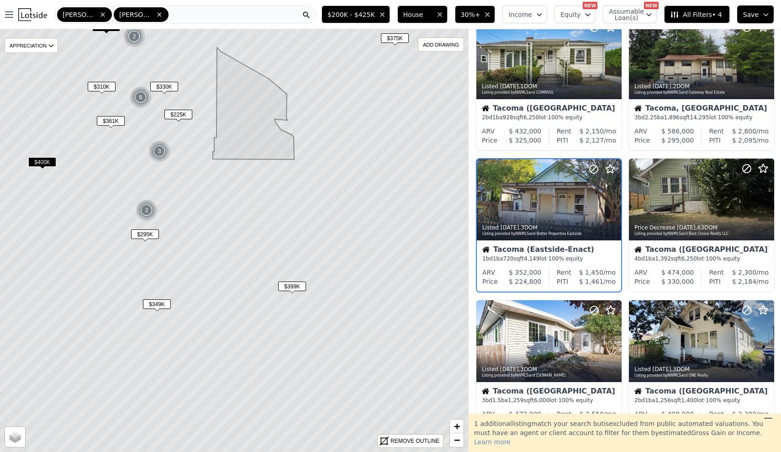
click at [488, 10] on button "30%+" at bounding box center [475, 14] width 41 height 18
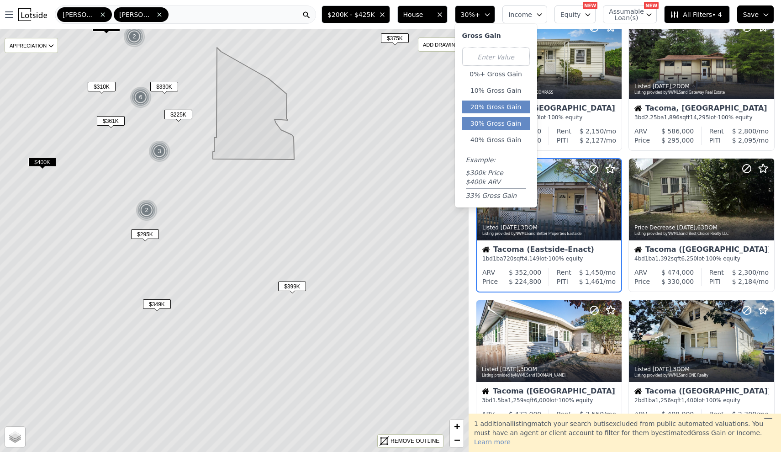
click at [499, 106] on button "20% Gross Gain" at bounding box center [496, 107] width 68 height 13
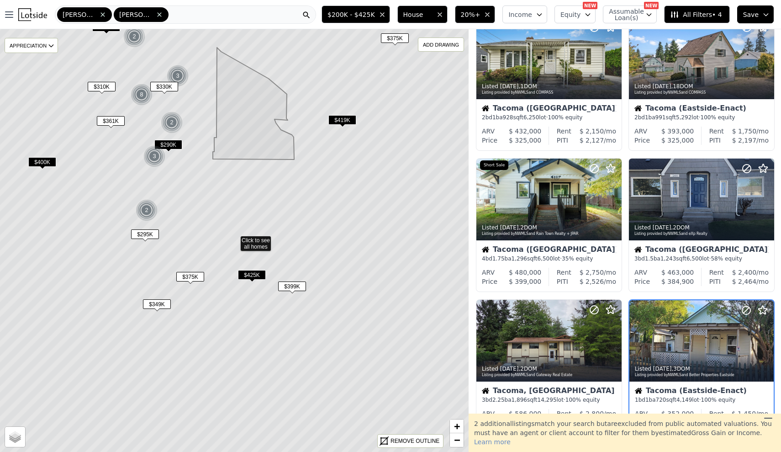
click at [172, 145] on span "$290K" at bounding box center [168, 145] width 28 height 10
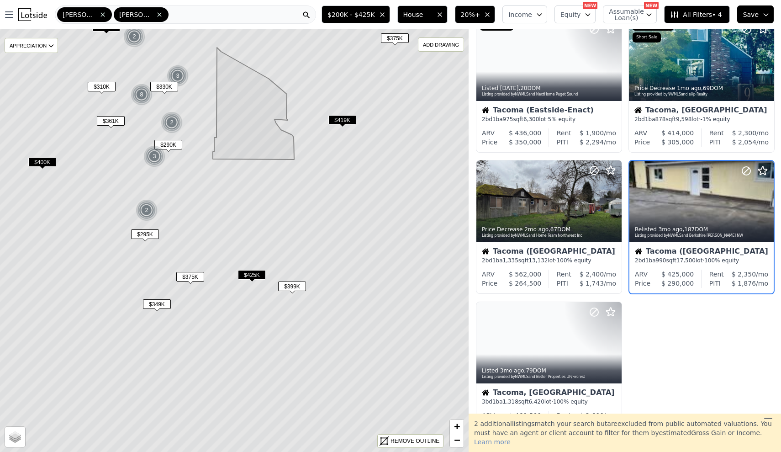
scroll to position [179, 0]
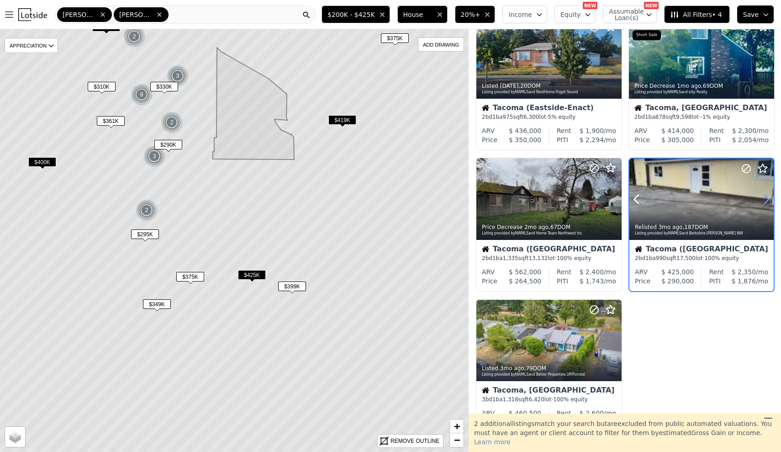
click at [769, 202] on icon at bounding box center [767, 199] width 4 height 9
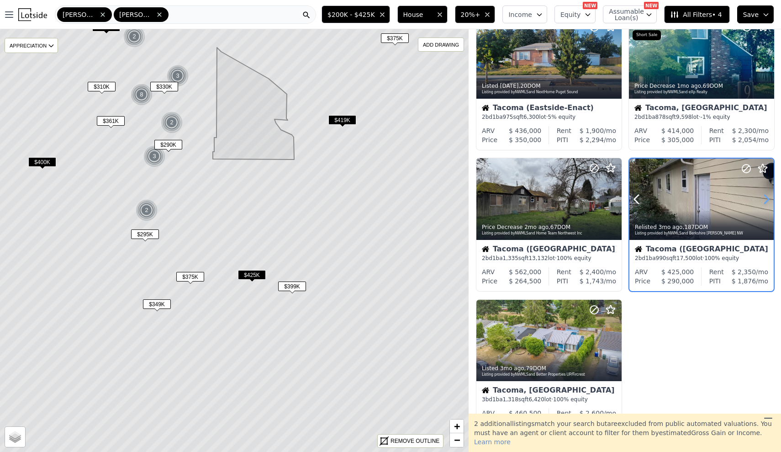
click at [769, 202] on icon at bounding box center [767, 199] width 4 height 9
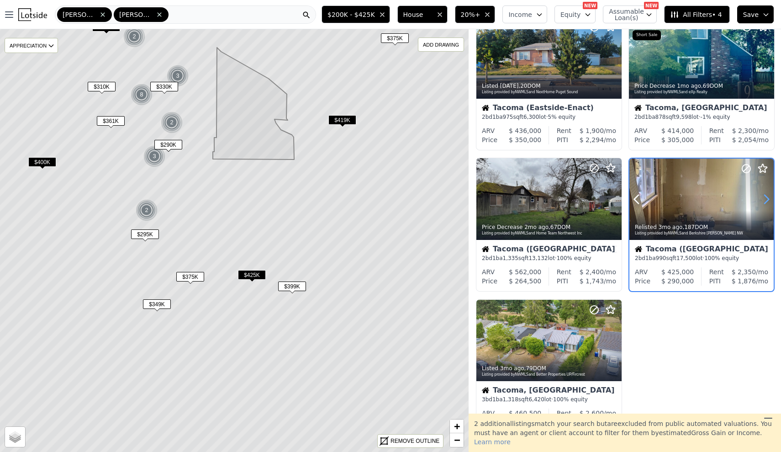
click at [769, 202] on icon at bounding box center [767, 199] width 4 height 9
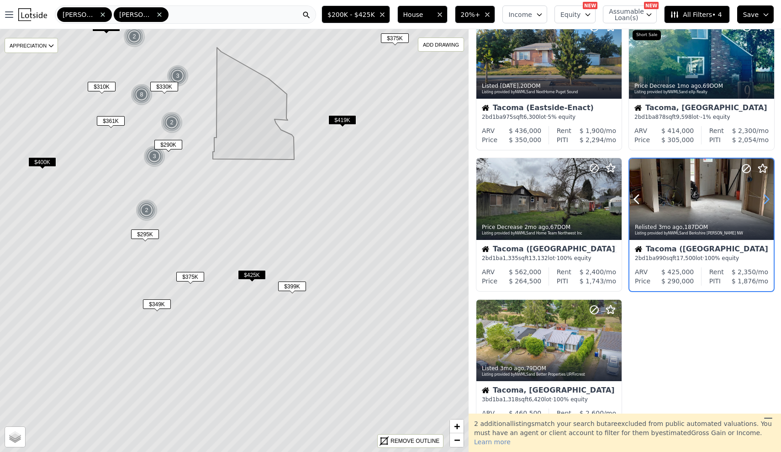
click at [769, 202] on icon at bounding box center [767, 199] width 4 height 9
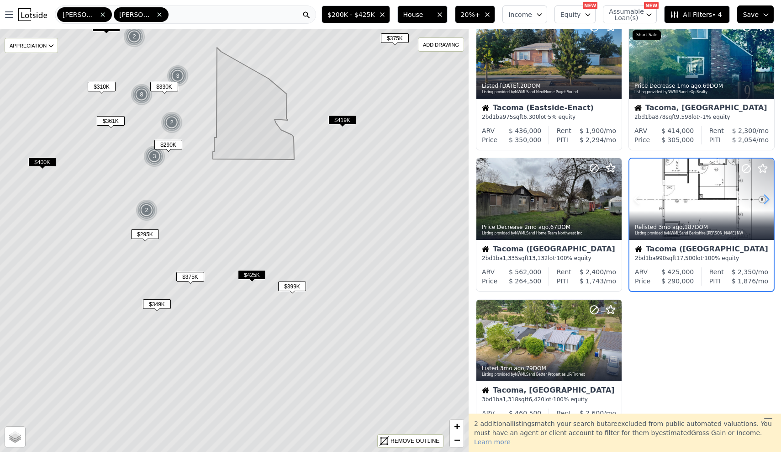
click at [769, 202] on icon at bounding box center [767, 199] width 4 height 9
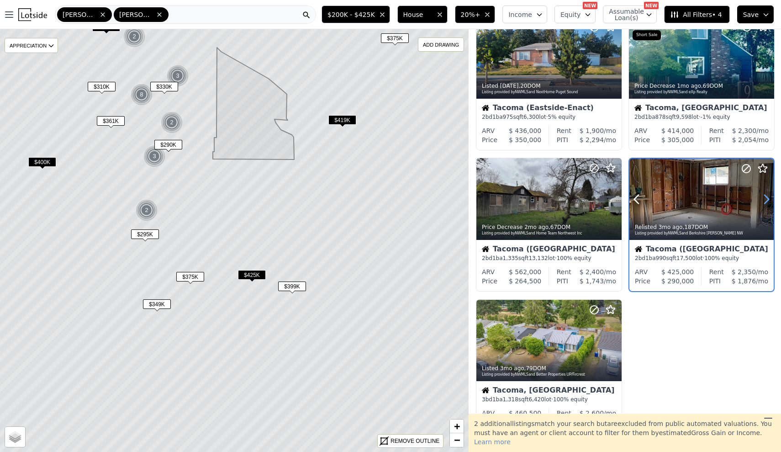
click at [769, 202] on icon at bounding box center [767, 199] width 4 height 9
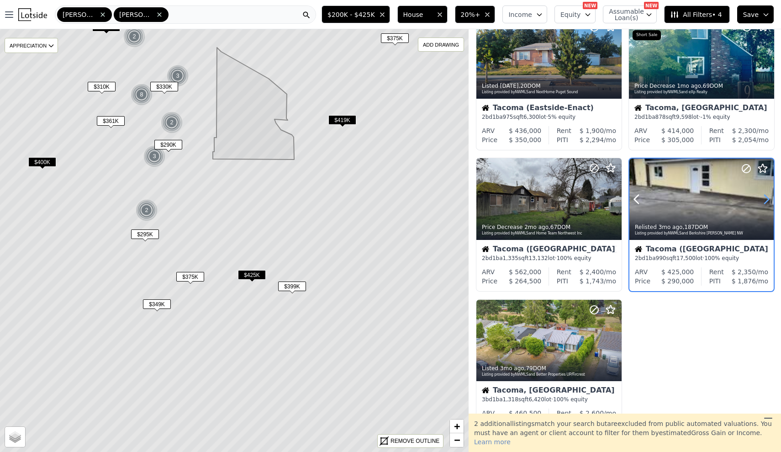
click at [769, 202] on icon at bounding box center [767, 199] width 4 height 9
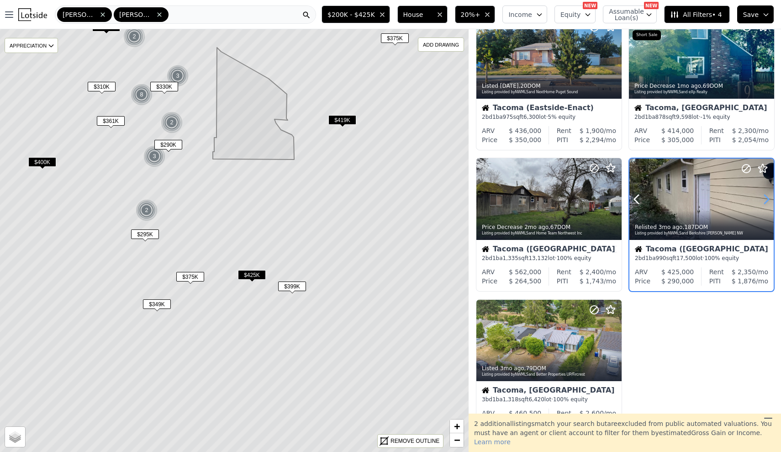
click at [769, 202] on icon at bounding box center [767, 199] width 4 height 9
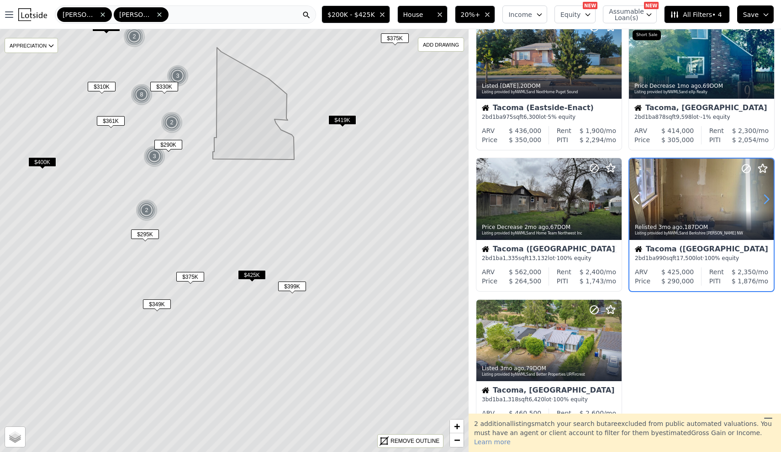
click at [769, 202] on icon at bounding box center [767, 199] width 4 height 9
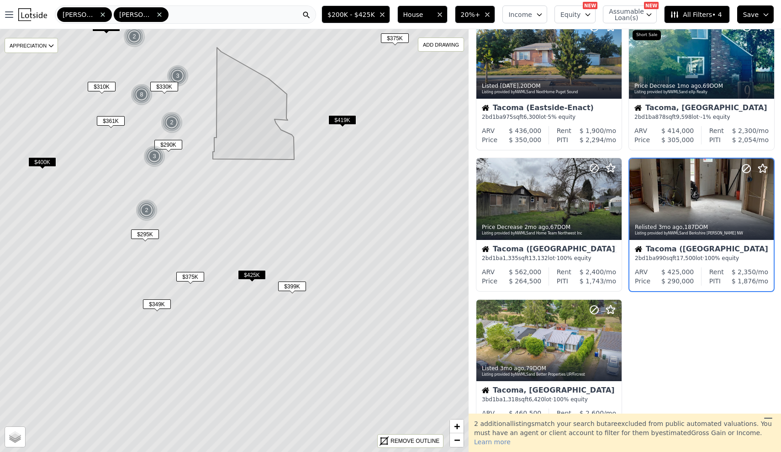
click at [341, 122] on span "$419K" at bounding box center [343, 120] width 28 height 10
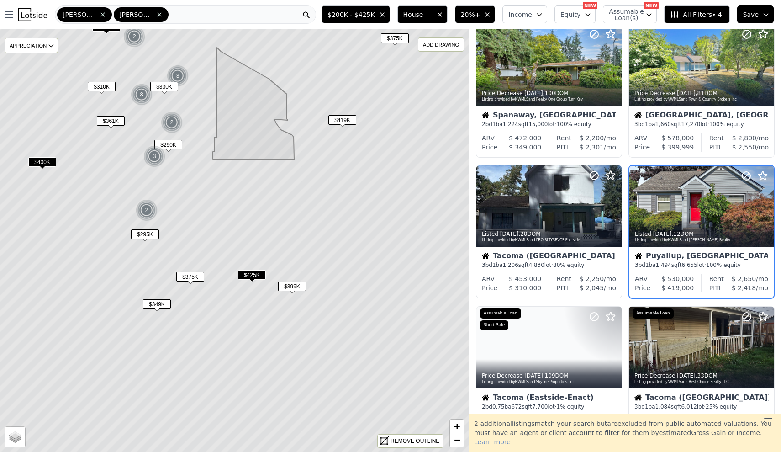
scroll to position [462, 0]
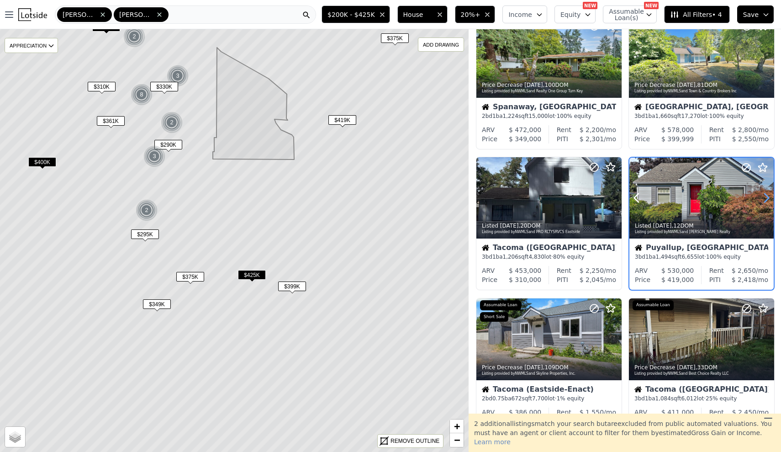
click at [764, 203] on icon at bounding box center [766, 198] width 15 height 15
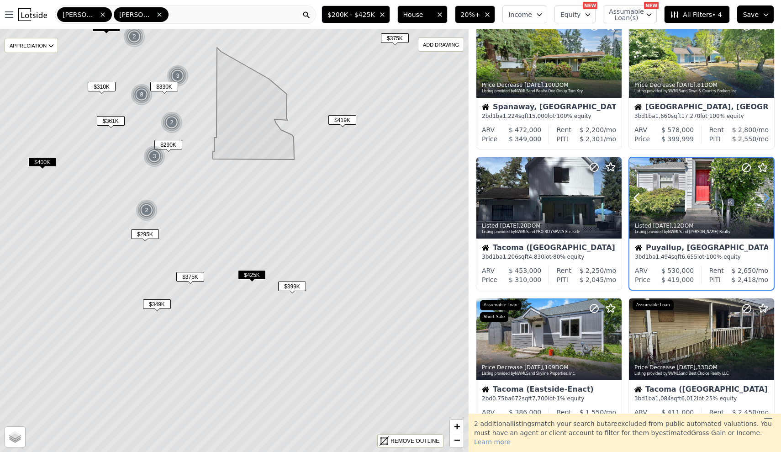
click at [764, 203] on icon at bounding box center [766, 198] width 15 height 15
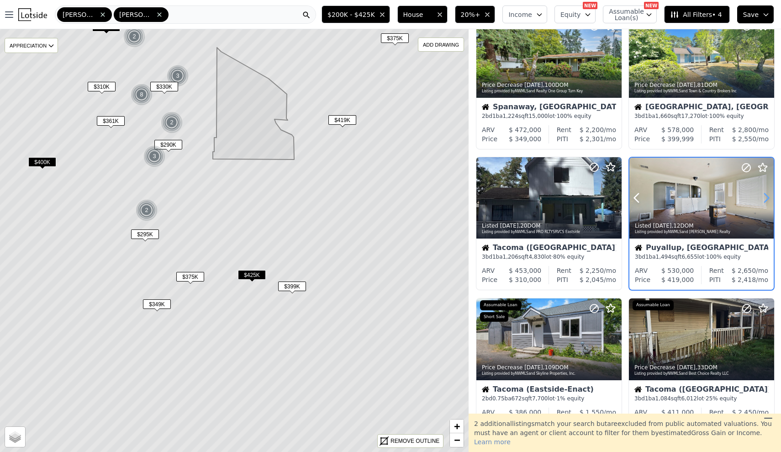
click at [764, 203] on icon at bounding box center [766, 198] width 15 height 15
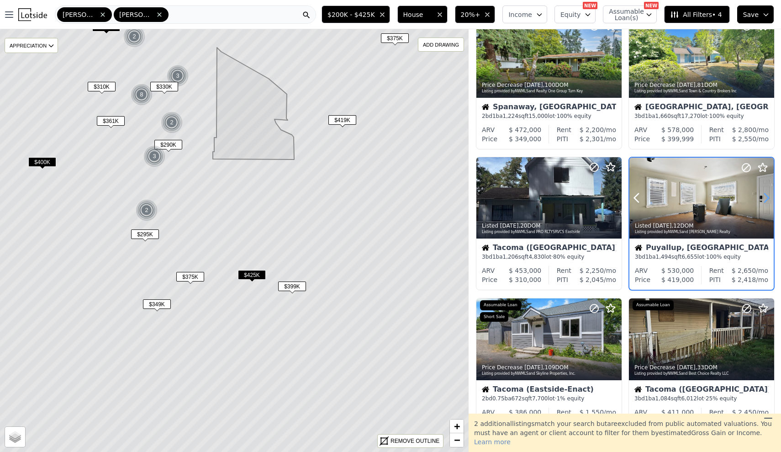
click at [769, 199] on icon at bounding box center [766, 198] width 15 height 15
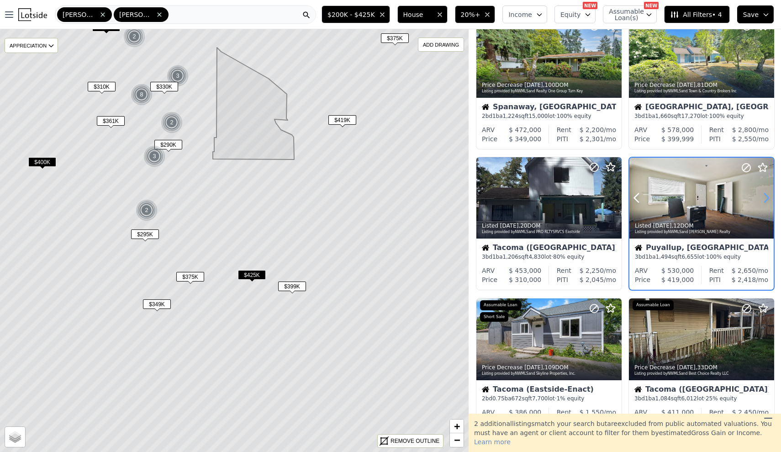
click at [769, 199] on icon at bounding box center [766, 198] width 15 height 15
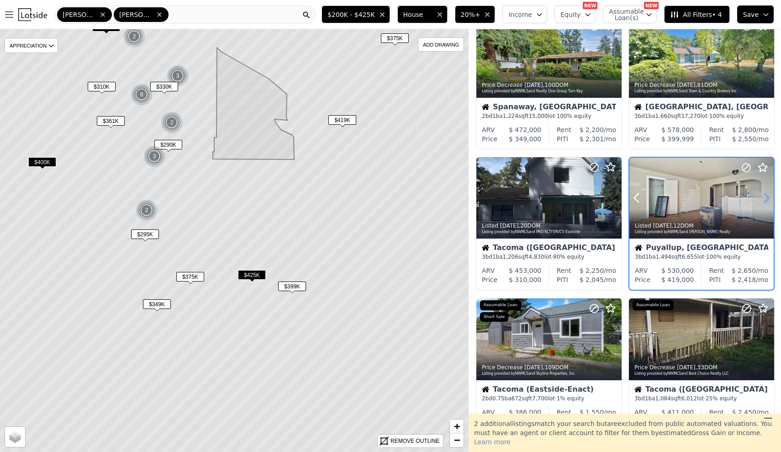
click at [769, 199] on icon at bounding box center [766, 198] width 15 height 15
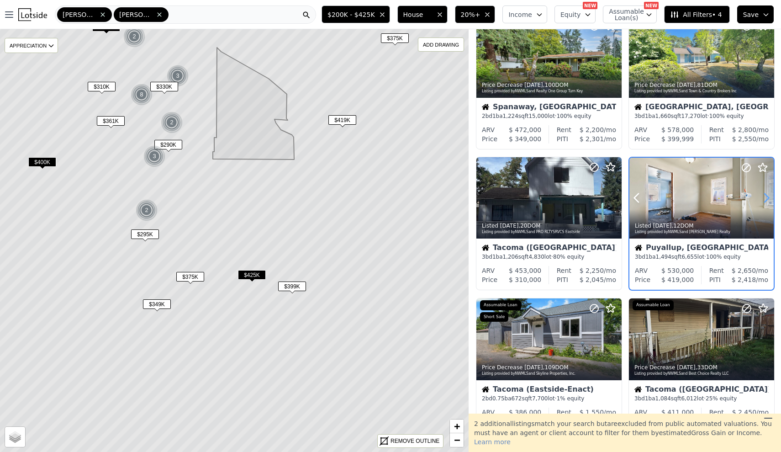
click at [769, 199] on icon at bounding box center [766, 198] width 15 height 15
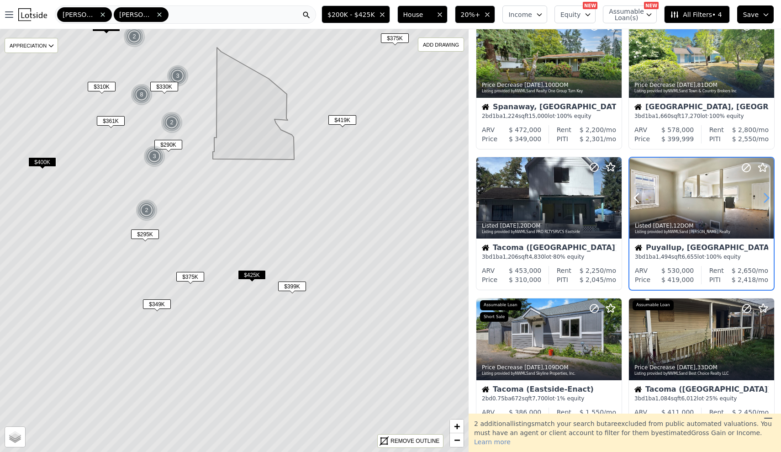
click at [769, 199] on icon at bounding box center [766, 198] width 15 height 15
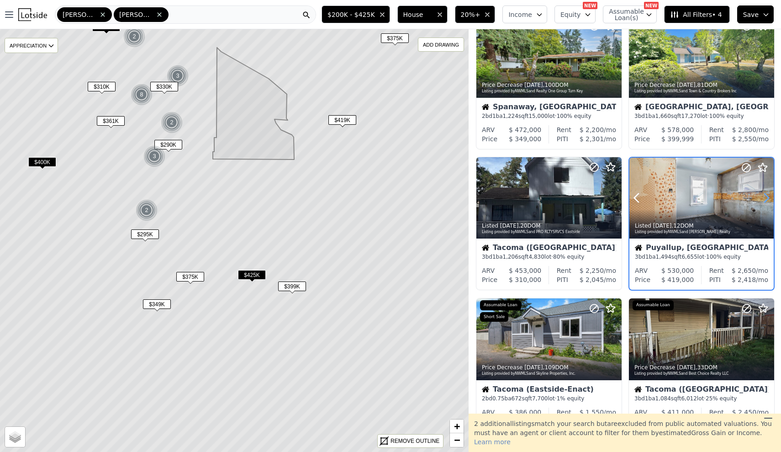
click at [769, 199] on icon at bounding box center [766, 198] width 15 height 15
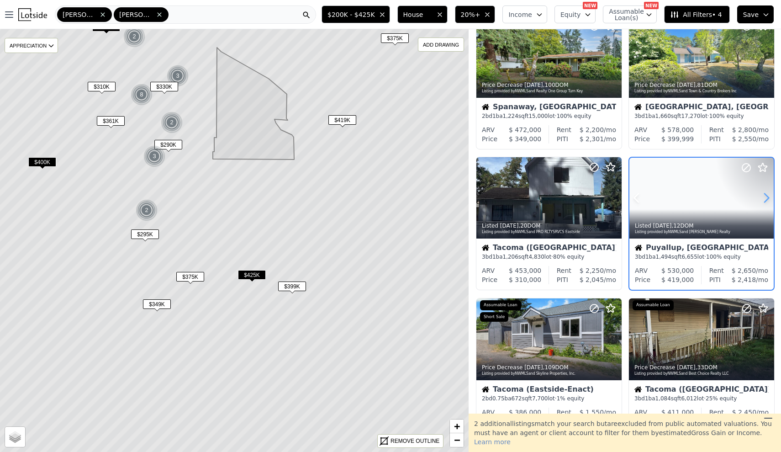
click at [769, 199] on icon at bounding box center [766, 198] width 15 height 15
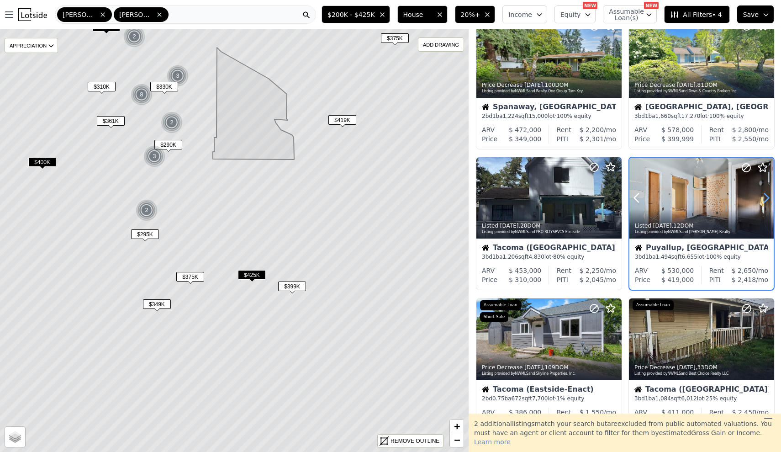
click at [769, 199] on icon at bounding box center [766, 198] width 15 height 15
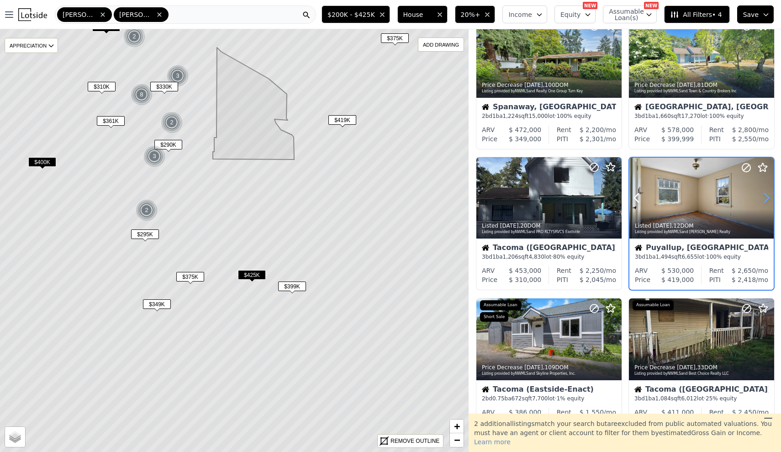
click at [769, 199] on icon at bounding box center [766, 198] width 15 height 15
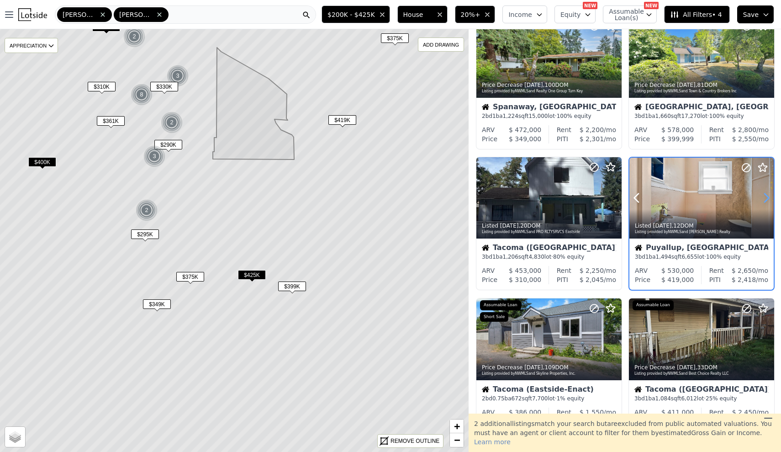
click at [769, 199] on icon at bounding box center [766, 198] width 15 height 15
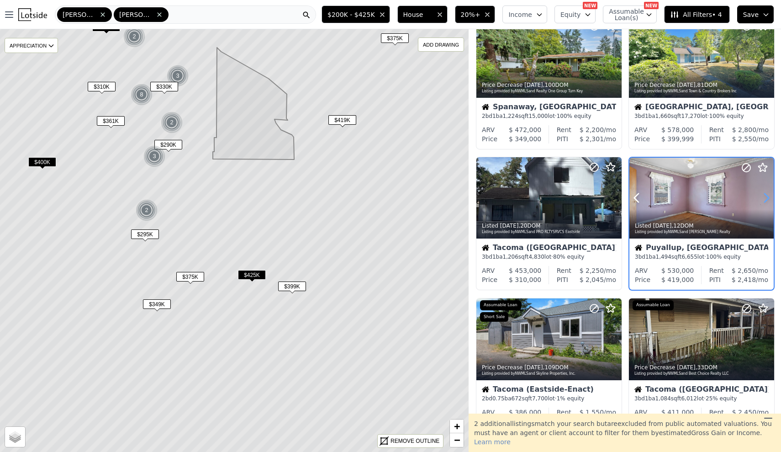
click at [769, 199] on icon at bounding box center [766, 198] width 15 height 15
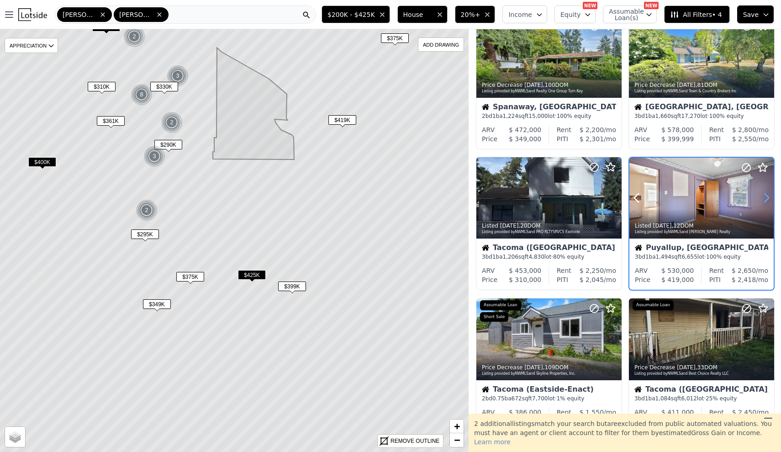
click at [769, 199] on icon at bounding box center [766, 198] width 15 height 15
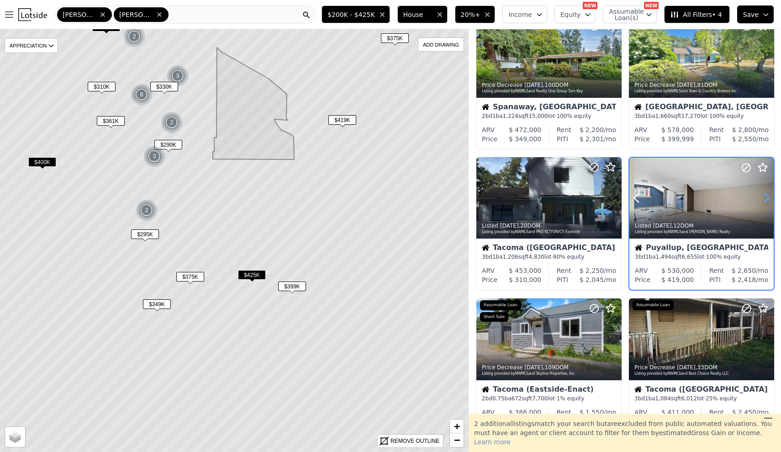
click at [769, 199] on icon at bounding box center [766, 198] width 15 height 15
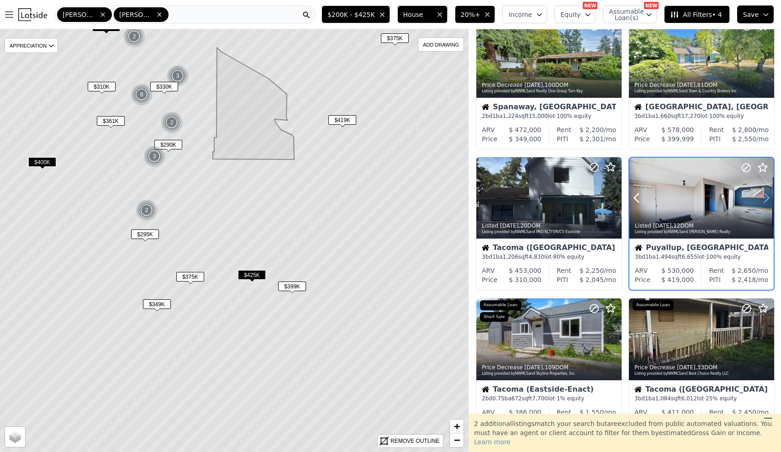
click at [769, 199] on icon at bounding box center [766, 198] width 15 height 15
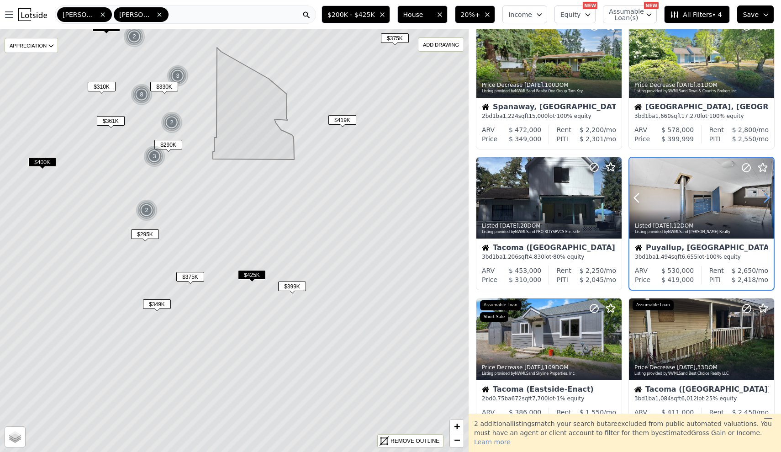
click at [769, 199] on icon at bounding box center [766, 198] width 15 height 15
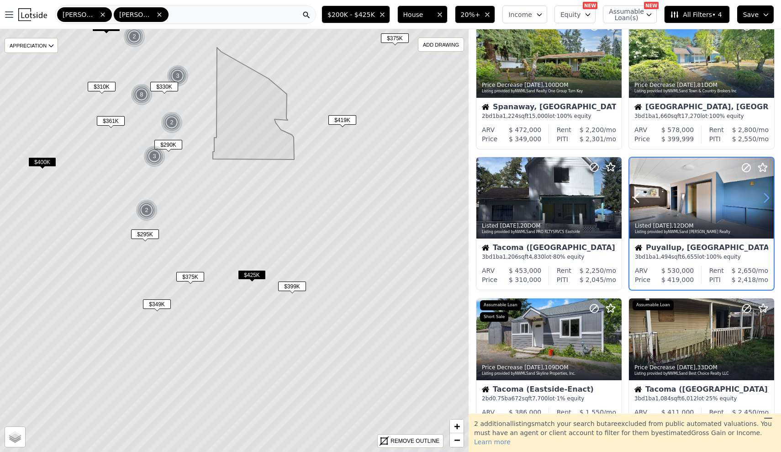
click at [769, 199] on icon at bounding box center [766, 198] width 15 height 15
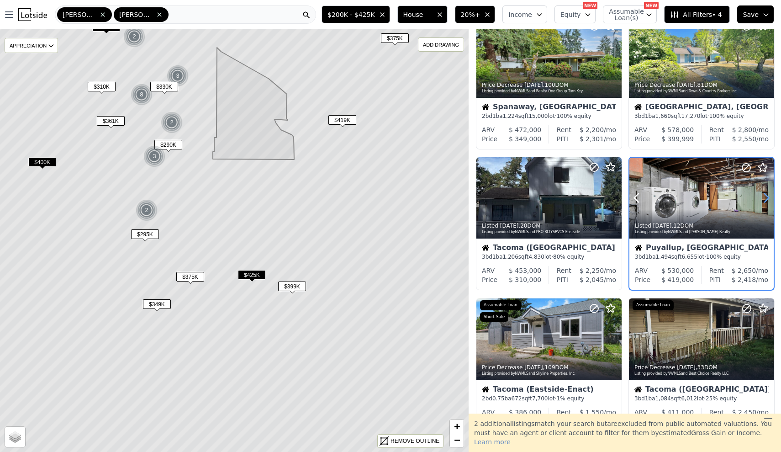
click at [769, 199] on icon at bounding box center [766, 198] width 15 height 15
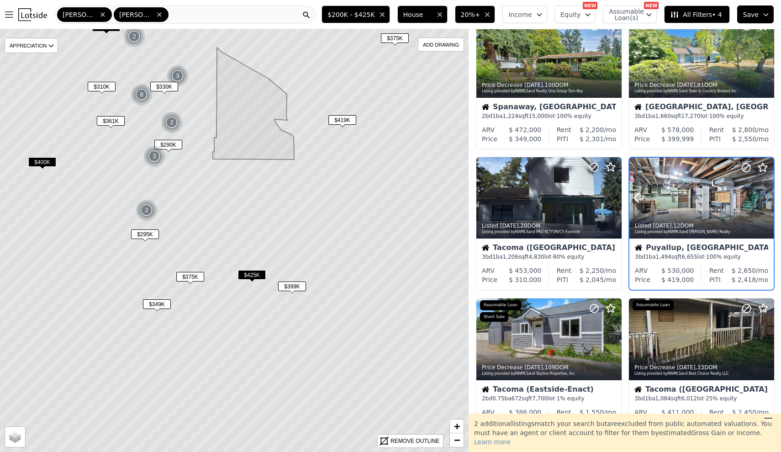
click at [769, 199] on icon at bounding box center [766, 198] width 15 height 15
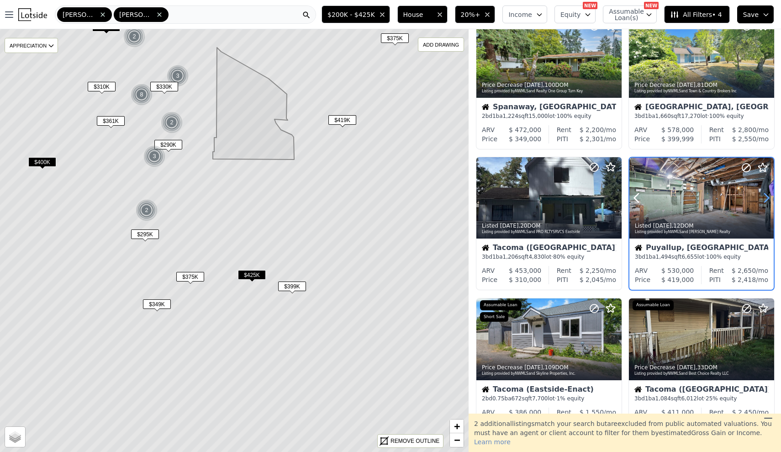
click at [769, 199] on icon at bounding box center [766, 198] width 15 height 15
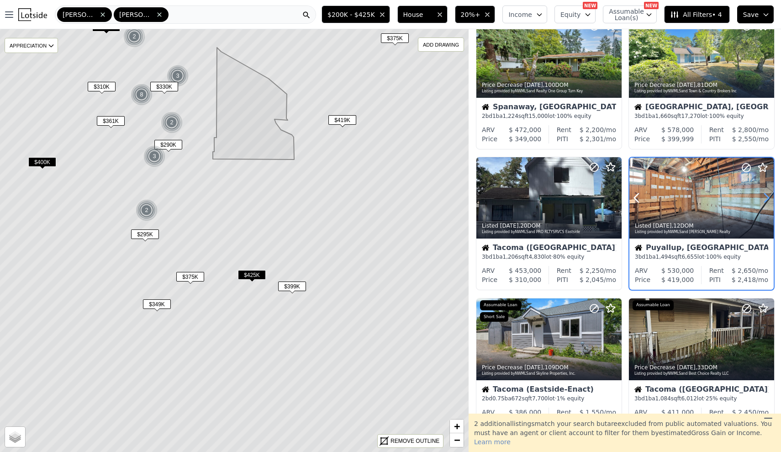
click at [769, 199] on icon at bounding box center [766, 198] width 15 height 15
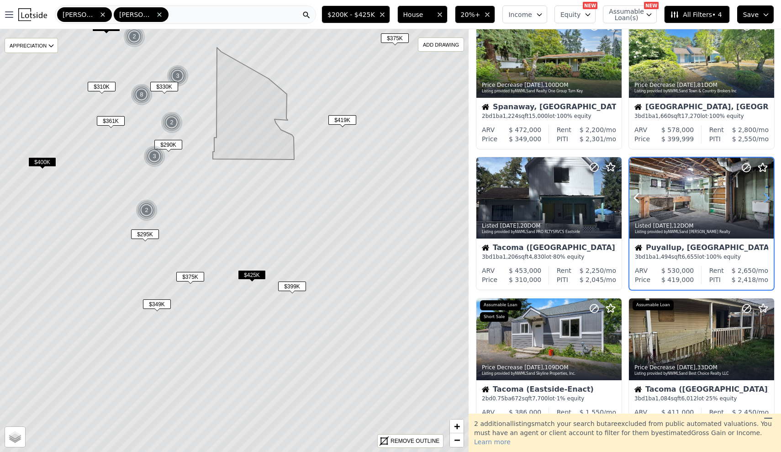
click at [769, 199] on icon at bounding box center [766, 198] width 15 height 15
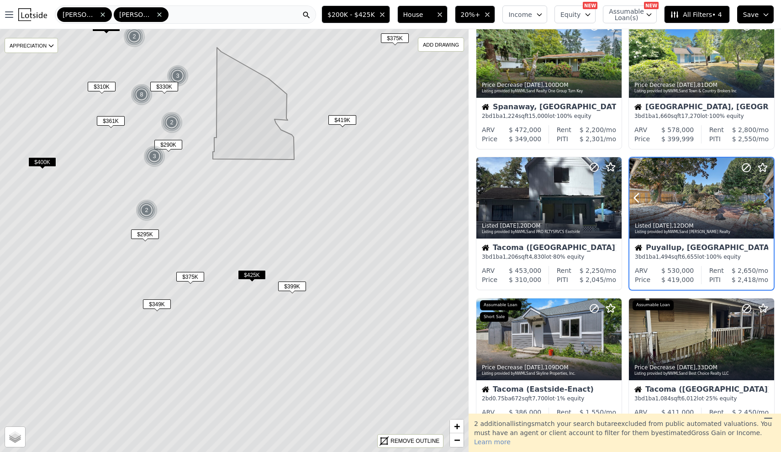
click at [769, 199] on icon at bounding box center [766, 198] width 15 height 15
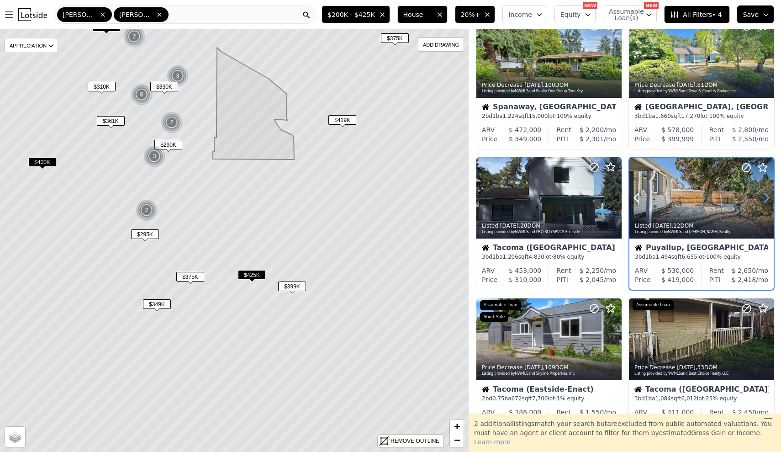
click at [769, 199] on icon at bounding box center [766, 198] width 15 height 15
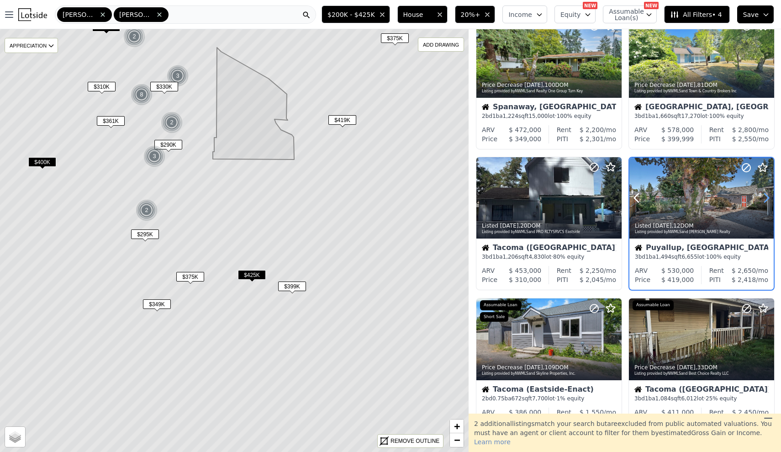
click at [769, 199] on icon at bounding box center [766, 198] width 15 height 15
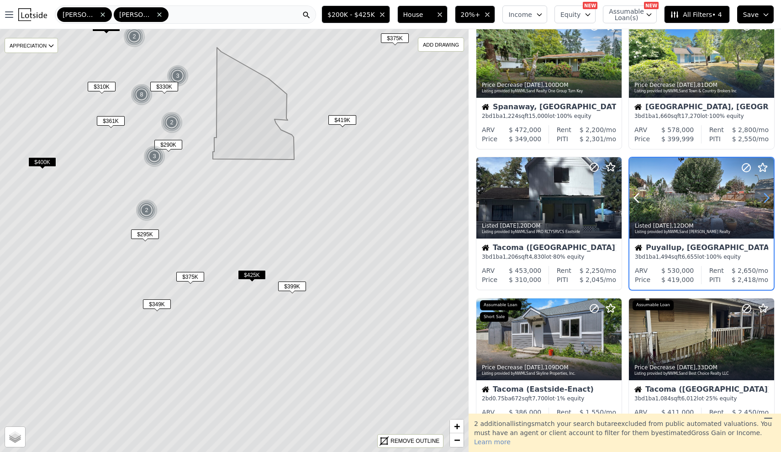
click at [769, 199] on icon at bounding box center [766, 198] width 15 height 15
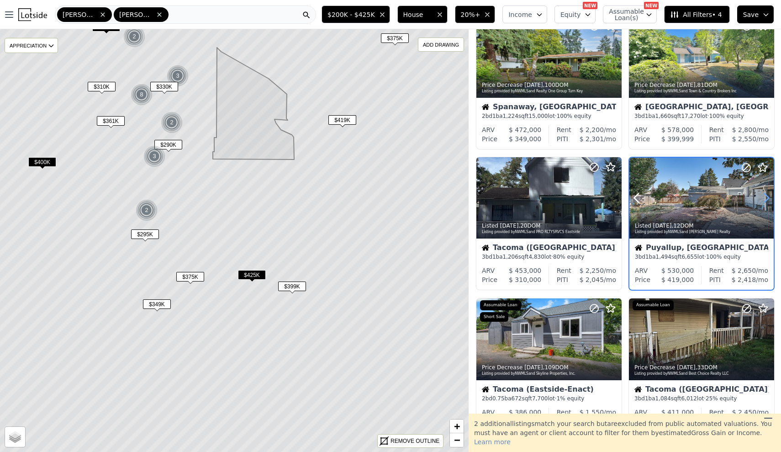
click at [769, 199] on icon at bounding box center [766, 198] width 15 height 15
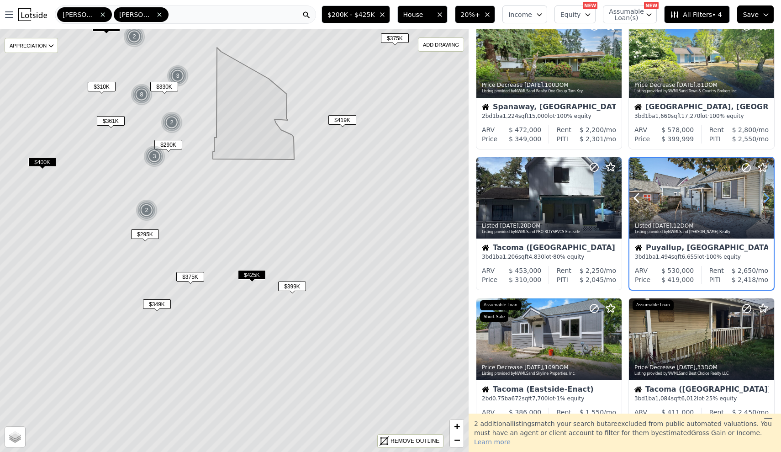
click at [769, 199] on icon at bounding box center [766, 198] width 15 height 15
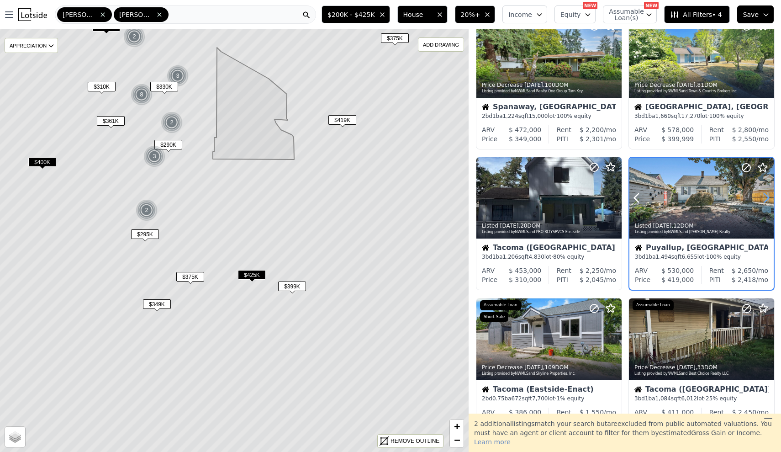
click at [769, 199] on icon at bounding box center [766, 198] width 15 height 15
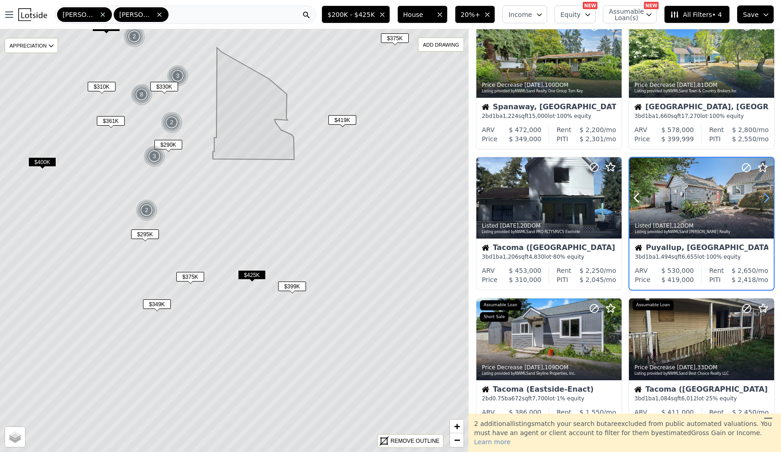
click at [769, 199] on icon at bounding box center [766, 198] width 15 height 15
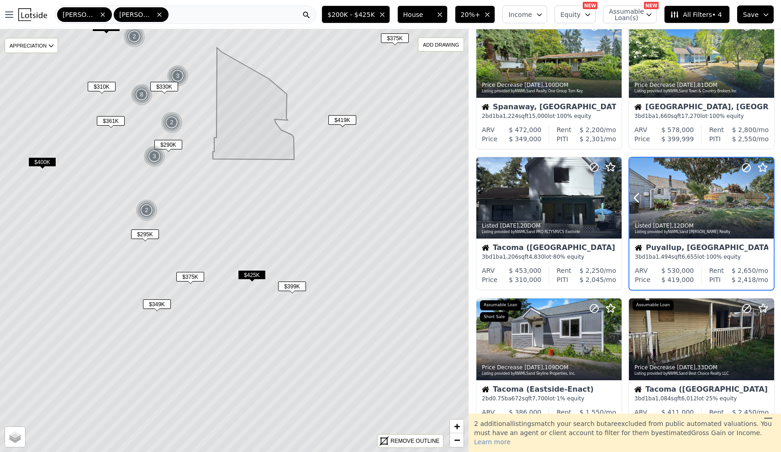
click at [769, 199] on icon at bounding box center [766, 198] width 15 height 15
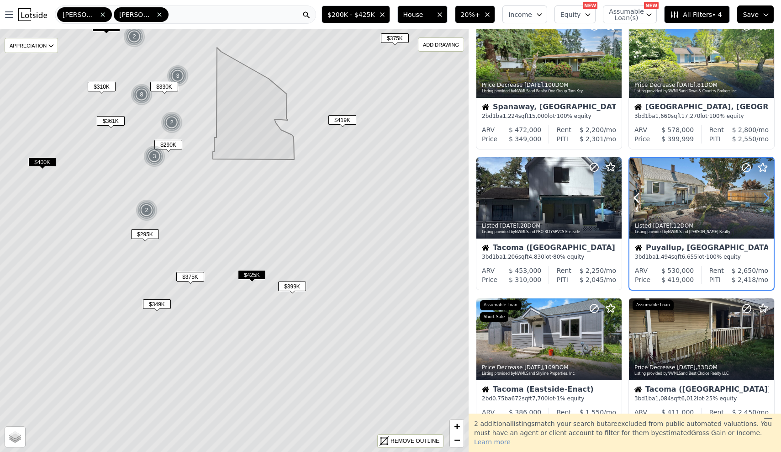
click at [769, 199] on icon at bounding box center [766, 198] width 15 height 15
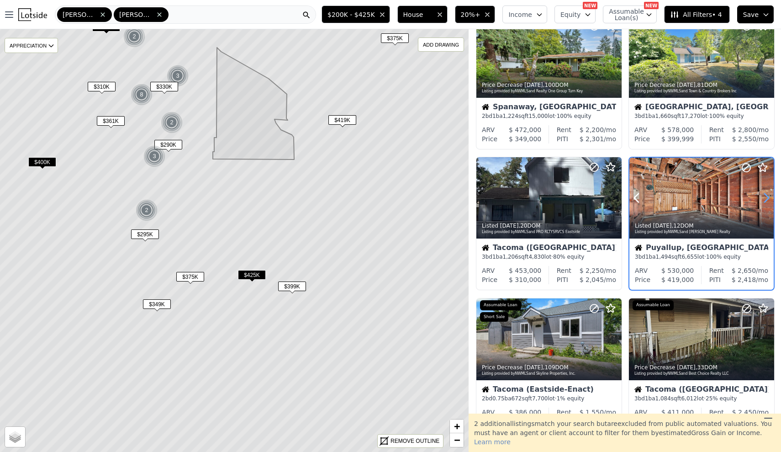
click at [769, 199] on icon at bounding box center [766, 198] width 15 height 15
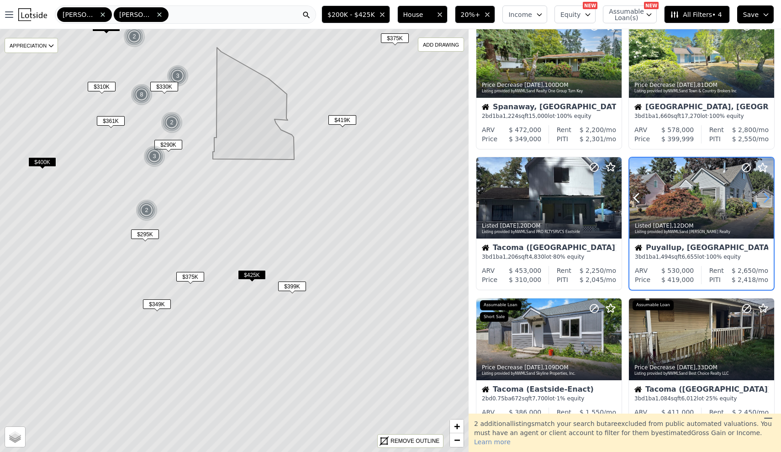
click at [769, 199] on icon at bounding box center [766, 198] width 15 height 15
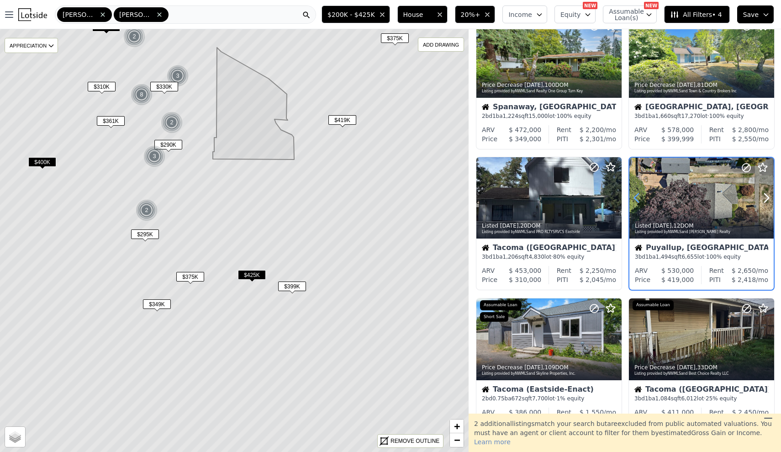
click at [637, 201] on icon at bounding box center [637, 198] width 15 height 15
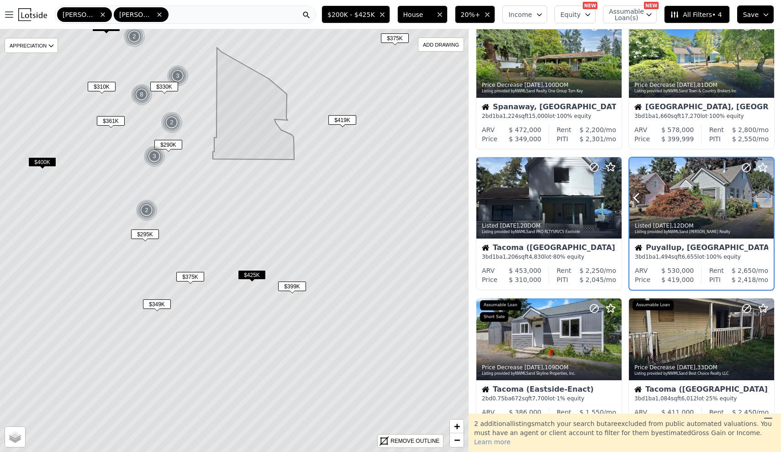
click at [764, 201] on icon at bounding box center [766, 198] width 15 height 15
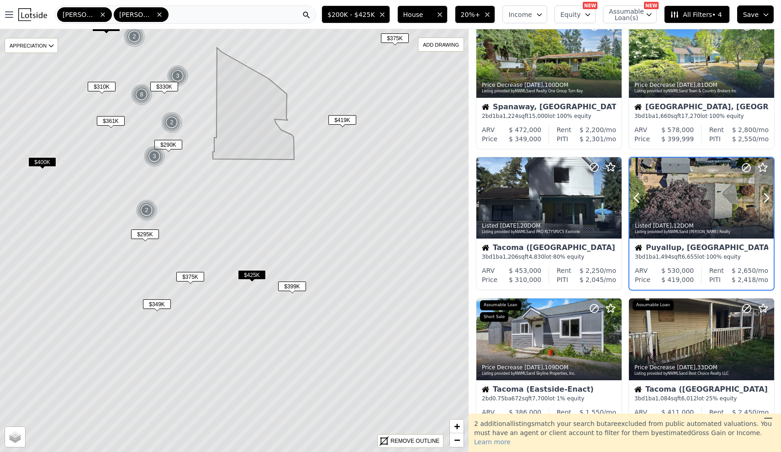
click at [716, 219] on div "Listed [DATE] , 12 DOM Listing provided by NWMLS and [PERSON_NAME] Realty" at bounding box center [702, 228] width 144 height 22
click at [303, 285] on span "$399K" at bounding box center [292, 286] width 28 height 10
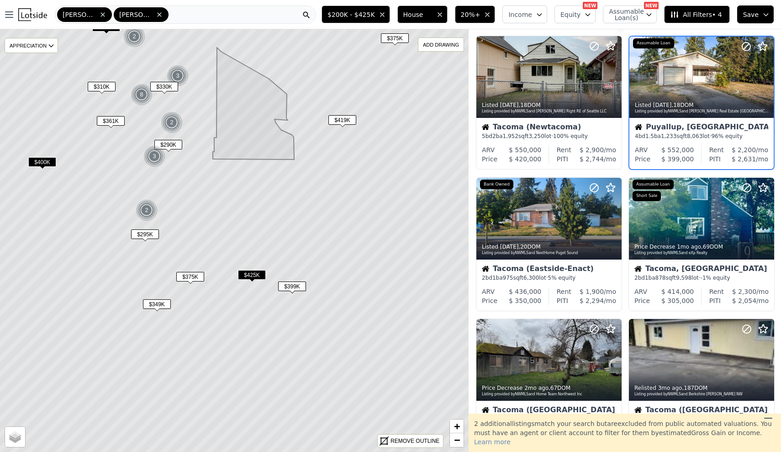
scroll to position [0, 0]
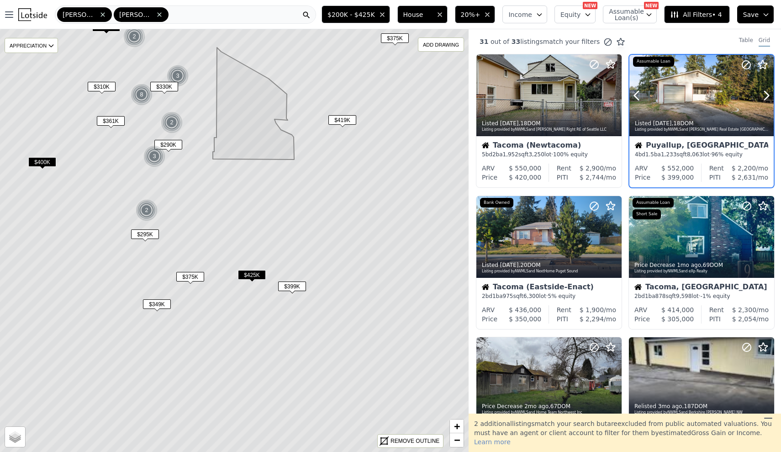
click at [717, 119] on div "Listed [DATE] , 18 DOM Listing provided by NWMLS and [PERSON_NAME] Real Estate …" at bounding box center [702, 125] width 144 height 22
click at [616, 244] on icon at bounding box center [614, 236] width 15 height 15
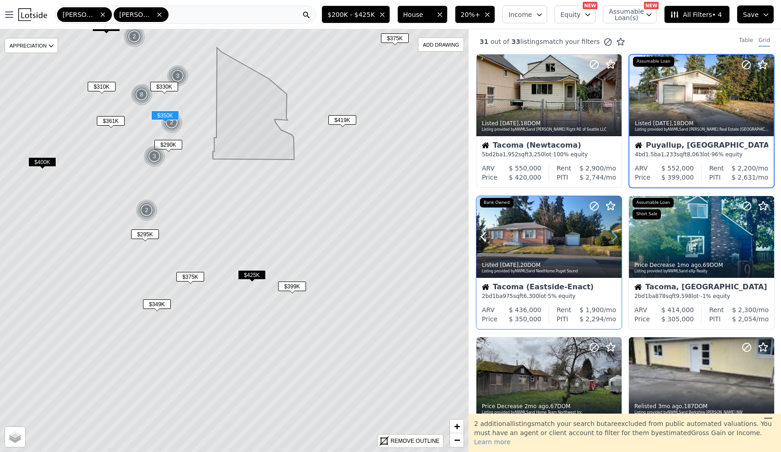
click at [616, 244] on icon at bounding box center [614, 236] width 15 height 15
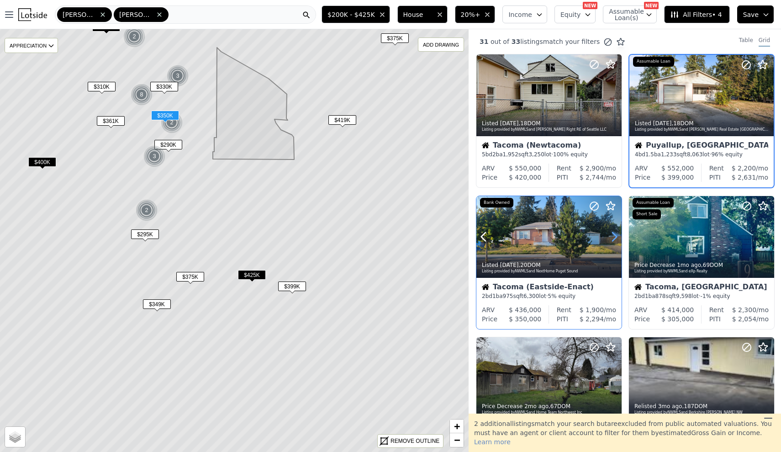
click at [616, 244] on icon at bounding box center [614, 236] width 15 height 15
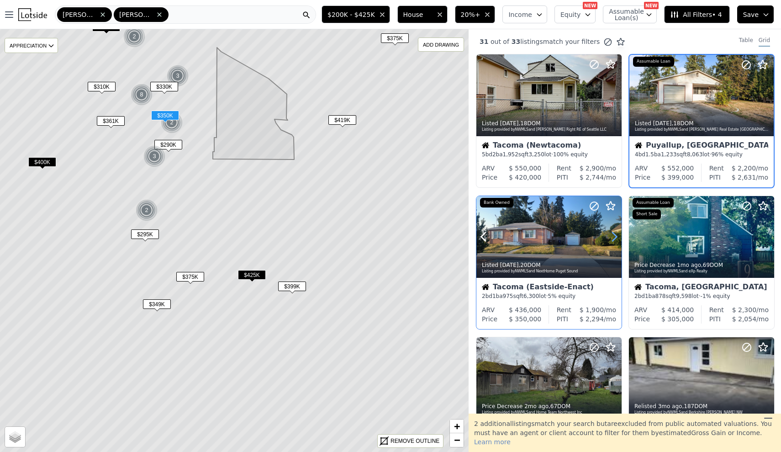
click at [616, 244] on icon at bounding box center [614, 236] width 15 height 15
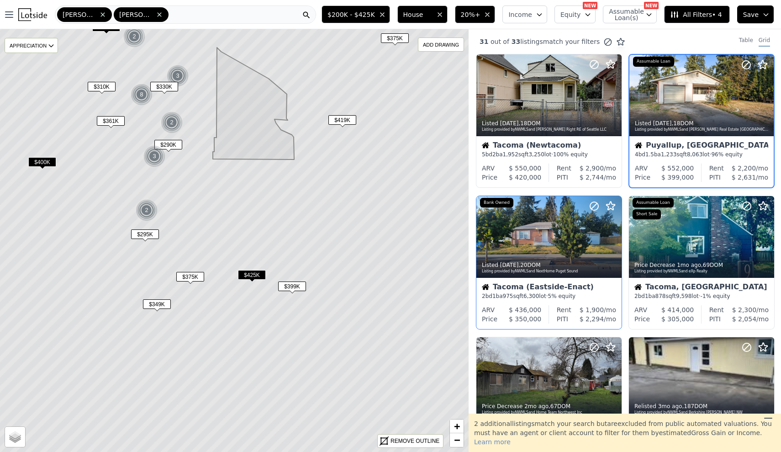
click at [487, 15] on button "20%+" at bounding box center [475, 14] width 41 height 18
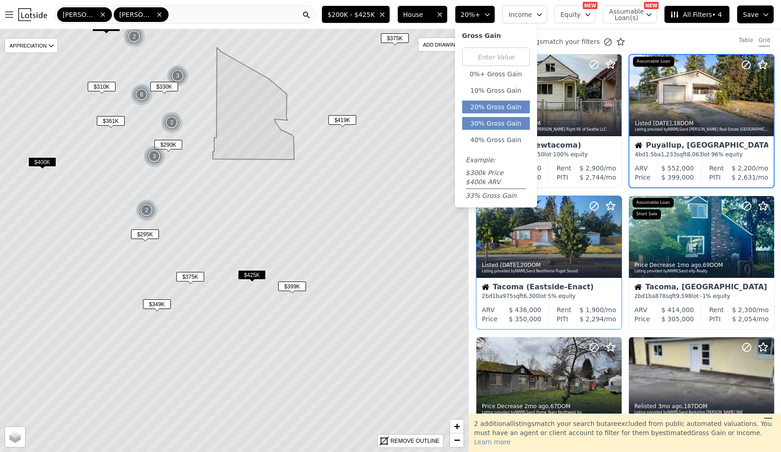
click at [497, 121] on button "30% Gross Gain" at bounding box center [496, 123] width 68 height 13
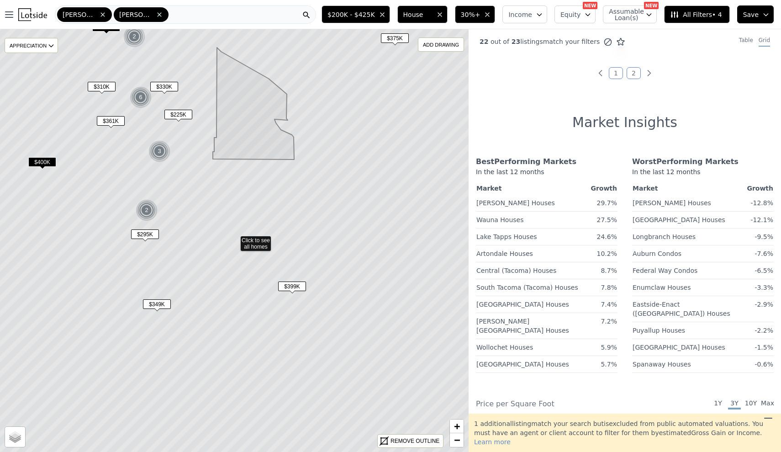
click at [145, 235] on span "$295K" at bounding box center [145, 234] width 28 height 10
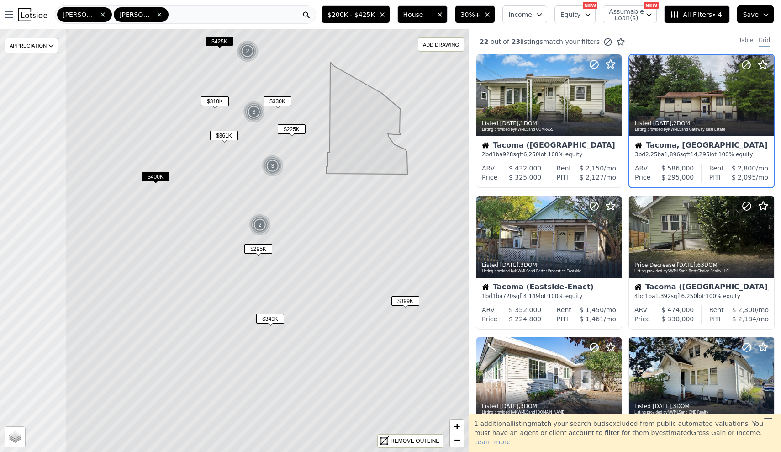
drag, startPoint x: 146, startPoint y: 225, endPoint x: 260, endPoint y: 240, distance: 114.3
click at [260, 240] on icon at bounding box center [347, 255] width 564 height 509
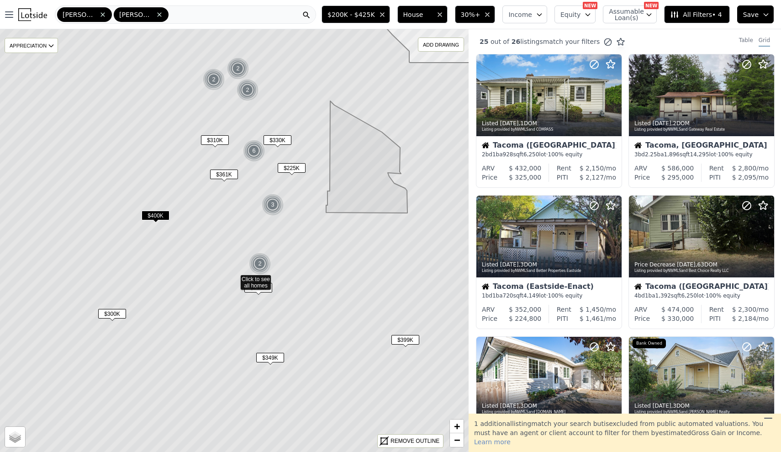
drag, startPoint x: 273, startPoint y: 154, endPoint x: 280, endPoint y: 230, distance: 77.1
click at [280, 230] on icon at bounding box center [234, 279] width 564 height 509
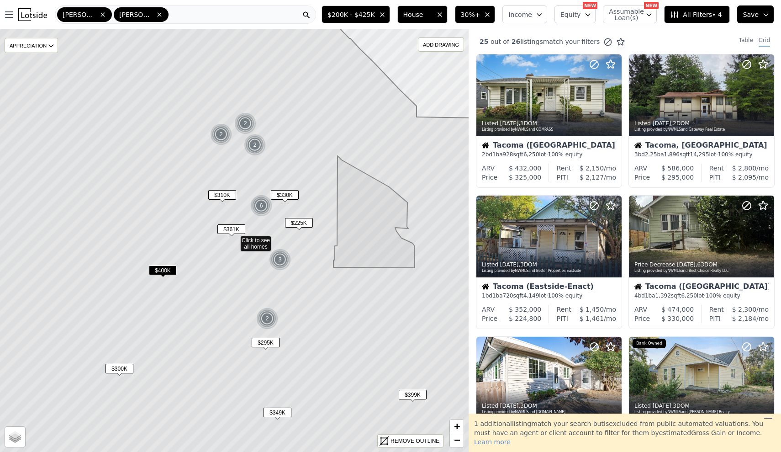
click at [307, 223] on span "$225K" at bounding box center [299, 223] width 28 height 10
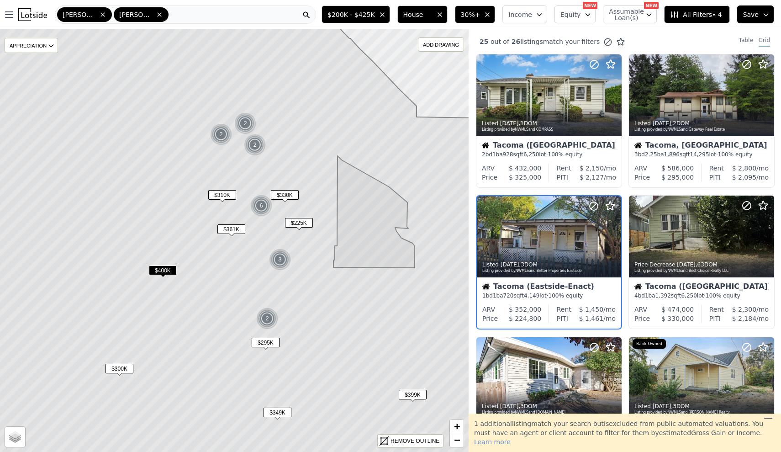
scroll to position [37, 0]
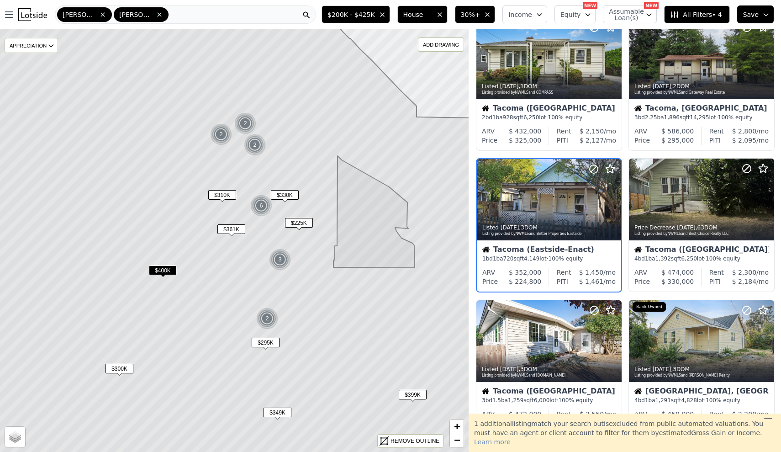
click at [222, 135] on div "2" at bounding box center [221, 134] width 22 height 22
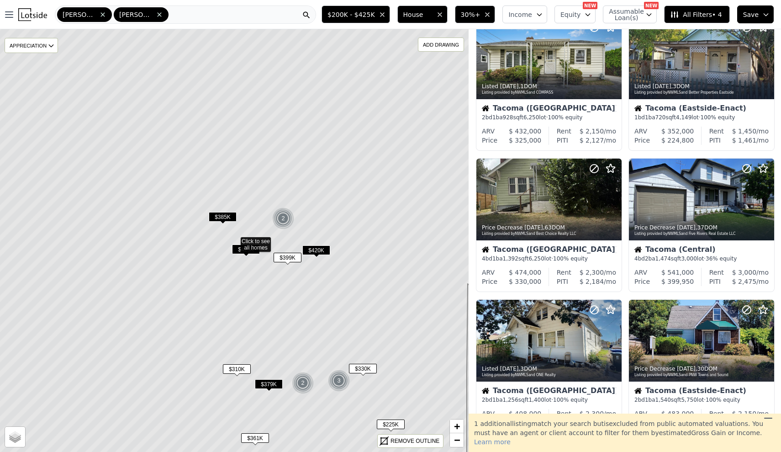
click at [227, 217] on span "$385K" at bounding box center [223, 217] width 28 height 10
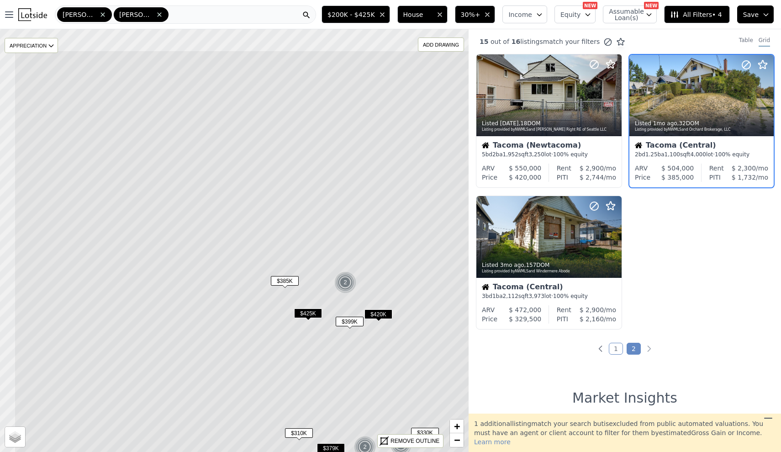
drag, startPoint x: 197, startPoint y: 158, endPoint x: 260, endPoint y: 222, distance: 89.8
click at [260, 222] on icon at bounding box center [296, 304] width 564 height 509
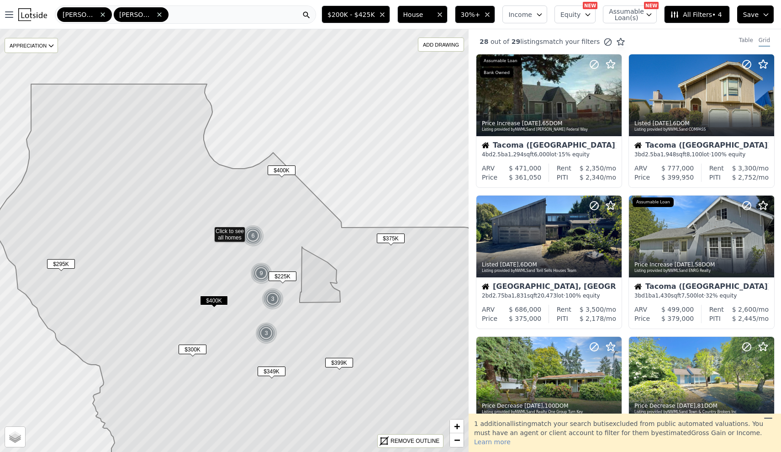
drag, startPoint x: 344, startPoint y: 267, endPoint x: 332, endPoint y: 263, distance: 12.6
click at [332, 263] on icon at bounding box center [244, 286] width 494 height 404
drag, startPoint x: 393, startPoint y: 256, endPoint x: 383, endPoint y: 255, distance: 10.1
click at [383, 255] on icon at bounding box center [257, 289] width 520 height 411
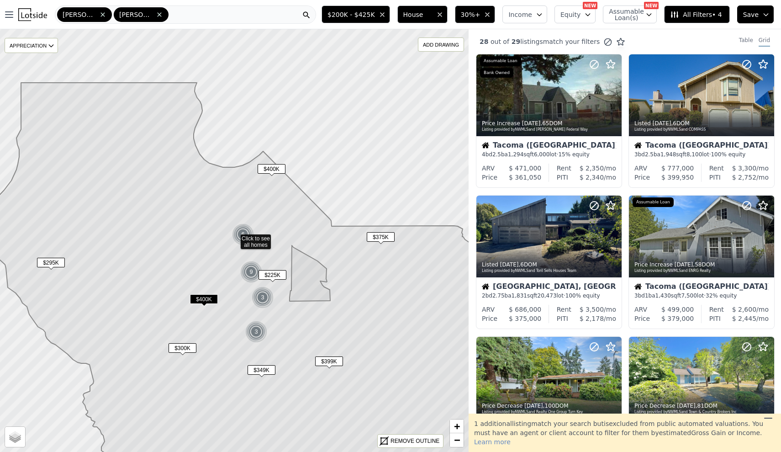
click at [383, 239] on span "$375K" at bounding box center [381, 237] width 28 height 10
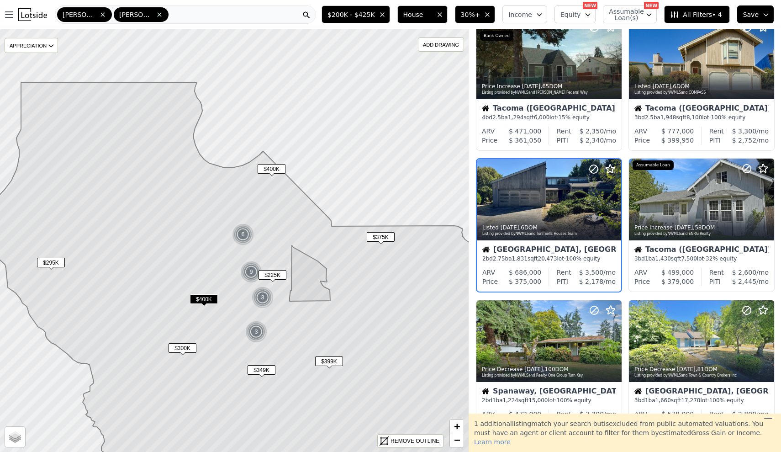
click at [267, 373] on span "$349K" at bounding box center [262, 370] width 28 height 10
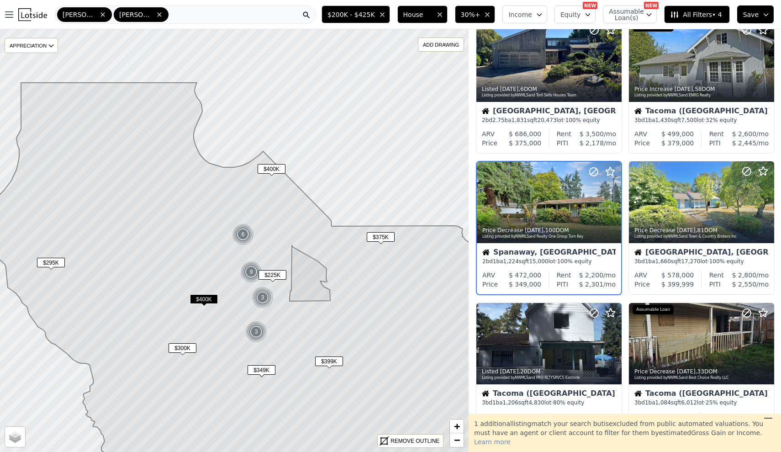
scroll to position [179, 0]
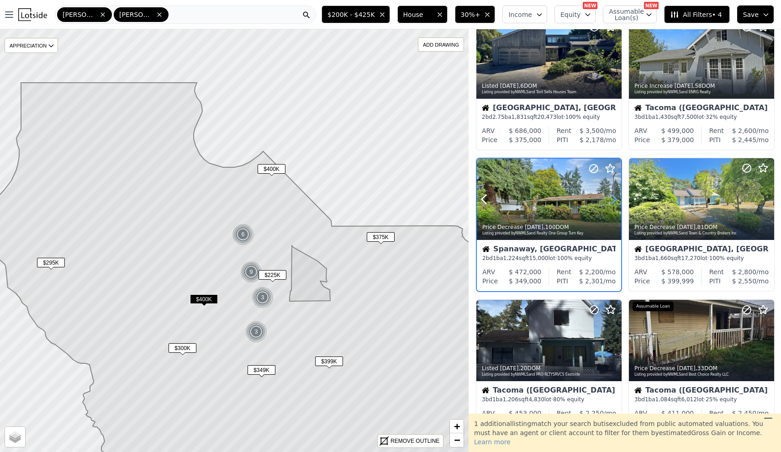
click at [614, 203] on icon at bounding box center [614, 199] width 4 height 9
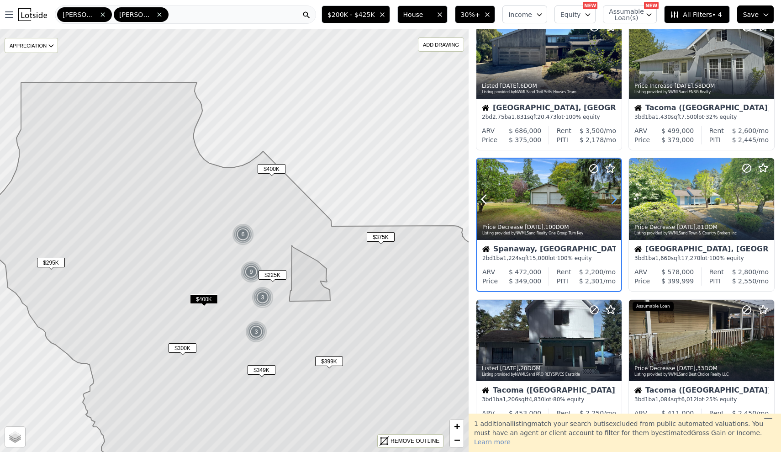
click at [614, 203] on icon at bounding box center [614, 199] width 4 height 9
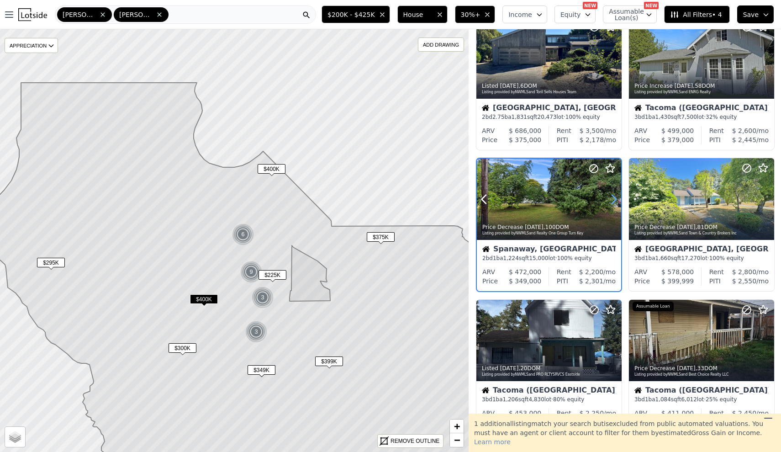
click at [614, 203] on icon at bounding box center [614, 199] width 4 height 9
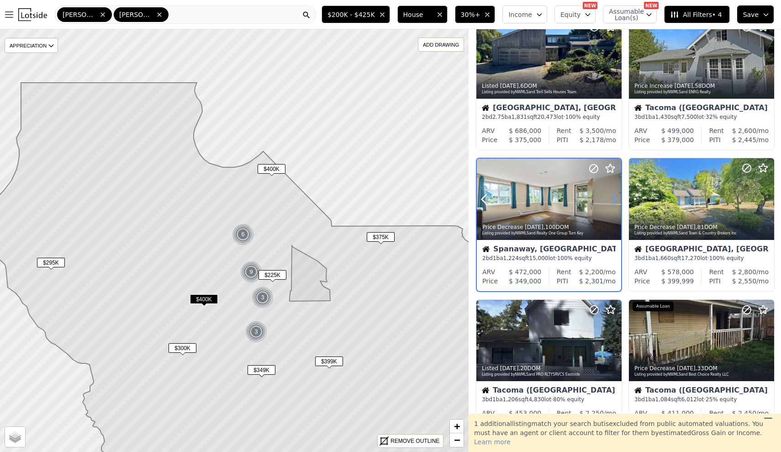
click at [614, 203] on icon at bounding box center [614, 199] width 4 height 9
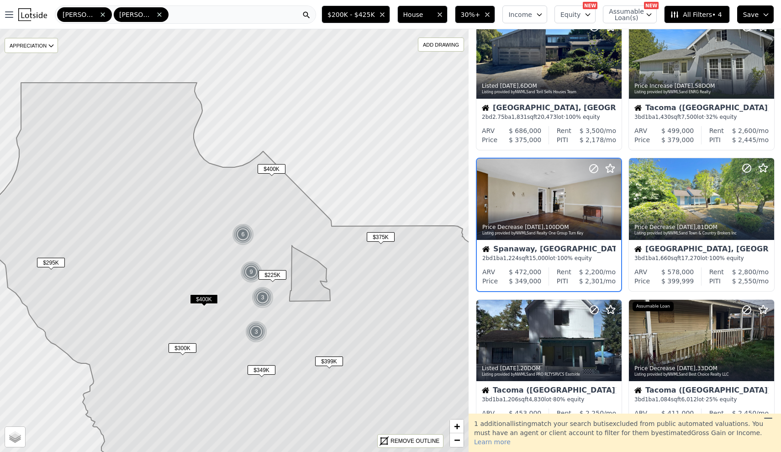
click at [326, 362] on span "$399K" at bounding box center [329, 361] width 28 height 10
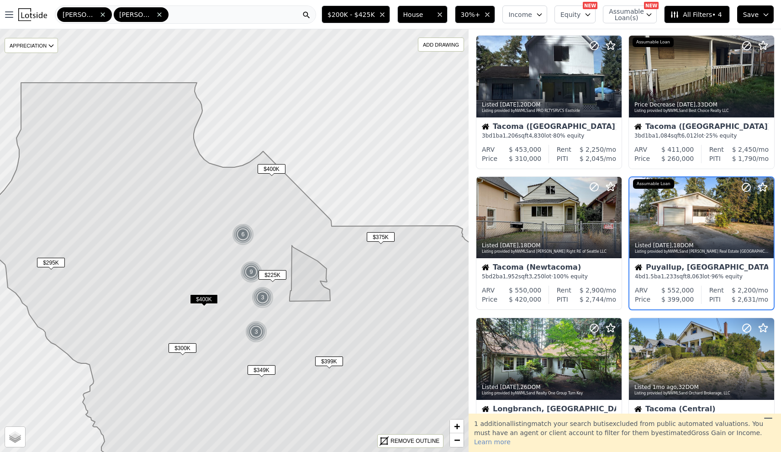
scroll to position [462, 0]
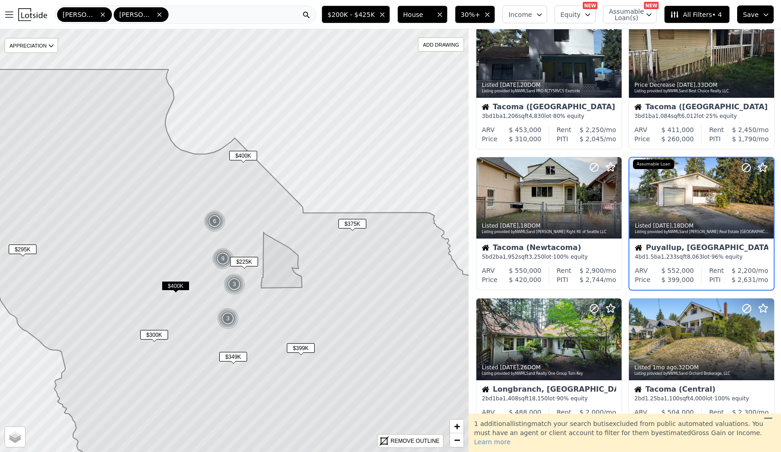
drag, startPoint x: 331, startPoint y: 359, endPoint x: 287, endPoint y: 341, distance: 47.4
click at [287, 343] on span "$399K" at bounding box center [301, 348] width 28 height 10
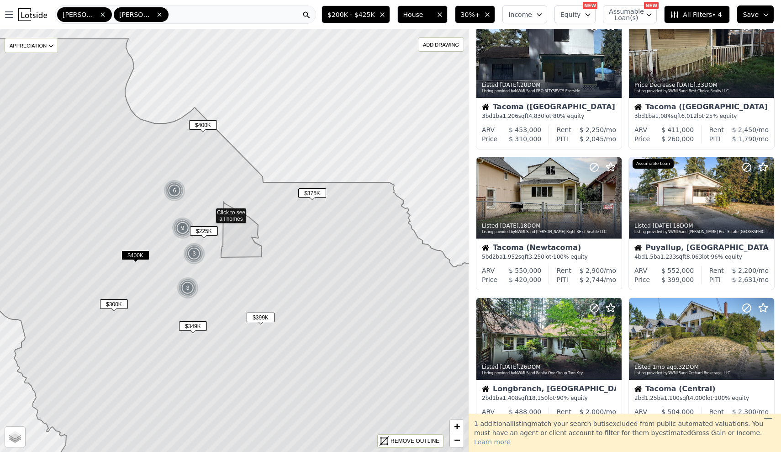
drag, startPoint x: 327, startPoint y: 319, endPoint x: 302, endPoint y: 293, distance: 36.2
click at [302, 293] on icon at bounding box center [209, 254] width 564 height 430
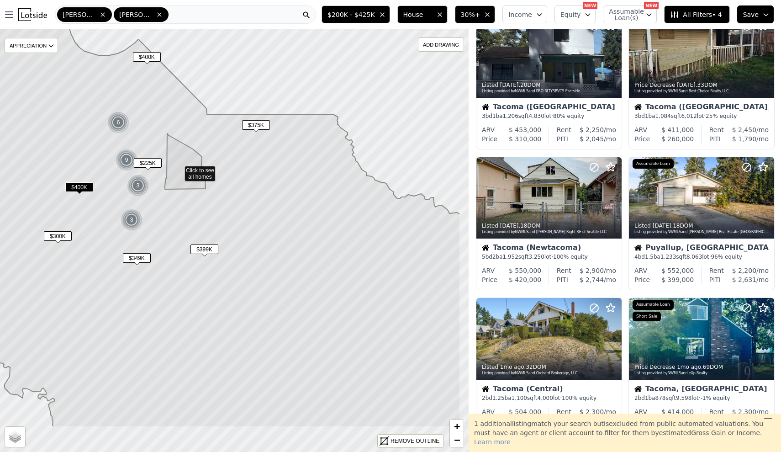
drag, startPoint x: 302, startPoint y: 293, endPoint x: 245, endPoint y: 223, distance: 90.6
click at [245, 223] on icon at bounding box center [178, 199] width 564 height 457
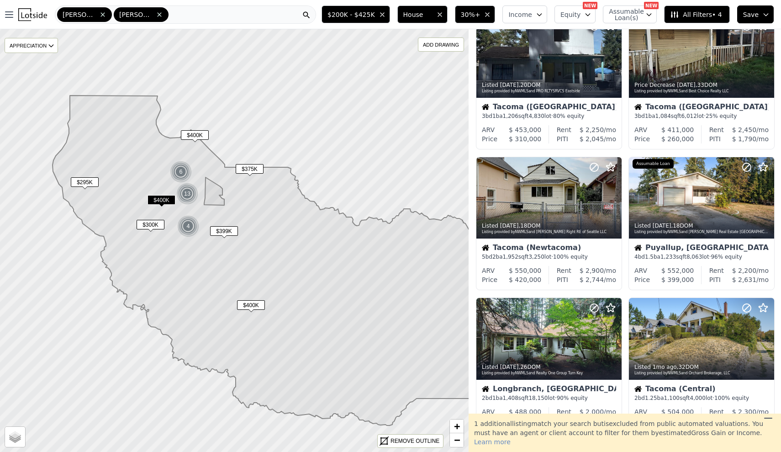
click at [386, 12] on icon "button" at bounding box center [382, 14] width 7 height 7
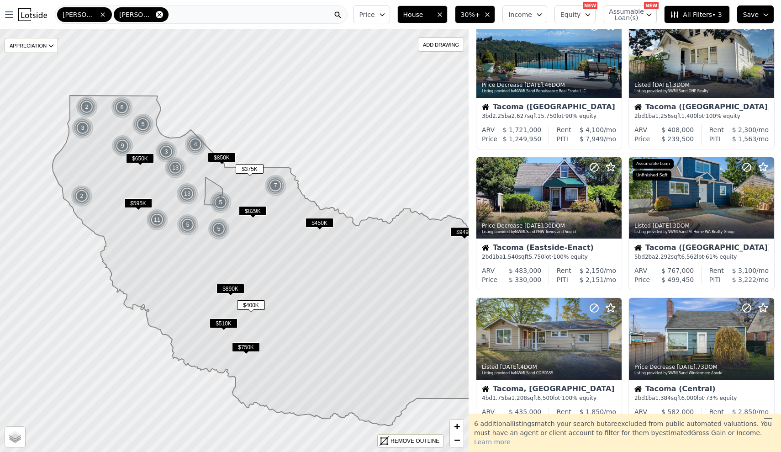
click at [156, 16] on icon at bounding box center [159, 14] width 7 height 7
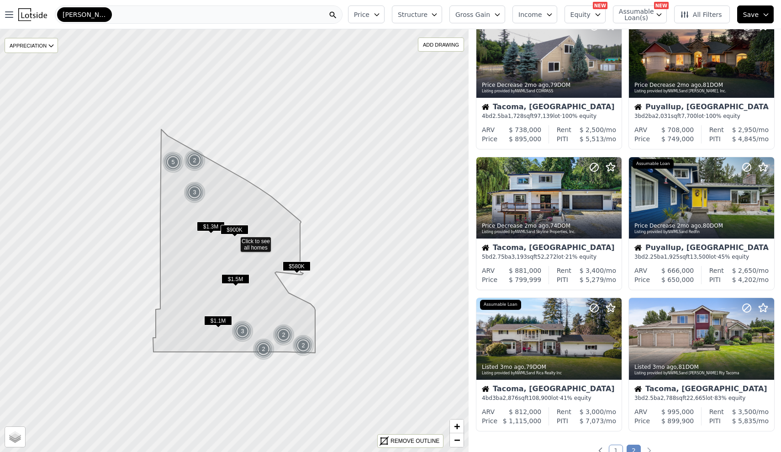
click at [81, 15] on span "[PERSON_NAME]" at bounding box center [85, 14] width 44 height 9
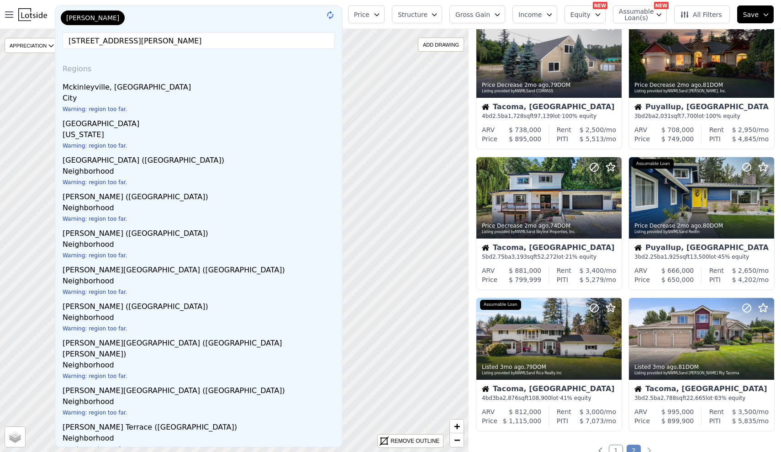
type input "[STREET_ADDRESS][PERSON_NAME]"
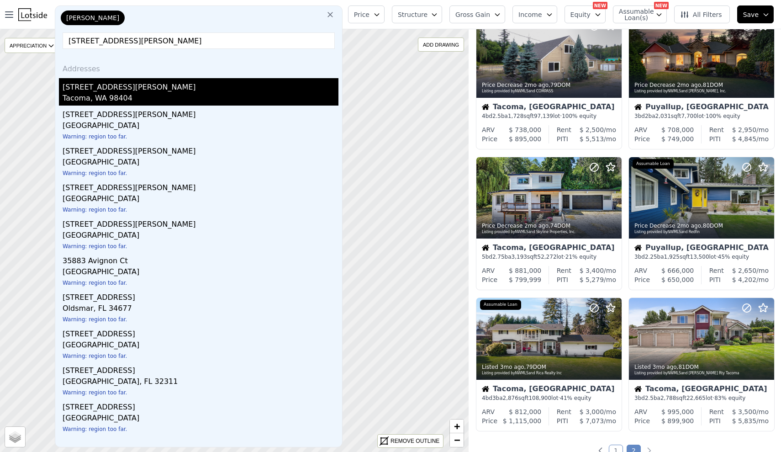
click at [119, 99] on div "Tacoma, WA 98404" at bounding box center [201, 99] width 276 height 13
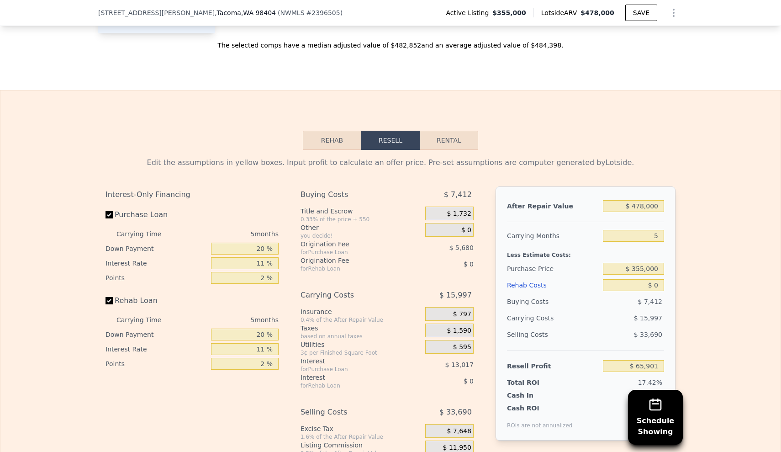
scroll to position [1394, 0]
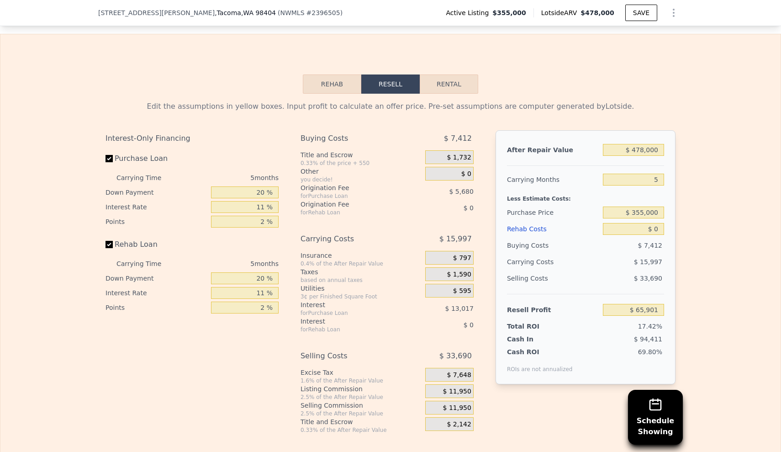
click at [442, 85] on button "Rental" at bounding box center [449, 83] width 58 height 19
select select "30"
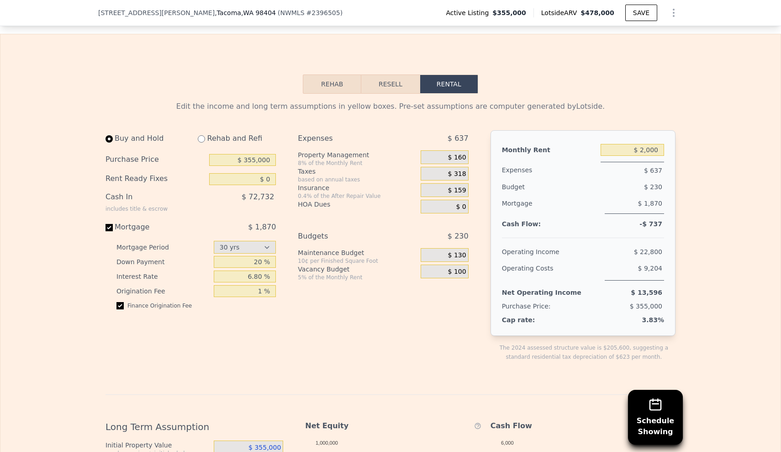
click at [400, 85] on button "Resell" at bounding box center [390, 83] width 58 height 19
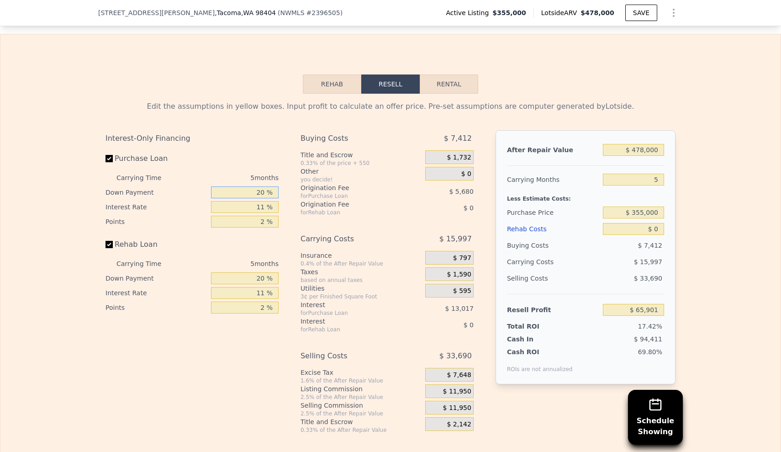
drag, startPoint x: 239, startPoint y: 196, endPoint x: 340, endPoint y: 193, distance: 101.9
click at [340, 193] on div "Interest-Only Financing Purchase Loan Carrying Time 5 months Down Payment 20 % …" at bounding box center [391, 281] width 570 height 303
type input "10 %"
type input "$ 63,561"
type input "10 %"
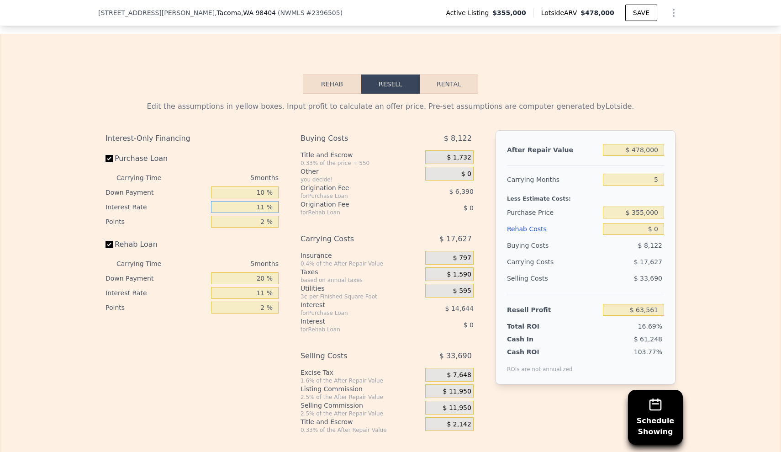
click at [268, 205] on input "11 %" at bounding box center [245, 207] width 68 height 12
click at [257, 221] on input "2 %" at bounding box center [245, 222] width 68 height 12
click at [267, 222] on input "2 %" at bounding box center [245, 222] width 68 height 12
type input "1 %"
type input "$ 66,756"
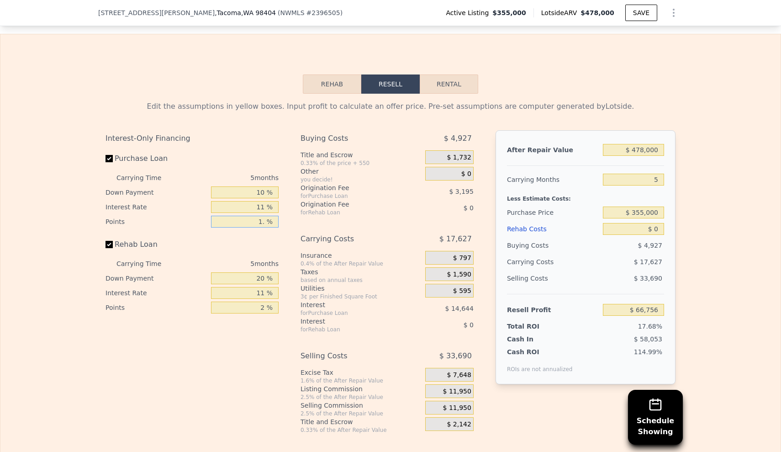
type input "1.5 %"
type input "$ 65,158"
type input "1.5 %"
click at [265, 276] on input "20 %" at bounding box center [245, 278] width 68 height 12
type input "2 %"
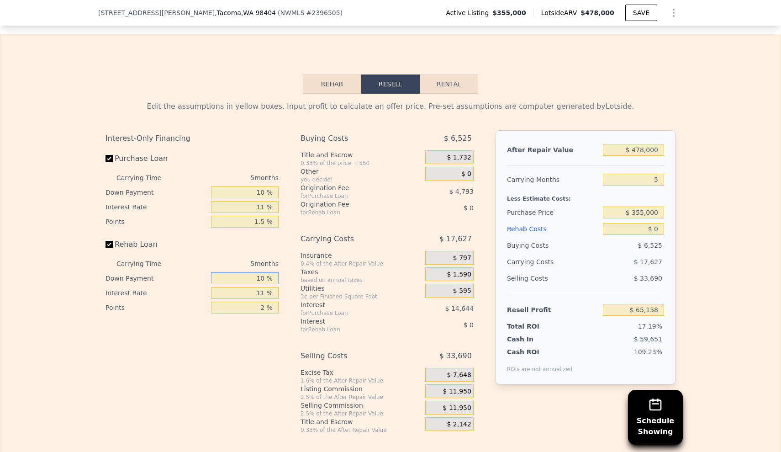
type input "10 %"
click at [266, 295] on input "11 %" at bounding box center [245, 293] width 68 height 12
click at [266, 313] on input "2 %" at bounding box center [245, 308] width 68 height 12
type input "2 %"
type input "1.5 %"
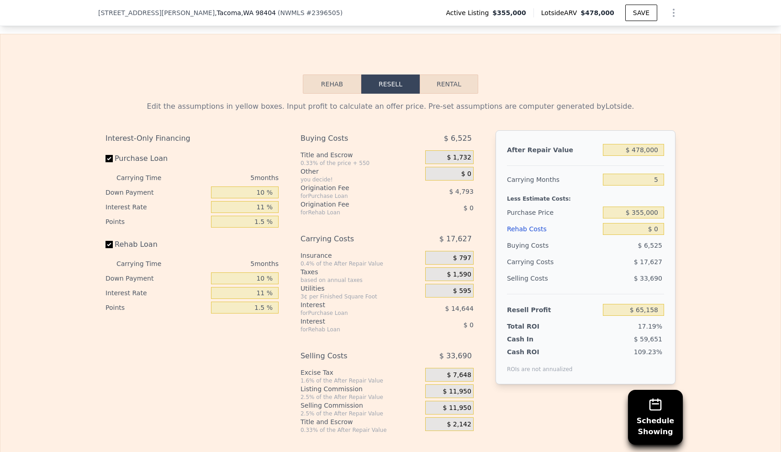
click at [350, 207] on div "Origination Fee" at bounding box center [352, 204] width 102 height 9
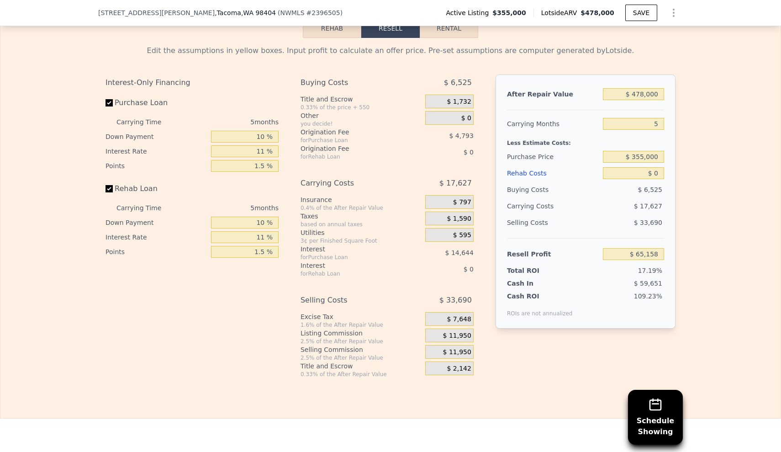
scroll to position [1450, 0]
drag, startPoint x: 626, startPoint y: 95, endPoint x: 686, endPoint y: 96, distance: 60.8
click at [686, 96] on div "Edit the assumptions in yellow boxes. Input profit to calculate an offer price.…" at bounding box center [390, 207] width 781 height 340
click at [689, 104] on div "Edit the assumptions in yellow boxes. Input profit to calculate an offer price.…" at bounding box center [390, 207] width 781 height 340
drag, startPoint x: 626, startPoint y: 156, endPoint x: 684, endPoint y: 155, distance: 58.0
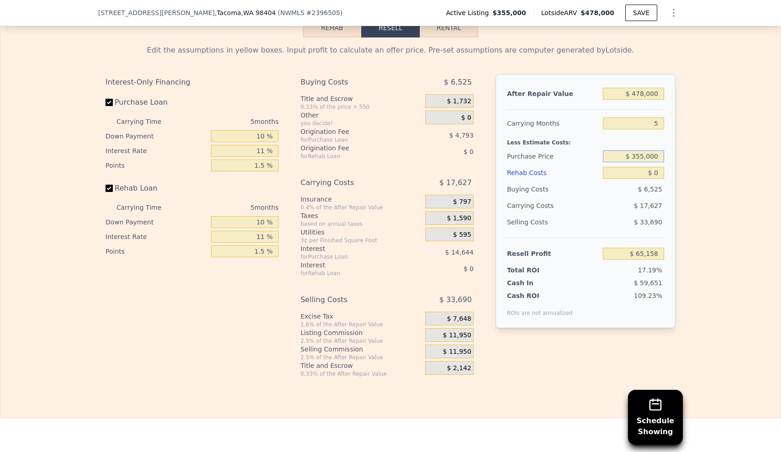
click at [684, 155] on div "Edit the assumptions in yellow boxes. Input profit to calculate an offer price.…" at bounding box center [390, 207] width 781 height 340
type input "$ 325,000"
type input "$ 96,903"
click at [728, 159] on div "Edit the assumptions in yellow boxes. Input profit to calculate an offer price.…" at bounding box center [390, 207] width 781 height 340
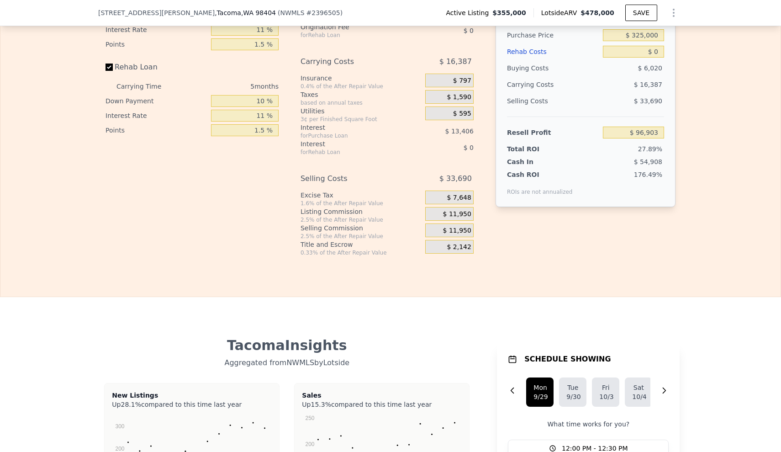
scroll to position [1607, 0]
click at [687, 54] on div "Edit the assumptions in yellow boxes. Input profit to calculate an offer price.…" at bounding box center [390, 87] width 781 height 340
type input "$ 8"
type input "$ 96,895"
type input "$ 800"
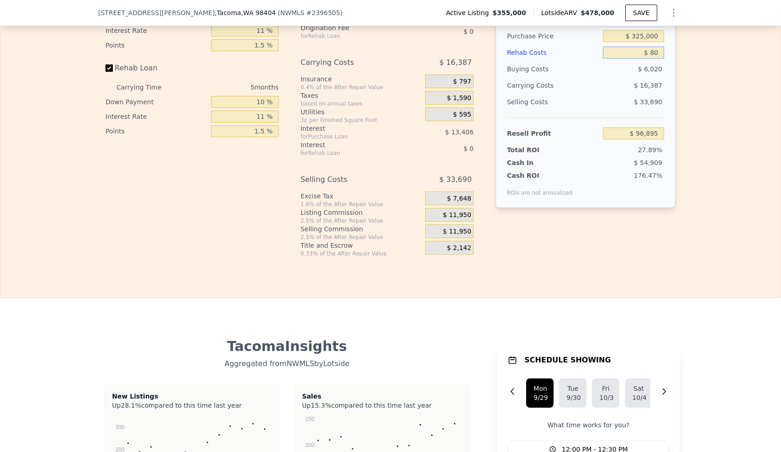
type input "$ 96,817"
type input "$ 8,000"
type input "$ 88,465"
type input "$ 80,000"
type input "$ 12,523"
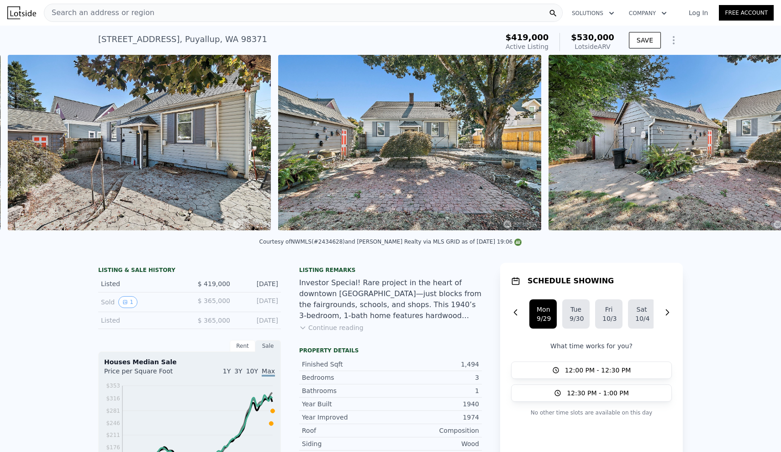
scroll to position [0, 8507]
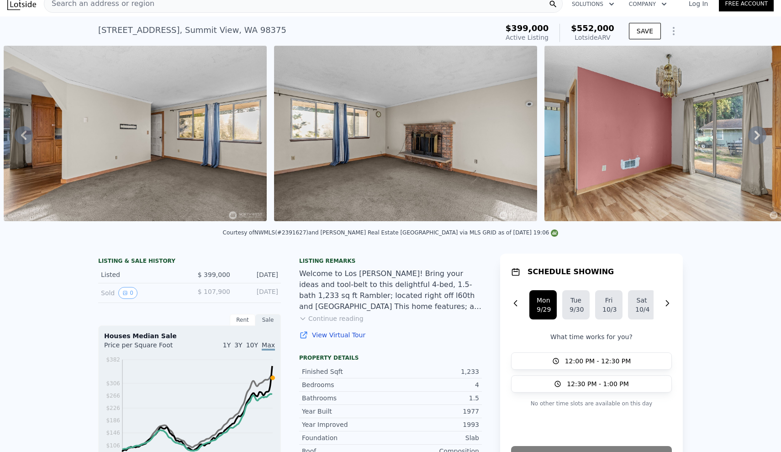
scroll to position [23, 0]
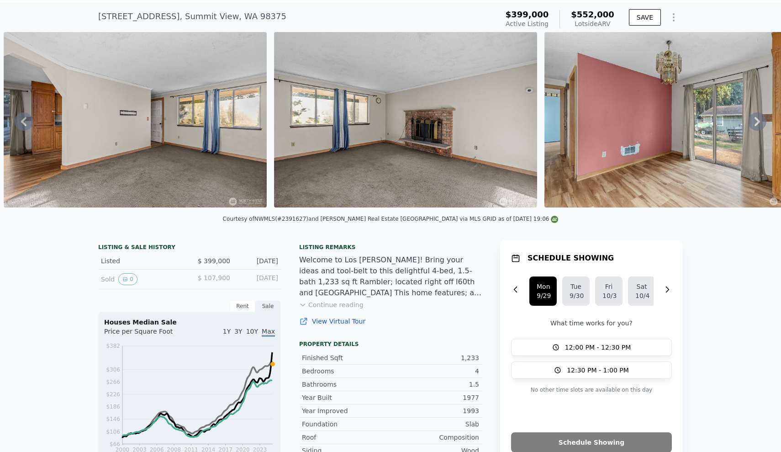
click at [345, 301] on button "Continue reading" at bounding box center [331, 304] width 64 height 9
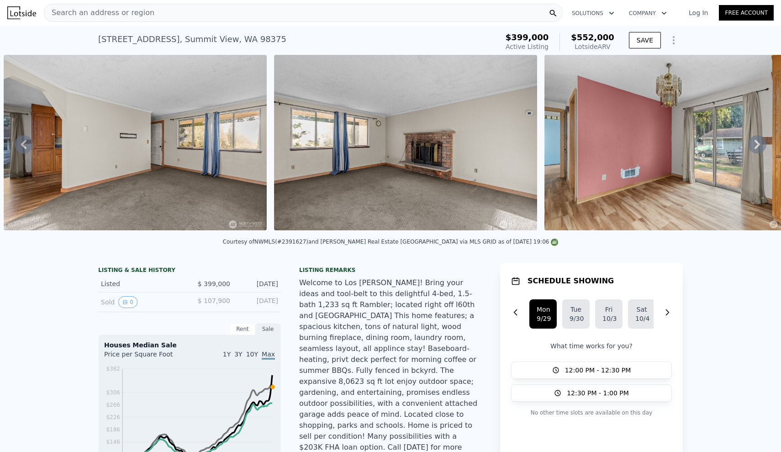
scroll to position [0, 0]
click at [755, 142] on icon at bounding box center [758, 144] width 18 height 18
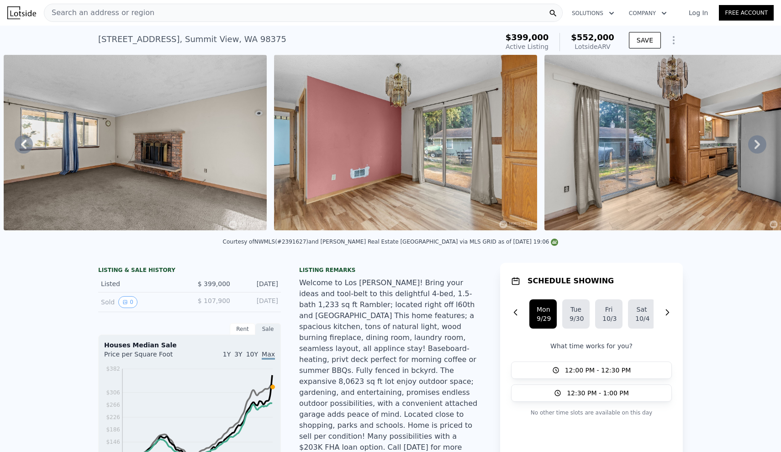
click at [755, 142] on icon at bounding box center [758, 144] width 18 height 18
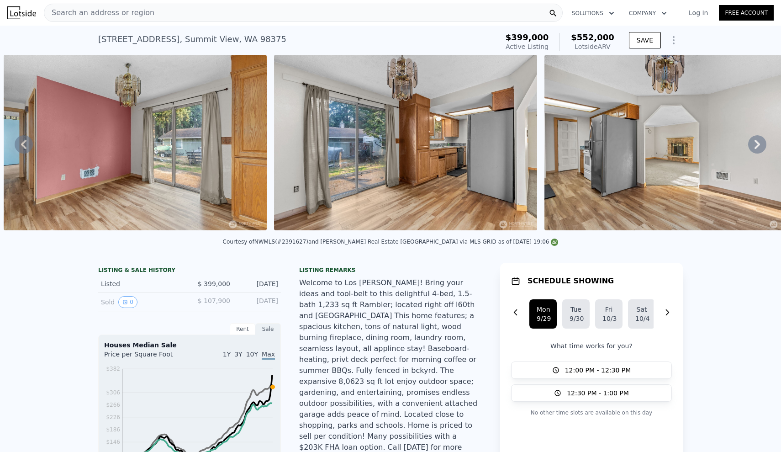
click at [755, 142] on icon at bounding box center [758, 144] width 18 height 18
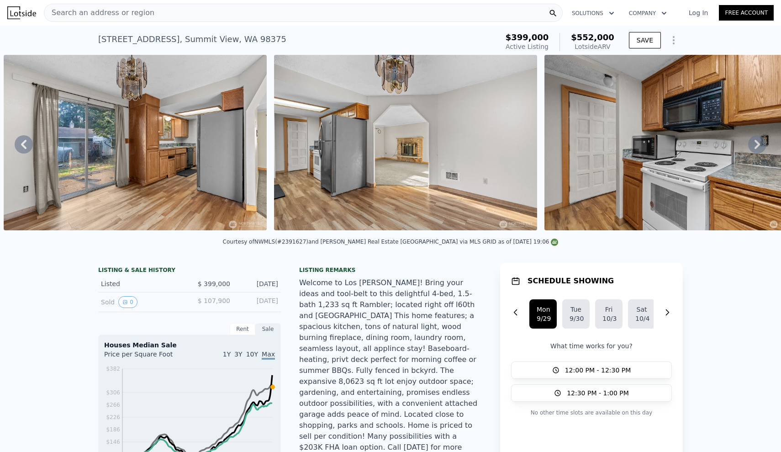
click at [755, 142] on icon at bounding box center [758, 144] width 18 height 18
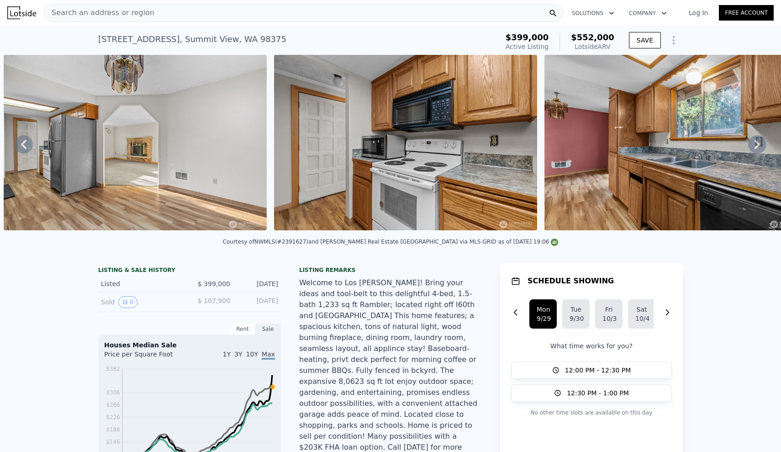
click at [755, 142] on icon at bounding box center [758, 144] width 18 height 18
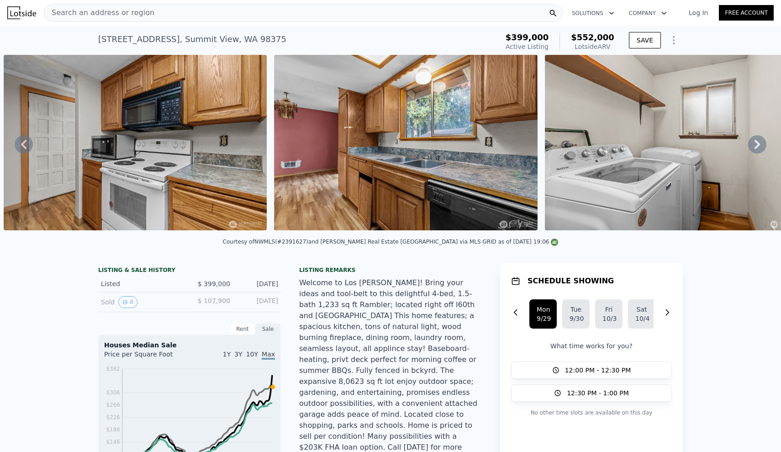
click at [755, 142] on icon at bounding box center [758, 144] width 18 height 18
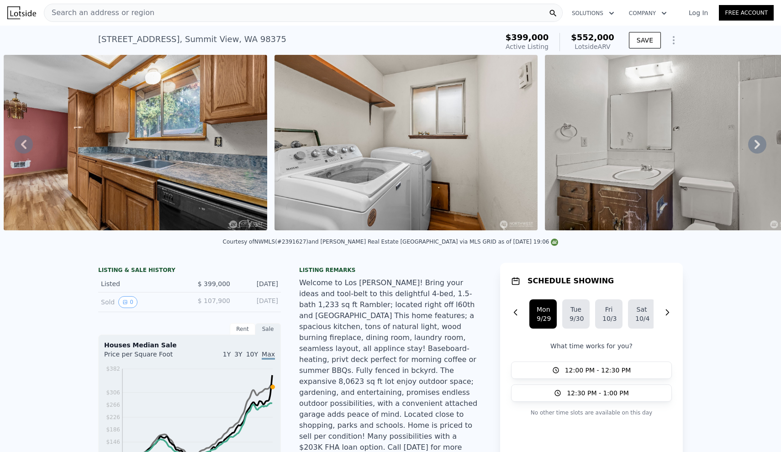
click at [755, 142] on icon at bounding box center [758, 144] width 18 height 18
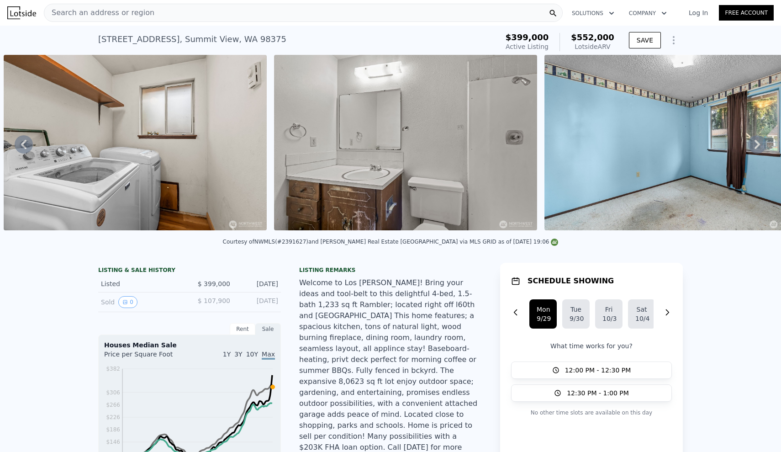
click at [755, 142] on icon at bounding box center [758, 144] width 18 height 18
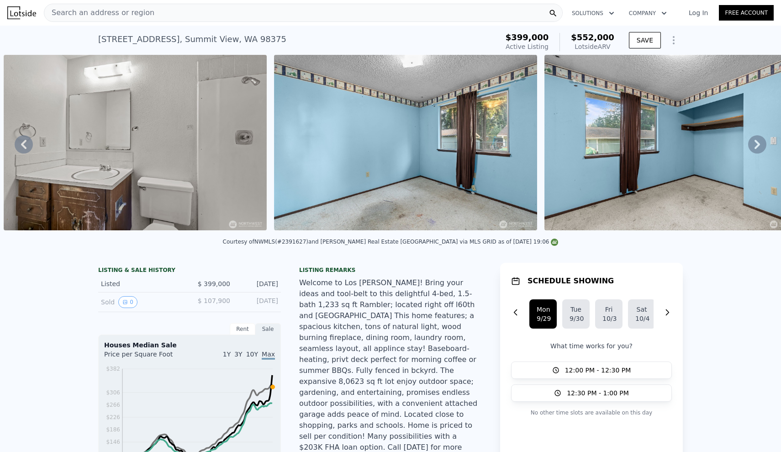
click at [755, 142] on icon at bounding box center [758, 144] width 18 height 18
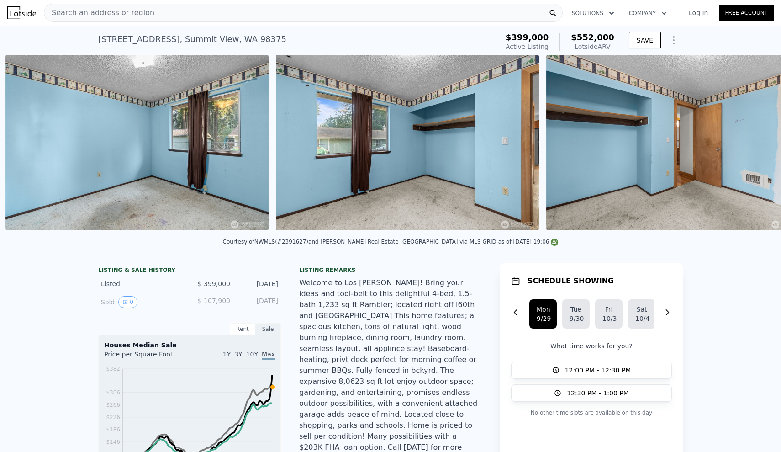
scroll to position [0, 3395]
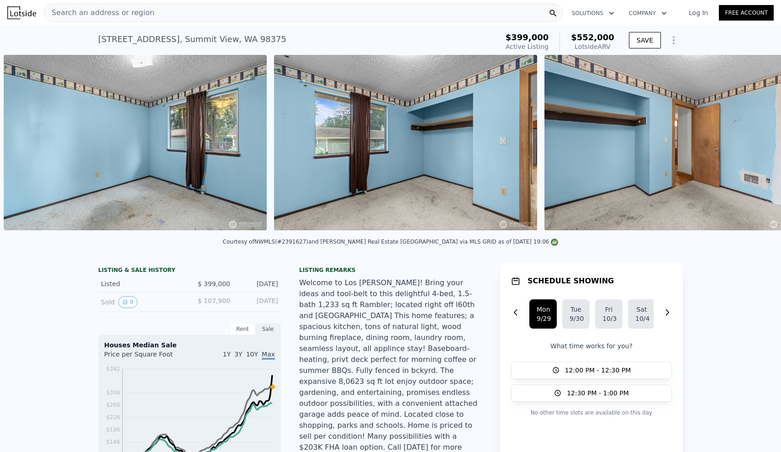
click at [755, 142] on div "• + − • + − STREET VIEW Loading... SATELLITE VIEW" at bounding box center [390, 144] width 781 height 179
click at [755, 142] on icon at bounding box center [758, 144] width 18 height 18
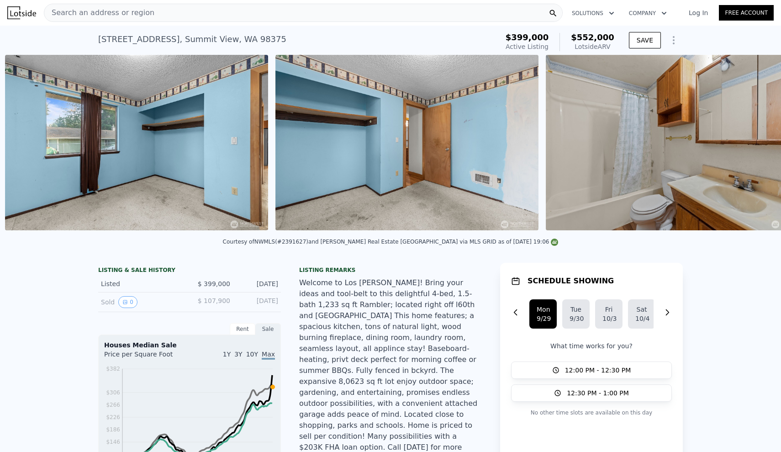
scroll to position [0, 3665]
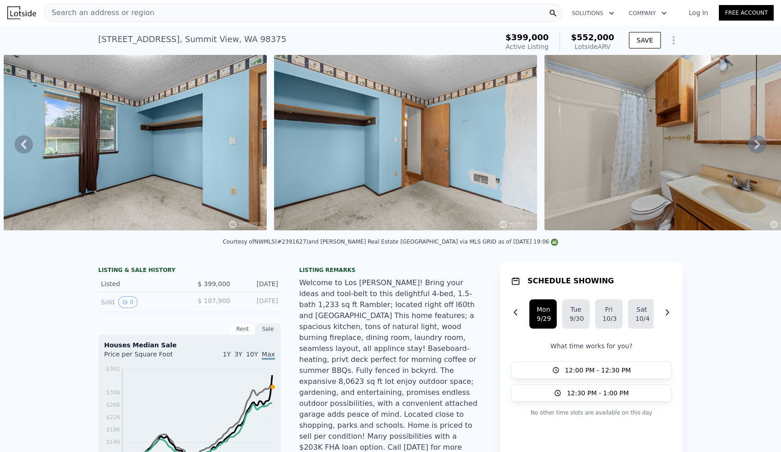
click at [759, 145] on icon at bounding box center [757, 144] width 5 height 9
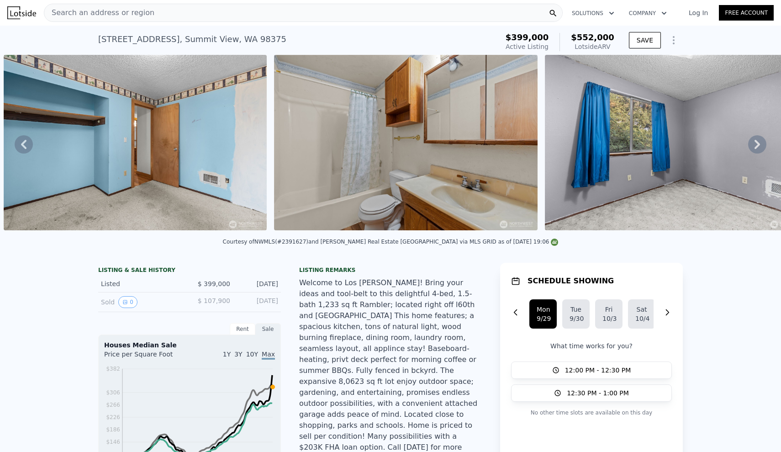
click at [759, 145] on icon at bounding box center [757, 144] width 5 height 9
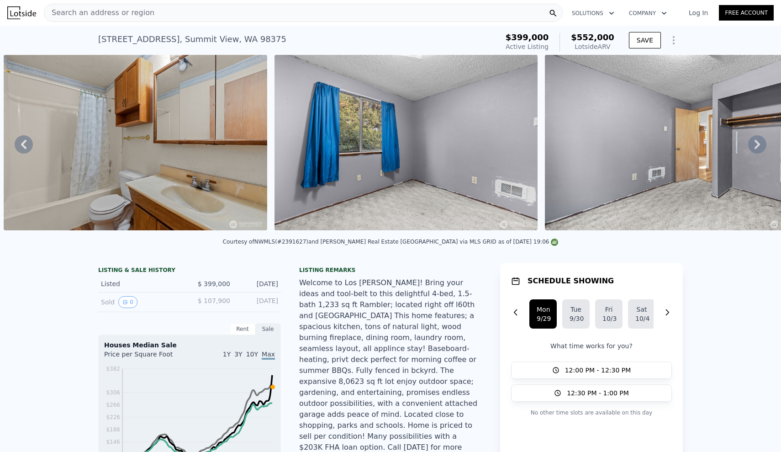
click at [759, 145] on icon at bounding box center [757, 144] width 5 height 9
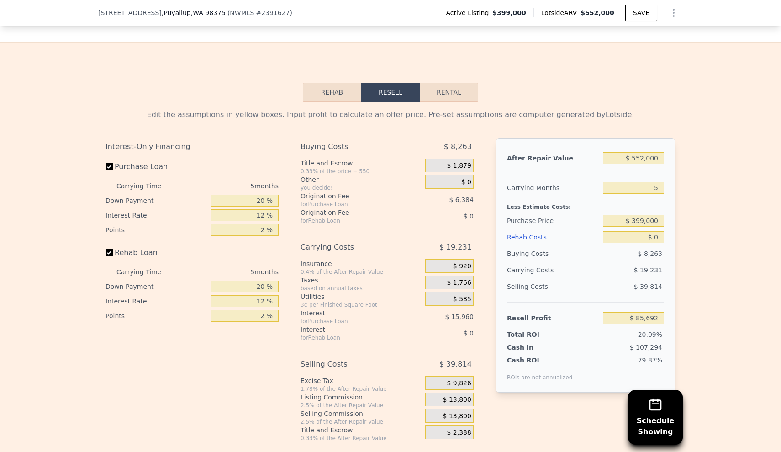
scroll to position [1409, 0]
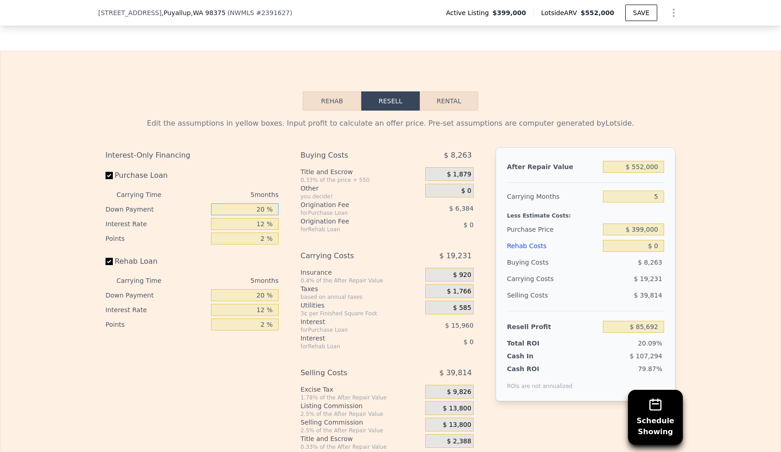
drag, startPoint x: 254, startPoint y: 174, endPoint x: 304, endPoint y: 174, distance: 50.7
click at [304, 174] on div "Interest-Only Financing Purchase Loan Carrying Time 5 months Down Payment 20 % …" at bounding box center [391, 298] width 570 height 303
type input "1 %"
type input "$ 80,386"
type input "10 %"
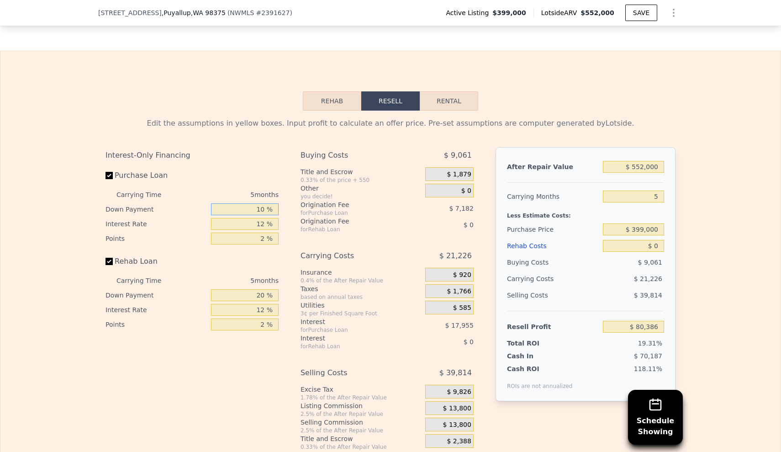
type input "$ 82,899"
type input "10 %"
click at [259, 218] on input "12 %" at bounding box center [245, 224] width 68 height 12
click at [267, 218] on input "12 %" at bounding box center [245, 224] width 68 height 12
type input "1 %"
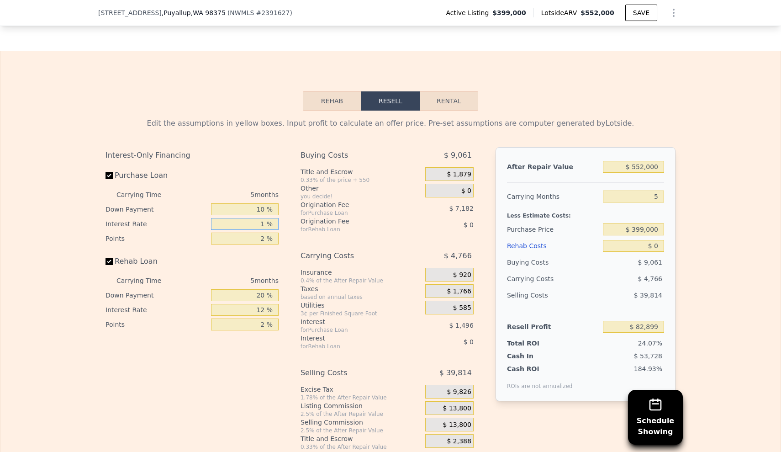
type input "$ 99,359"
type input "11 %"
type input "$ 84,394"
type input "11 %"
click at [267, 233] on input "2 %" at bounding box center [245, 239] width 68 height 12
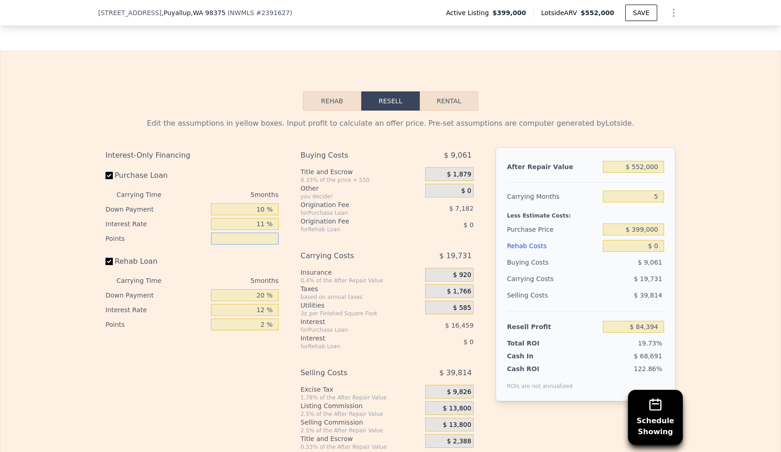
type input "1 %"
type input "$ 87,985"
type input "1.5 %"
type input "$ 86,189"
type input "1.5 %"
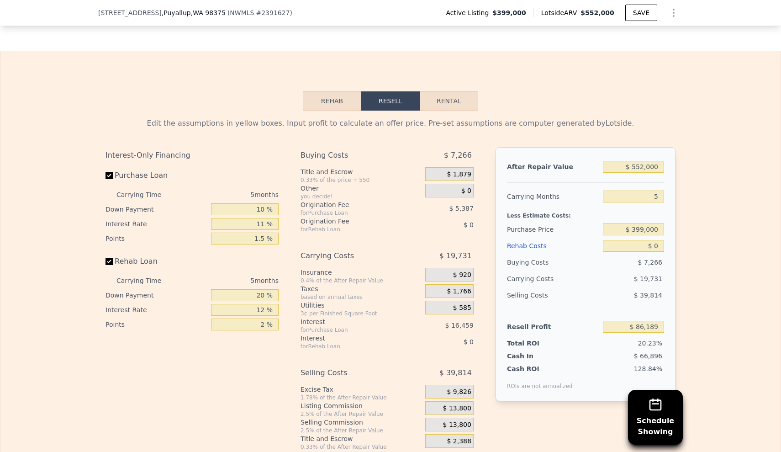
click at [252, 253] on div "Rehab Loan" at bounding box center [192, 263] width 173 height 20
drag, startPoint x: 264, startPoint y: 263, endPoint x: 324, endPoint y: 263, distance: 59.9
click at [324, 263] on div "Interest-Only Financing Purchase Loan Carrying Time 5 months Down Payment 10 % …" at bounding box center [391, 298] width 570 height 303
type input "10 %"
type input "11 %"
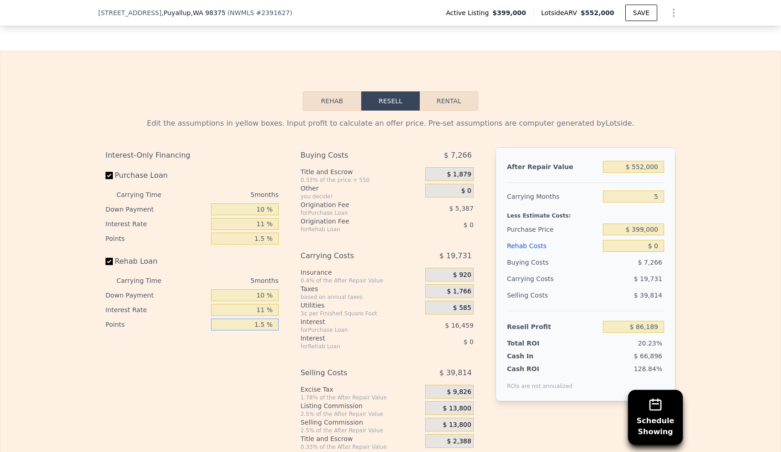
type input "1.5 %"
click at [274, 337] on div "Interest-Only Financing Purchase Loan Carrying Time 5 months Down Payment 10 % …" at bounding box center [196, 298] width 181 height 303
drag, startPoint x: 624, startPoint y: 130, endPoint x: 675, endPoint y: 136, distance: 51.5
click at [675, 147] on div "After Repair Value $ 552,000 Carrying Months 5 Less Estimate Costs: Purchase Pr…" at bounding box center [586, 274] width 180 height 254
click at [692, 147] on div "Edit the assumptions in yellow boxes. Input profit to calculate an offer price.…" at bounding box center [390, 281] width 781 height 340
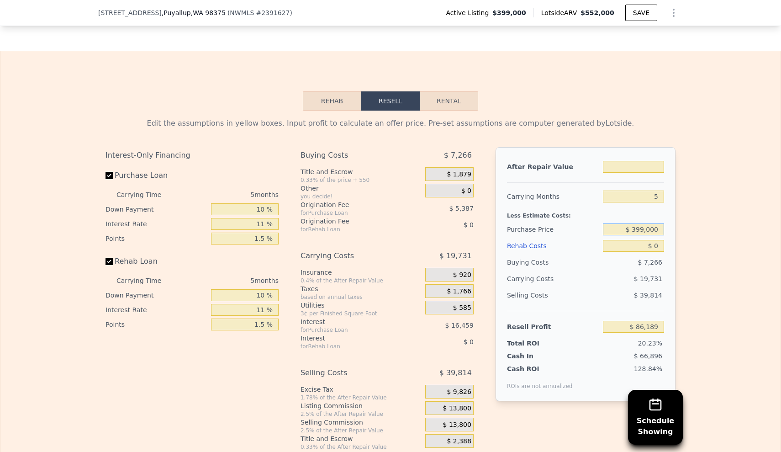
drag, startPoint x: 627, startPoint y: 199, endPoint x: 693, endPoint y: 192, distance: 66.2
click at [693, 192] on div "Edit the assumptions in yellow boxes. Input profit to calculate an offer price.…" at bounding box center [390, 281] width 781 height 340
click at [645, 223] on input "$ 399,000" at bounding box center [633, 229] width 61 height 12
type input "$ 375,000"
type input "$ 552,000"
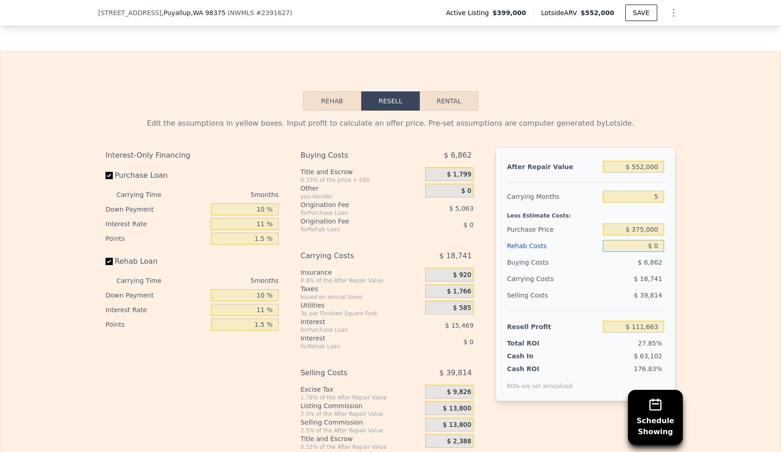
type input "$ 111,583"
drag, startPoint x: 645, startPoint y: 212, endPoint x: 674, endPoint y: 213, distance: 28.4
click at [674, 213] on div "After Repair Value $ 552,000 Carrying Months 5 Less Estimate Costs: Purchase Pr…" at bounding box center [586, 274] width 180 height 254
type input "$ 8"
type input "$ 111,575"
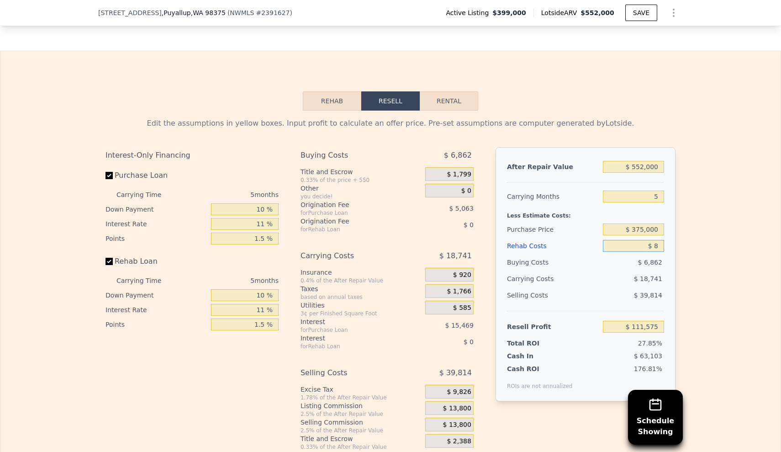
type input "$ 80"
type input "$ 111,497"
type input "$ 8,000"
type input "$ 110,737"
type input "$ 80,000"
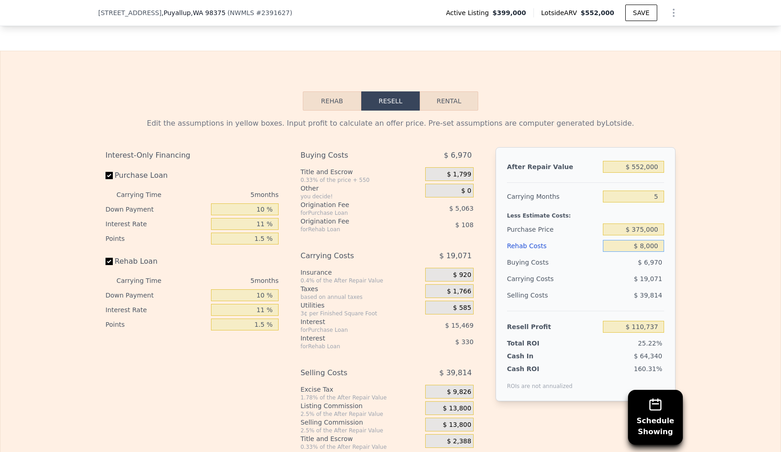
type input "$ 27,203"
click at [724, 227] on div "Edit the assumptions in yellow boxes. Input profit to calculate an offer price.…" at bounding box center [390, 281] width 781 height 340
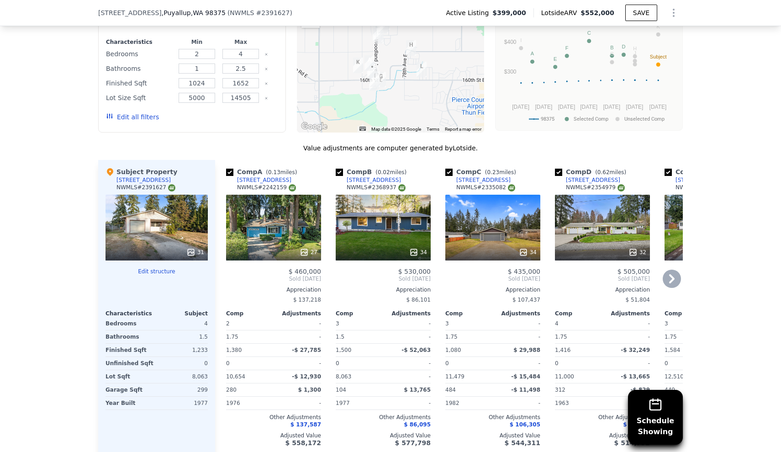
scroll to position [949, 0]
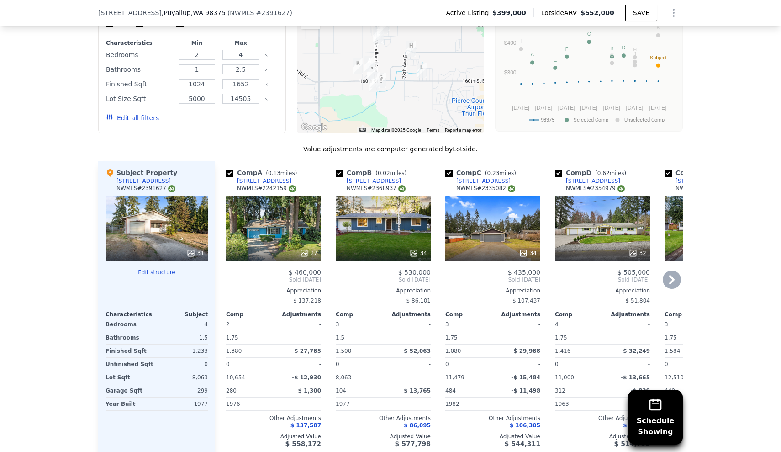
click at [231, 170] on input "checkbox" at bounding box center [229, 173] width 7 height 7
checkbox input "false"
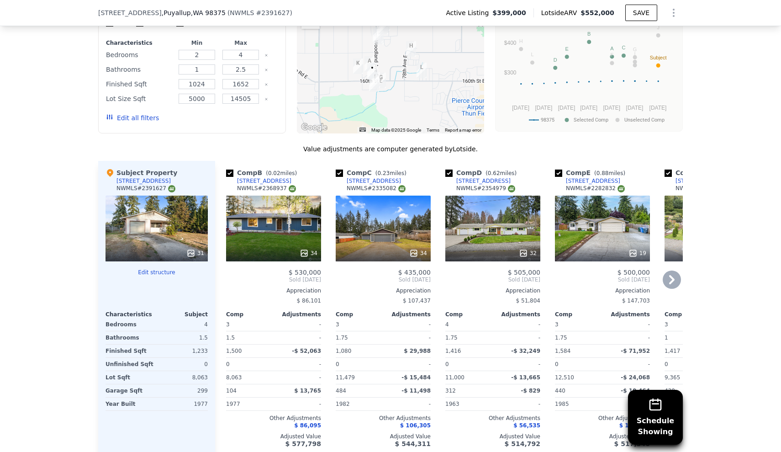
click at [231, 170] on input "checkbox" at bounding box center [229, 173] width 7 height 7
checkbox input "false"
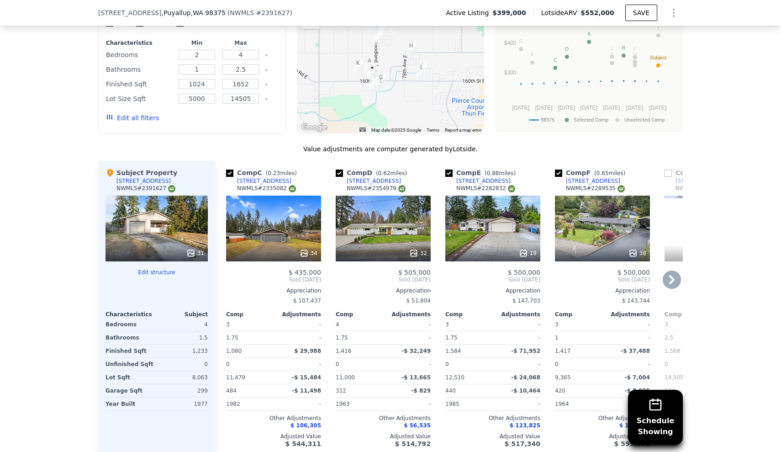
click at [231, 170] on input "checkbox" at bounding box center [229, 173] width 7 height 7
checkbox input "false"
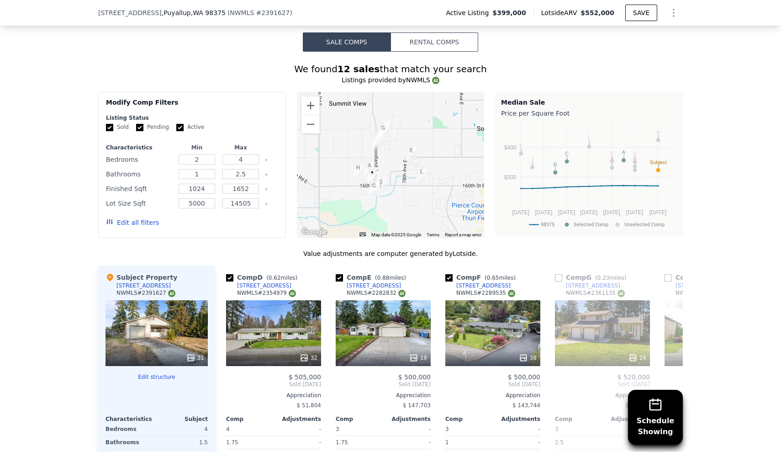
scroll to position [845, 0]
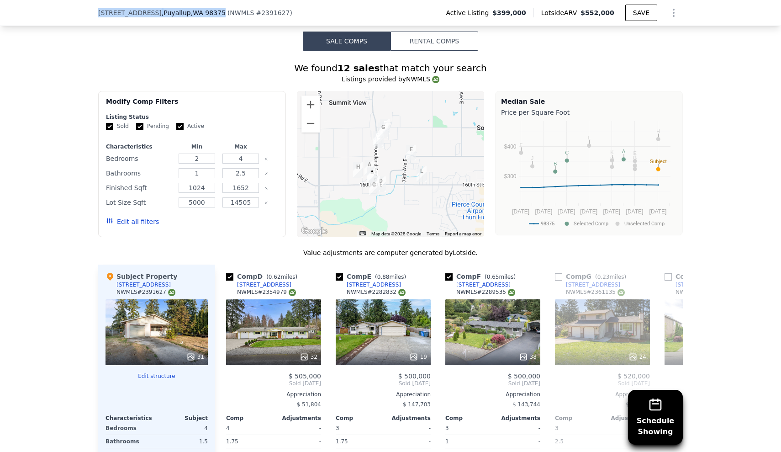
drag, startPoint x: 99, startPoint y: 14, endPoint x: 234, endPoint y: 13, distance: 135.3
click at [226, 13] on div "15902 69th Avenue Ct E , Puyallup , WA 98375" at bounding box center [161, 12] width 127 height 9
copy div "15902 69th Avenue Ct E , Puyallup , WA 98375"
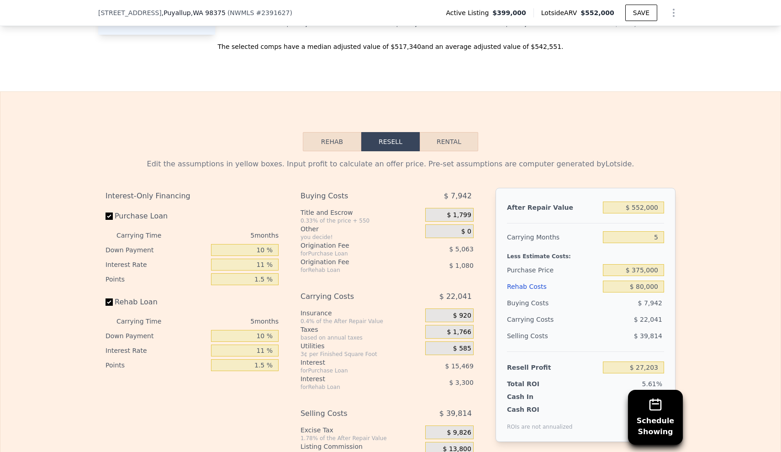
scroll to position [1474, 0]
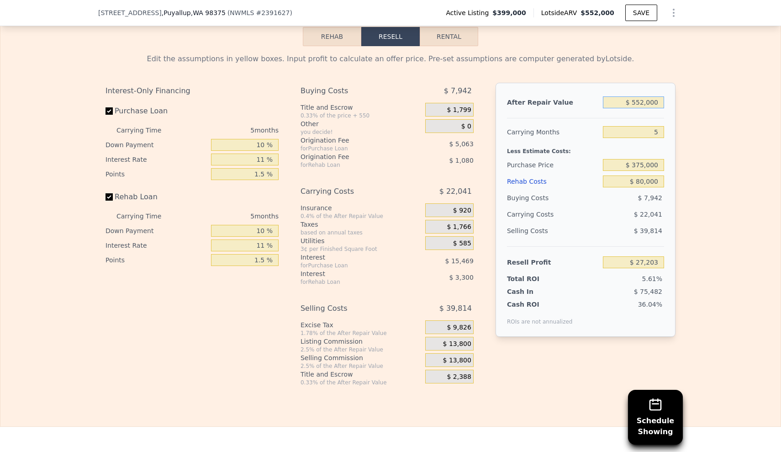
drag, startPoint x: 633, startPoint y: 69, endPoint x: 696, endPoint y: 66, distance: 63.1
click at [696, 66] on div "Edit the assumptions in yellow boxes. Input profit to calculate an offer price.…" at bounding box center [390, 216] width 781 height 340
type input "$ 48"
type input "-$ 484,568"
type input "$ 4,800"
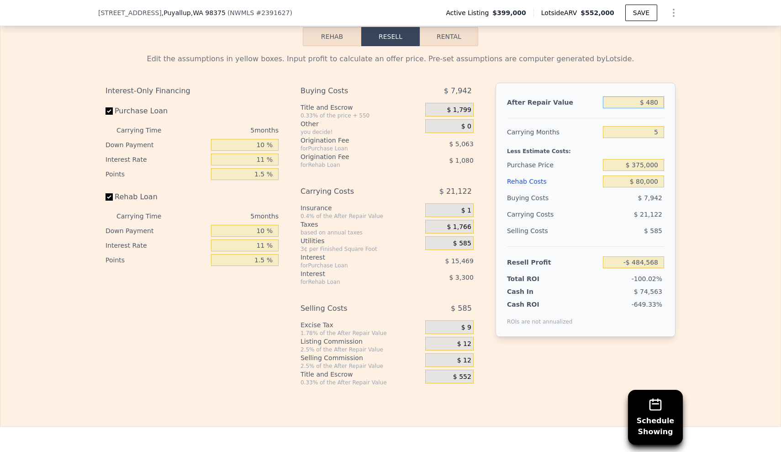
type input "-$ 480,162"
type input "$ 480,000"
type input "-$ 39,555"
click at [703, 92] on div "Edit the assumptions in yellow boxes. Input profit to calculate an offer price.…" at bounding box center [390, 216] width 781 height 340
